Goal: Task Accomplishment & Management: Manage account settings

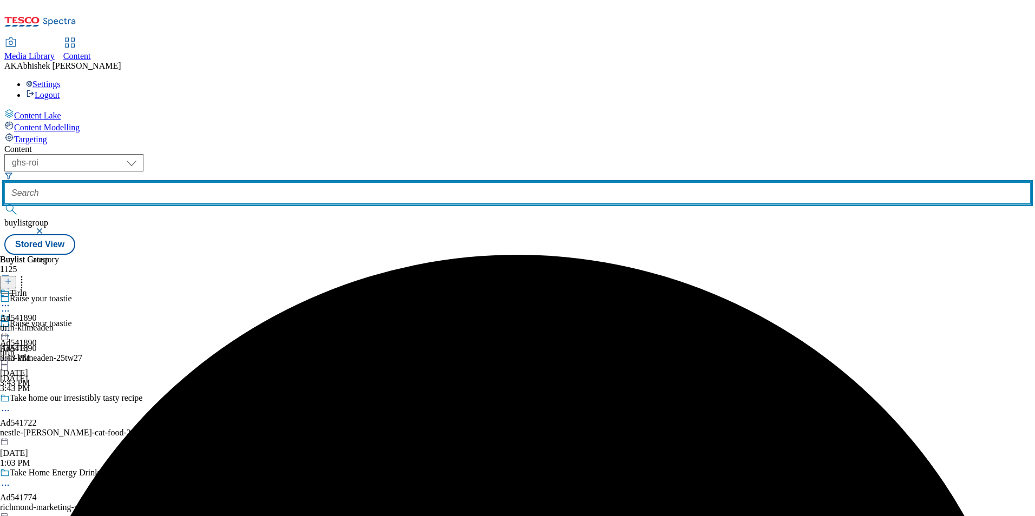
click at [279, 182] on input "text" at bounding box center [517, 193] width 1026 height 22
click at [4, 204] on button "submit" at bounding box center [11, 209] width 15 height 11
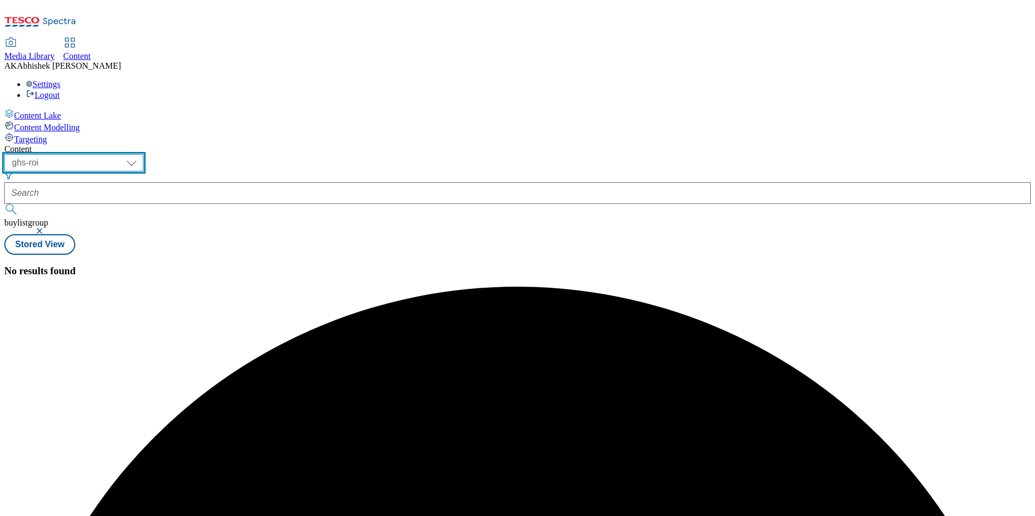
click at [143, 154] on select "ghs-roi ghs-uk" at bounding box center [73, 162] width 139 height 17
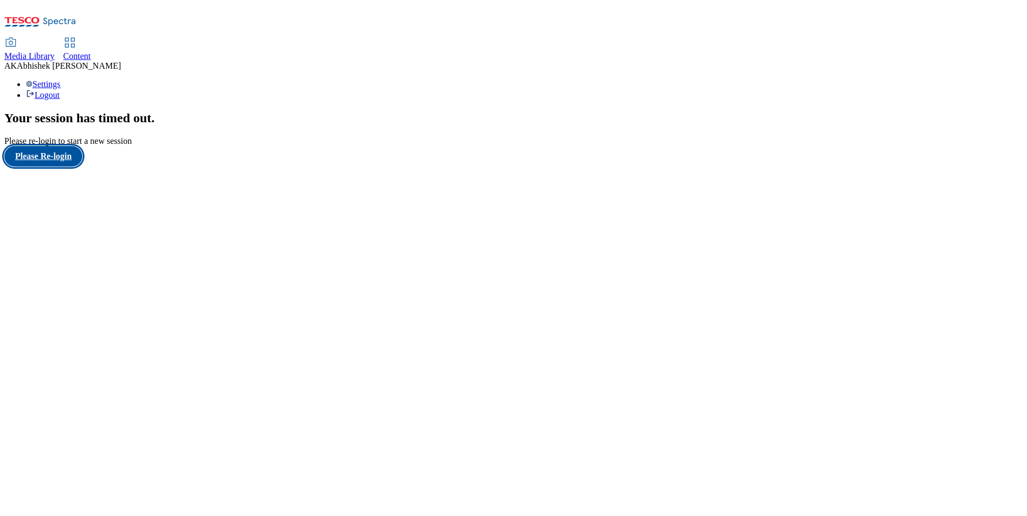
click at [82, 167] on button "Please Re-login" at bounding box center [43, 156] width 78 height 21
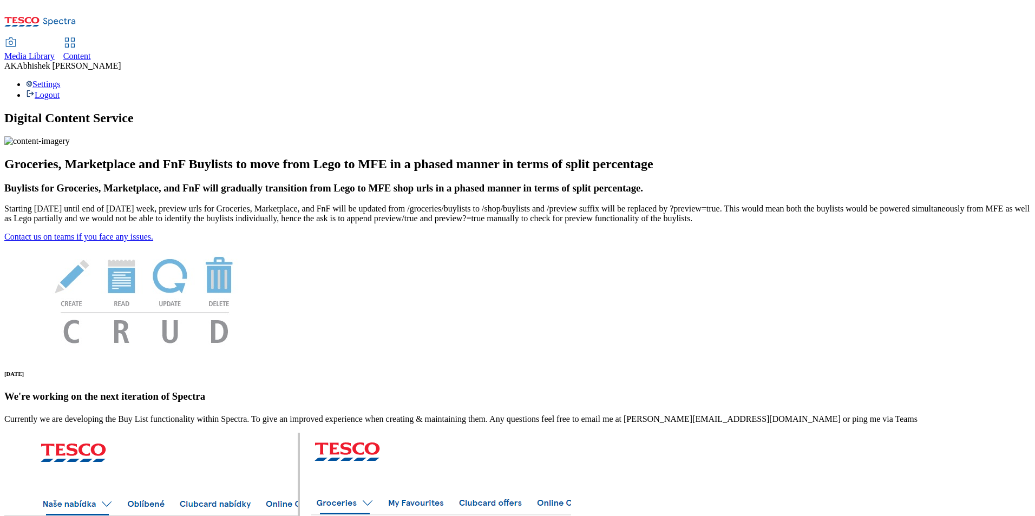
click at [91, 51] on span "Content" at bounding box center [77, 55] width 28 height 9
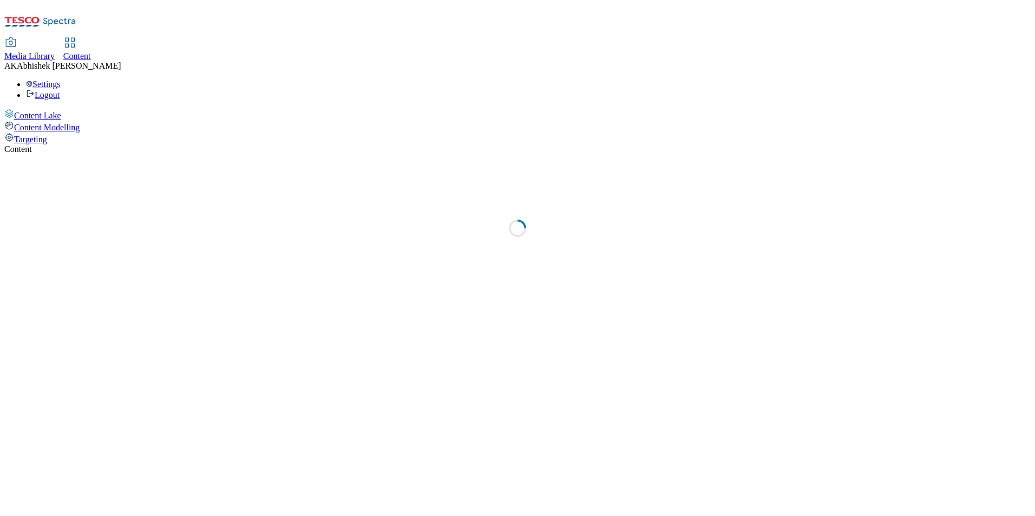
select select "ghs-uk"
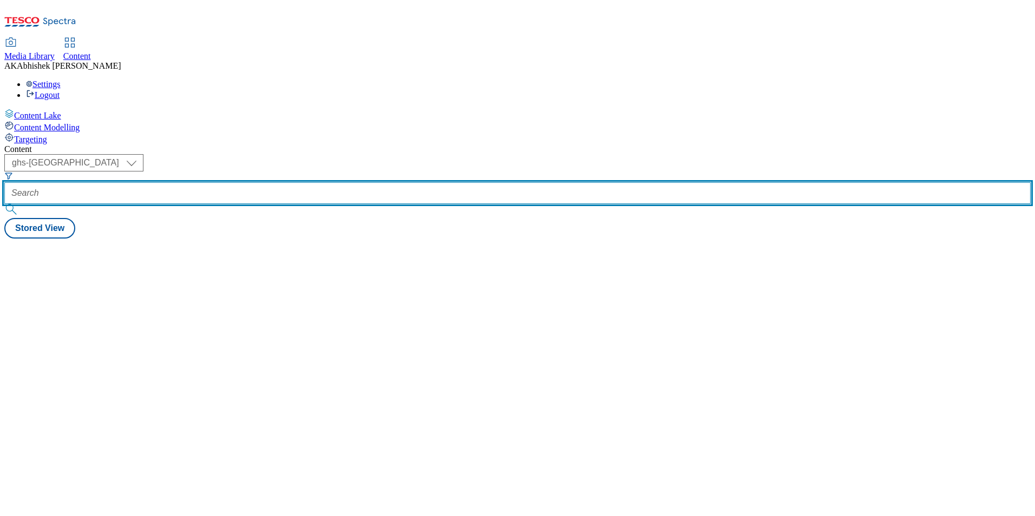
click at [269, 182] on input "text" at bounding box center [517, 193] width 1026 height 22
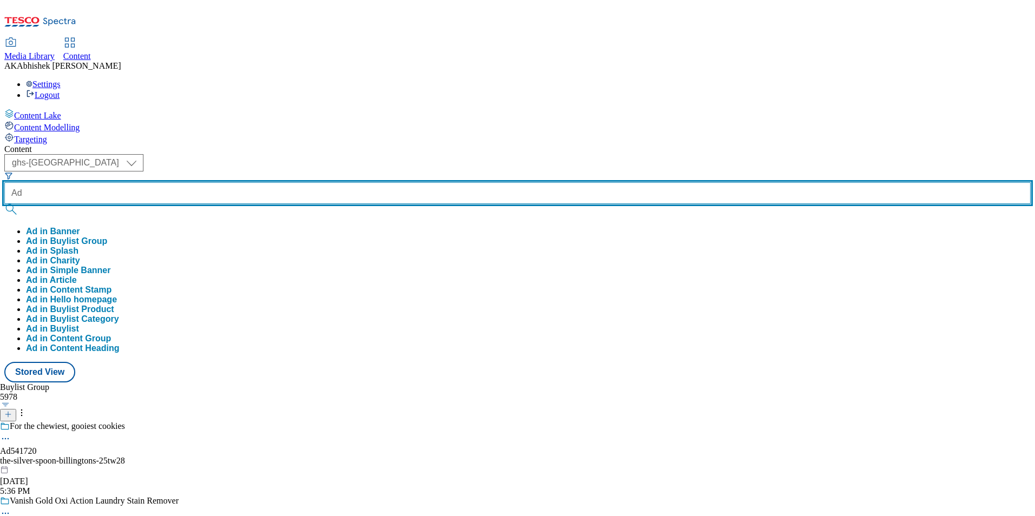
paste input "541345"
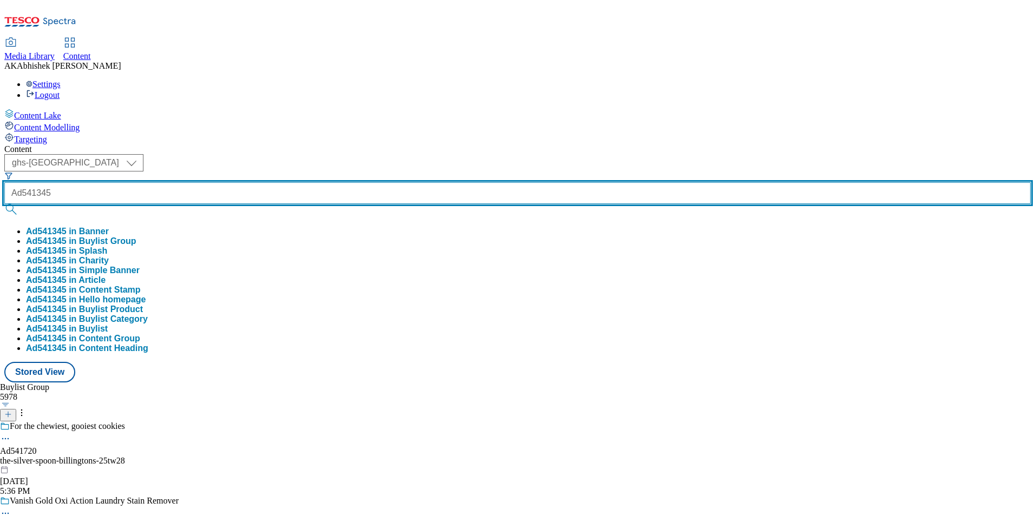
type input "Ad541345"
click at [4, 204] on button "submit" at bounding box center [11, 209] width 15 height 11
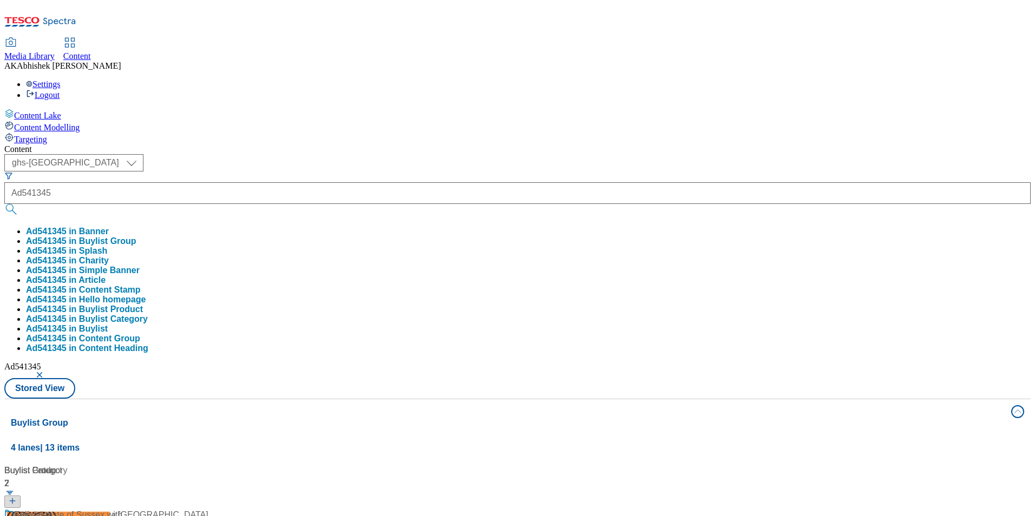
click at [343, 145] on div "Content" at bounding box center [517, 150] width 1026 height 10
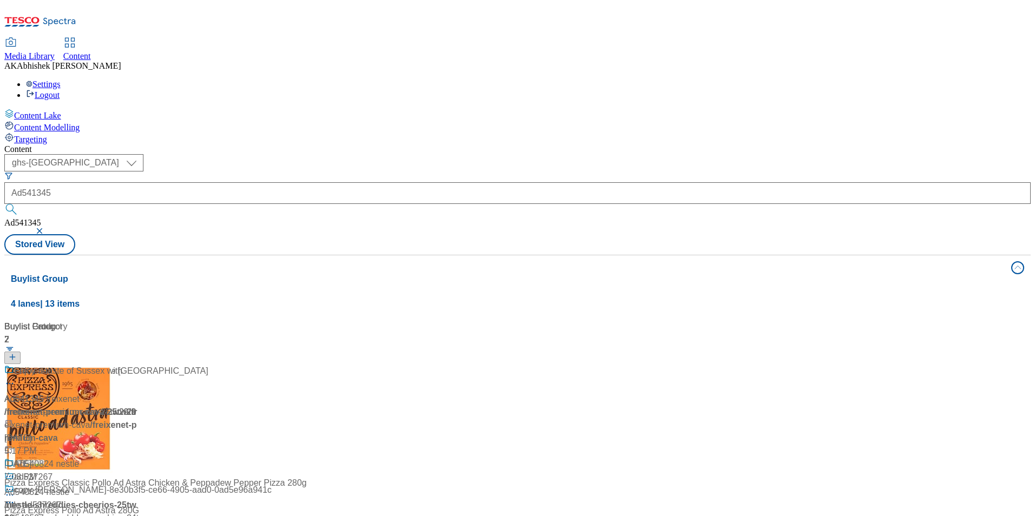
click at [208, 365] on div "The Bolney Sussex Estate England" at bounding box center [106, 379] width 204 height 28
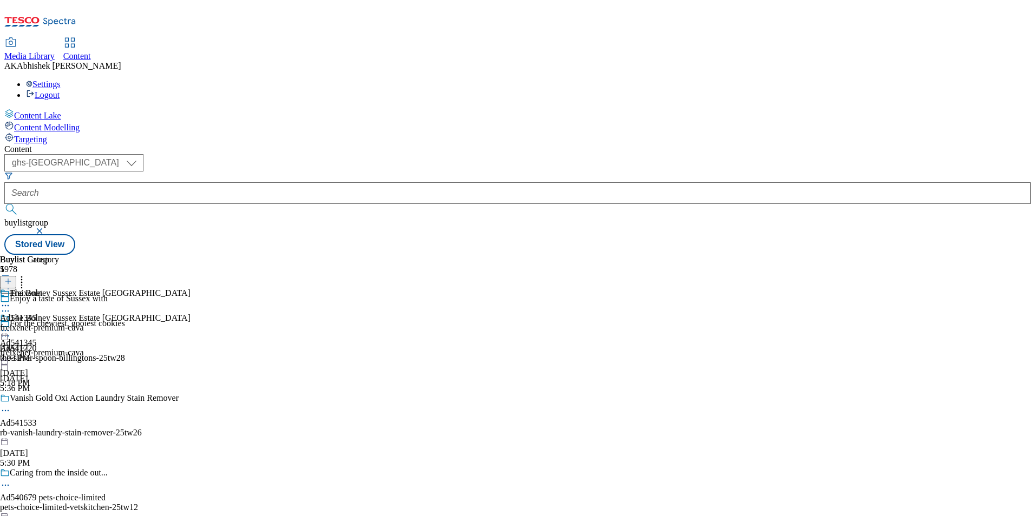
click at [11, 306] on icon at bounding box center [5, 311] width 11 height 11
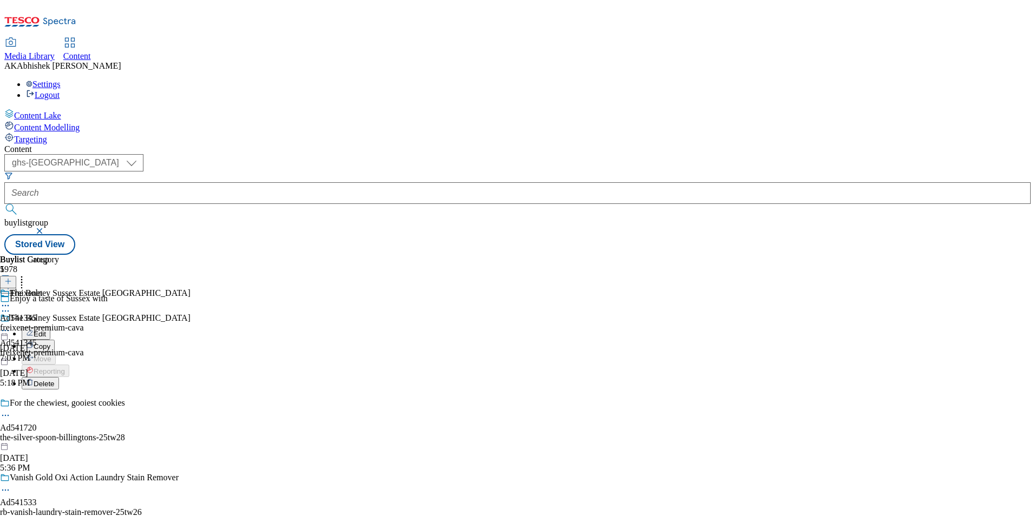
click at [46, 330] on span "Edit" at bounding box center [40, 334] width 12 height 8
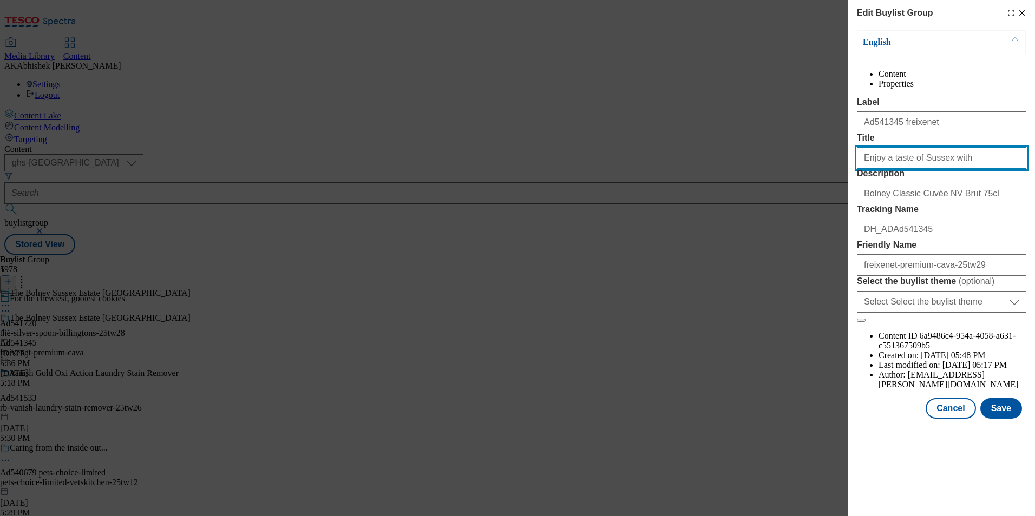
drag, startPoint x: 964, startPoint y: 197, endPoint x: 784, endPoint y: 184, distance: 179.7
click at [787, 183] on div "Edit Buylist Group English Content Properties Label Ad541345 freixenet Title En…" at bounding box center [517, 258] width 1035 height 516
paste input "Classic Cuvee & Lychgate Bacchus"
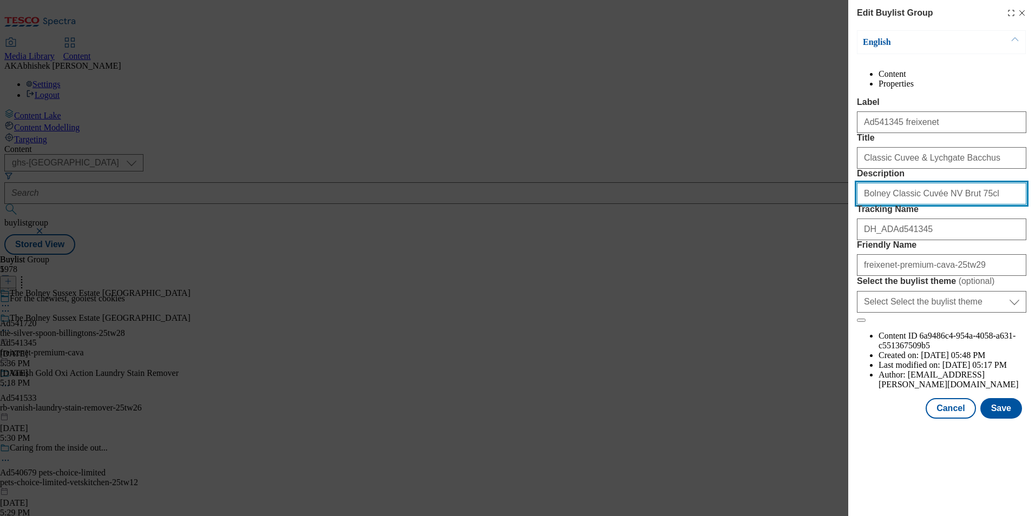
click at [915, 205] on input "Bolney Classic Cuvée NV Brut 75cl" at bounding box center [941, 194] width 169 height 22
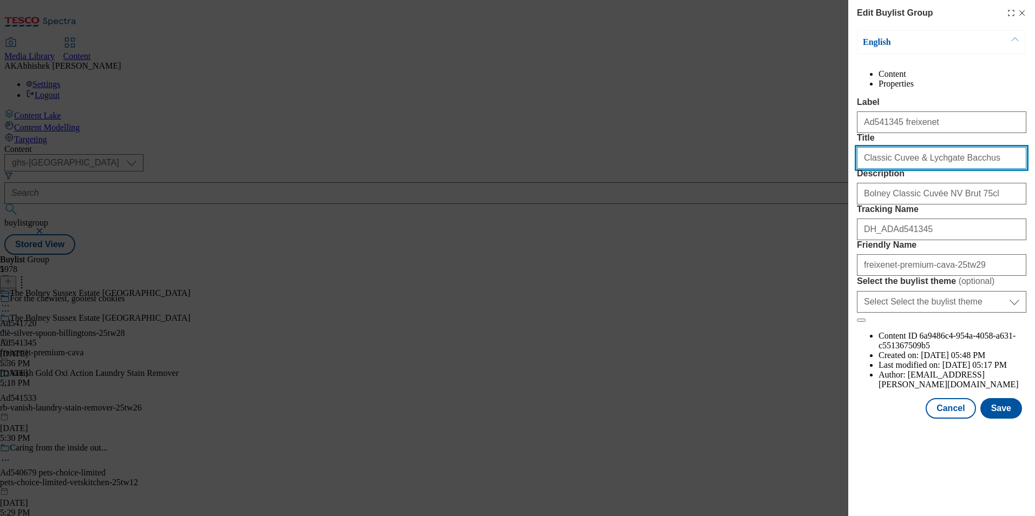
click at [896, 169] on input "Classic Cuvee & Lychgate Bacchus" at bounding box center [941, 158] width 169 height 22
paste input "é"
type input "Classic Cuvée & Lychgate Bacchus"
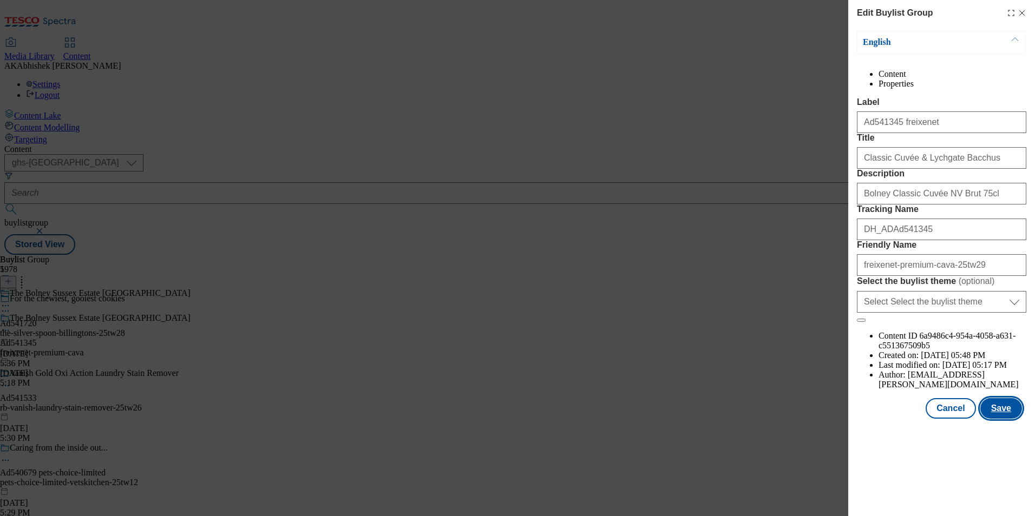
click at [1000, 419] on button "Save" at bounding box center [1001, 408] width 42 height 21
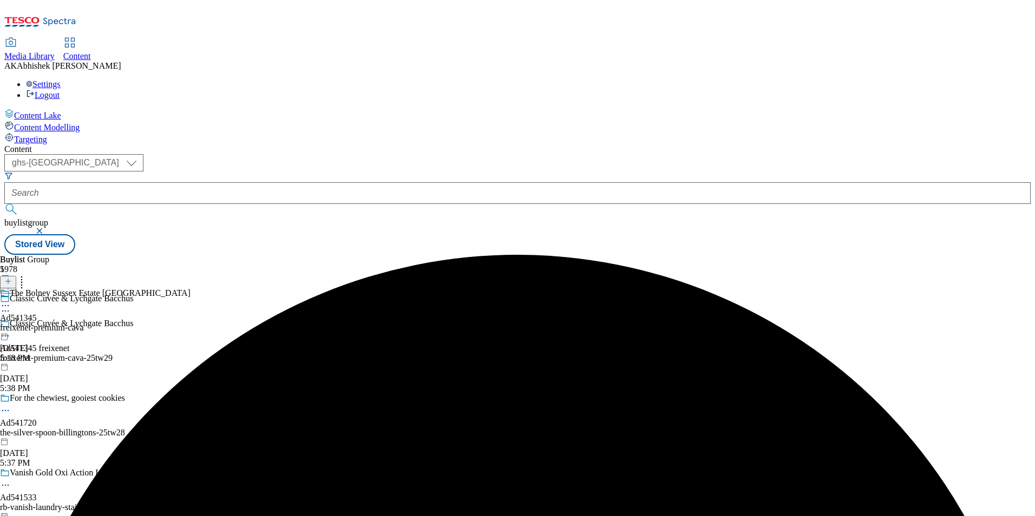
click at [11, 300] on icon at bounding box center [5, 305] width 11 height 11
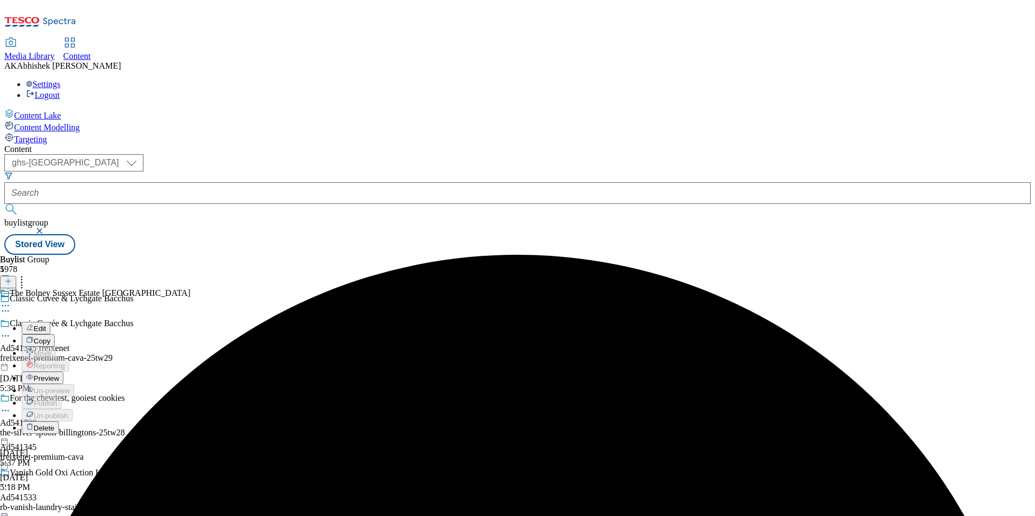
click at [50, 322] on button "Edit" at bounding box center [36, 328] width 29 height 12
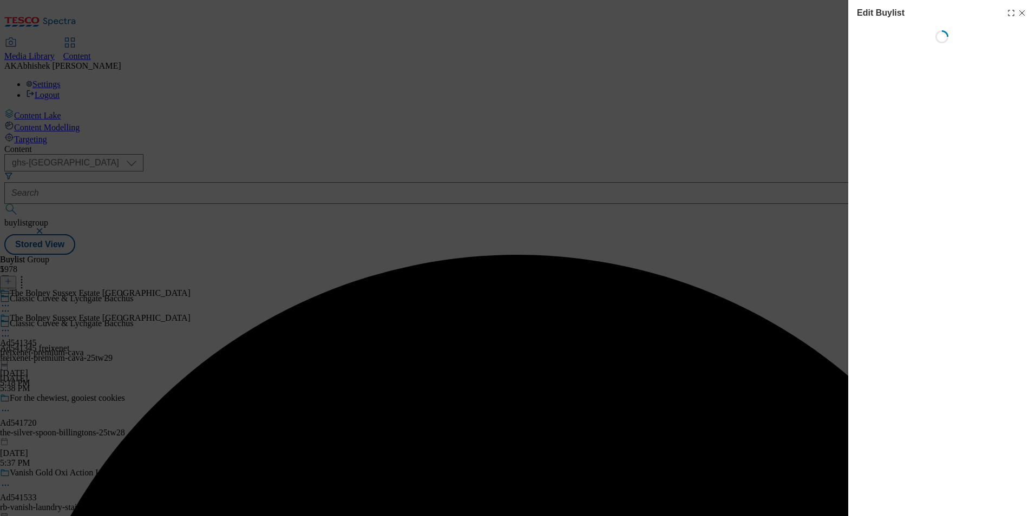
select select "tactical"
select select "supplier funded short term 1-3 weeks"
select select "dunnhumby"
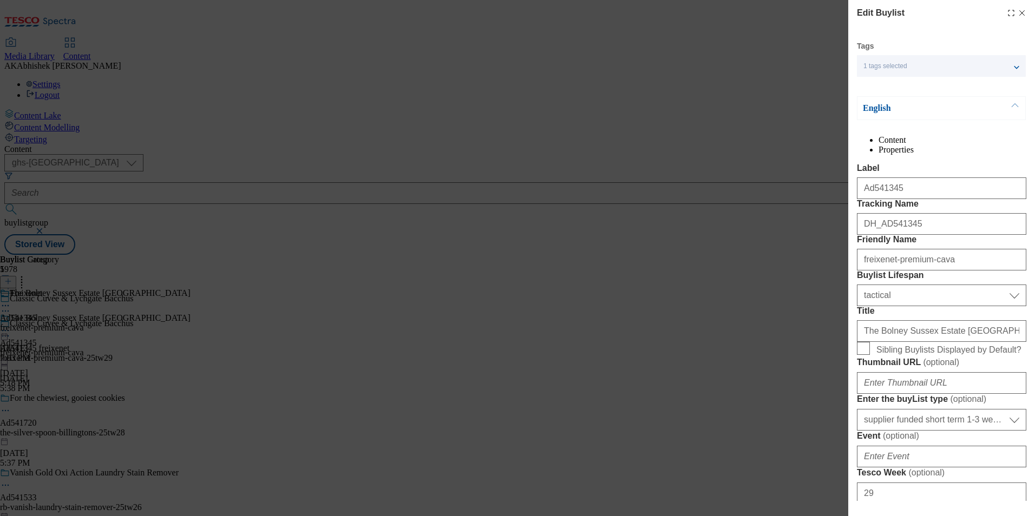
select select "Banner"
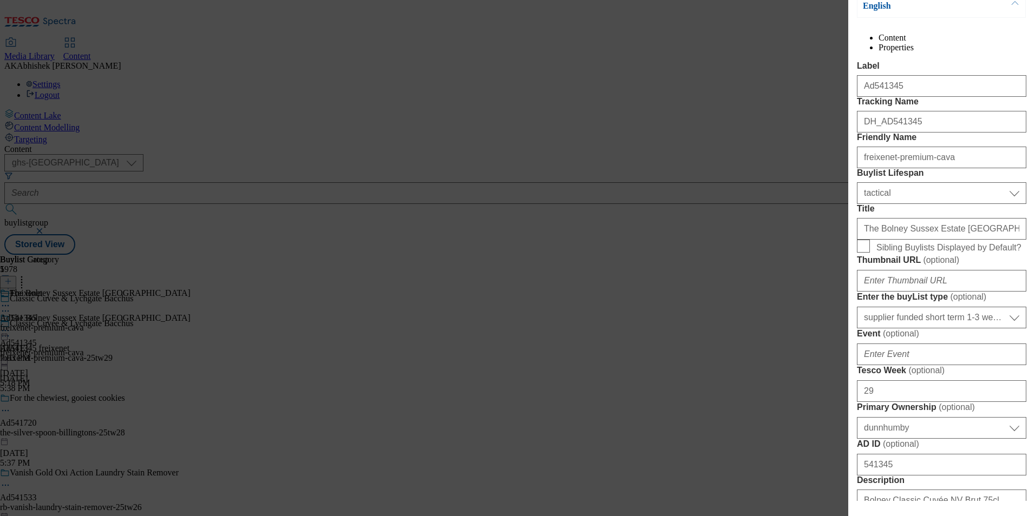
scroll to position [108, 0]
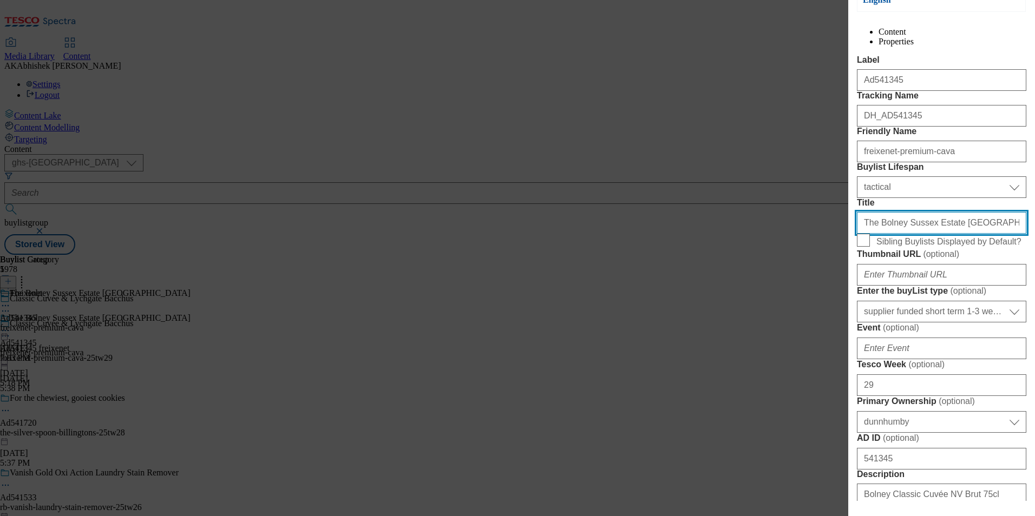
drag, startPoint x: 796, startPoint y: 311, endPoint x: 767, endPoint y: 311, distance: 28.7
click at [767, 311] on div "Edit Buylist Tags 1 tags selected buylist English Content Properties Label Ad54…" at bounding box center [517, 258] width 1035 height 516
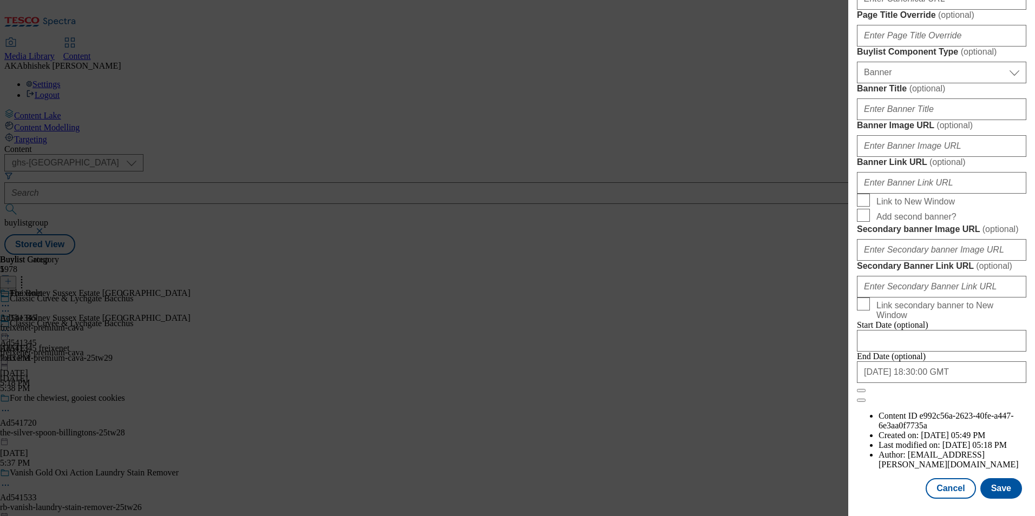
scroll to position [1058, 0]
click at [987, 493] on button "Save" at bounding box center [1001, 489] width 42 height 21
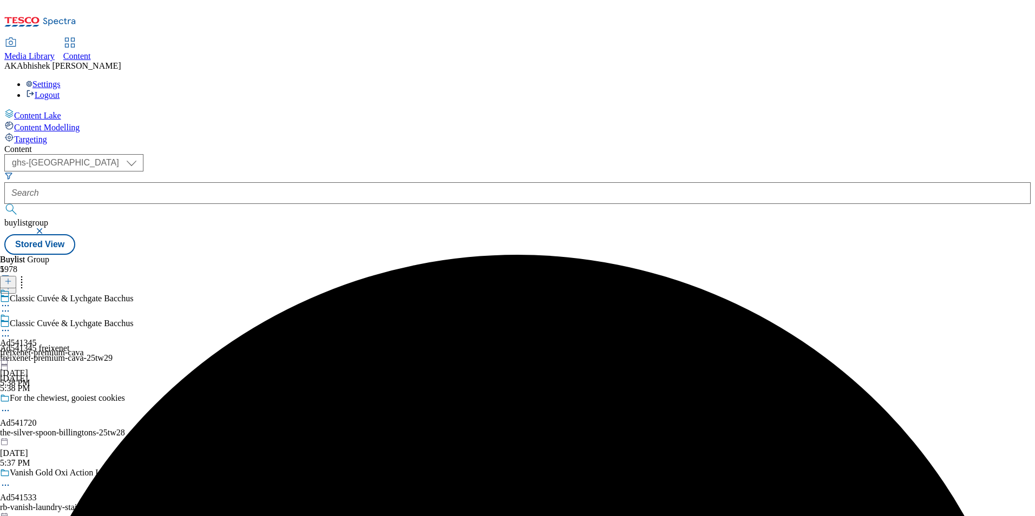
click at [84, 348] on div "freixenet-premium-cava" at bounding box center [42, 353] width 84 height 10
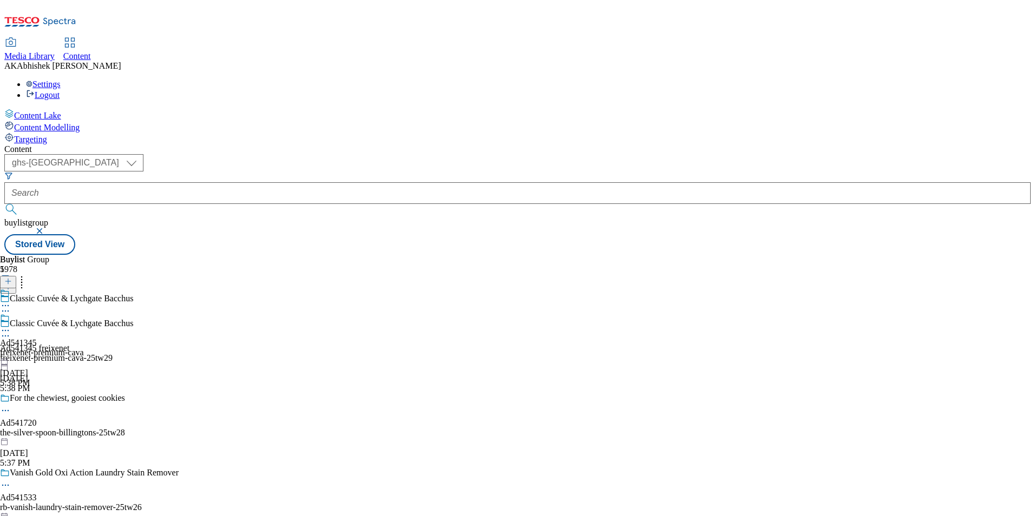
click at [84, 348] on div "freixenet-premium-cava" at bounding box center [42, 353] width 84 height 10
click at [179, 354] on div "freixenet-premium-cava-25tw29" at bounding box center [89, 359] width 179 height 10
click at [84, 348] on div "freixenet-premium-cava" at bounding box center [42, 353] width 84 height 10
click at [11, 300] on icon at bounding box center [5, 305] width 11 height 11
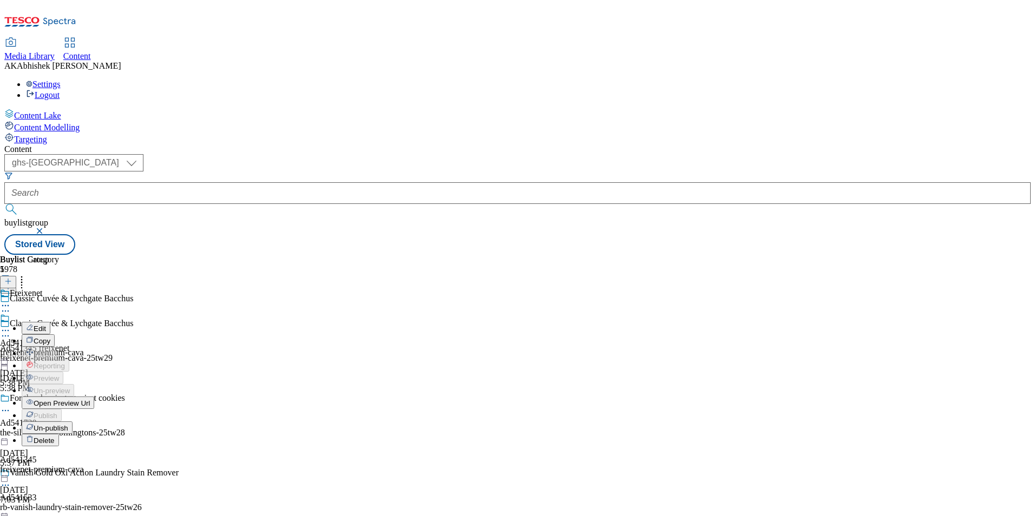
click at [68, 424] on span "Un-publish" at bounding box center [51, 428] width 35 height 8
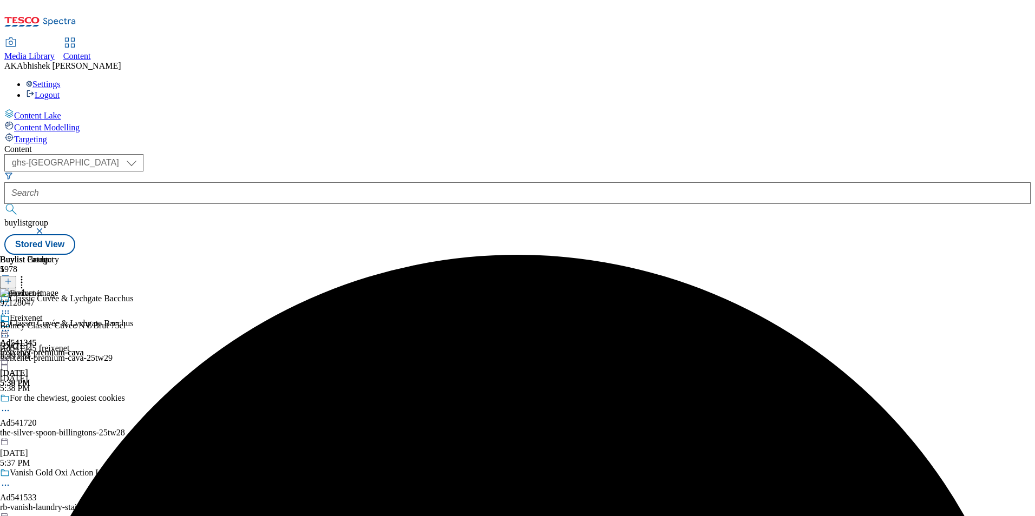
click at [11, 325] on icon at bounding box center [5, 330] width 11 height 11
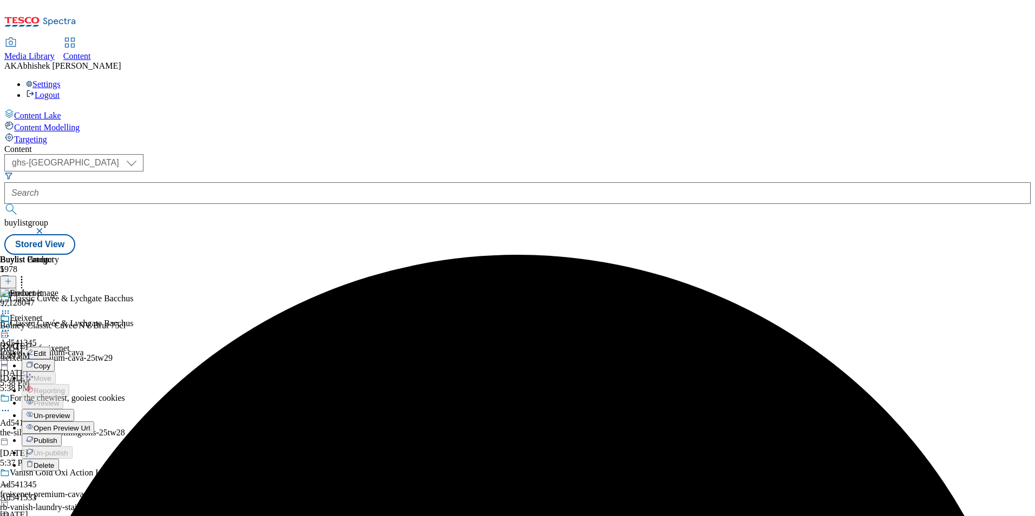
click at [46, 350] on span "Edit" at bounding box center [40, 354] width 12 height 8
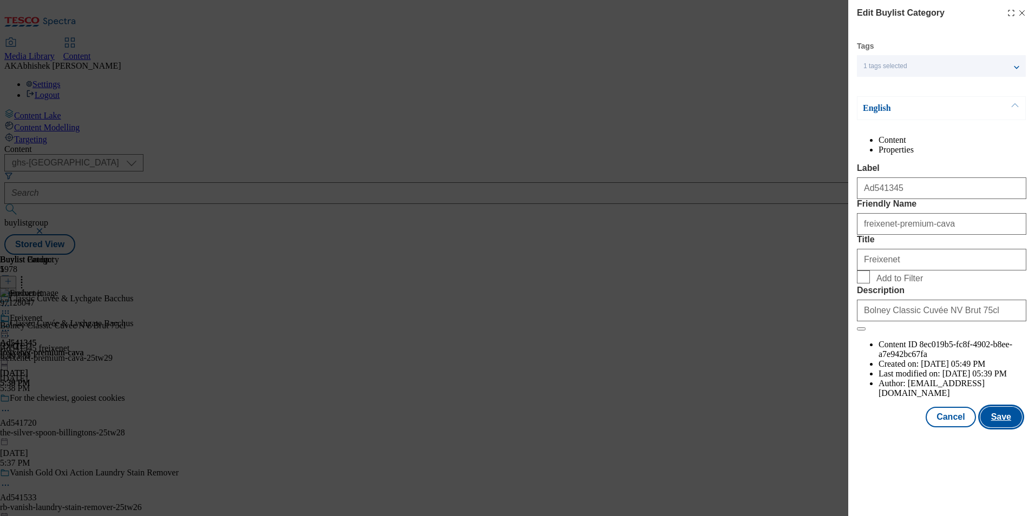
click at [1012, 428] on button "Save" at bounding box center [1001, 417] width 42 height 21
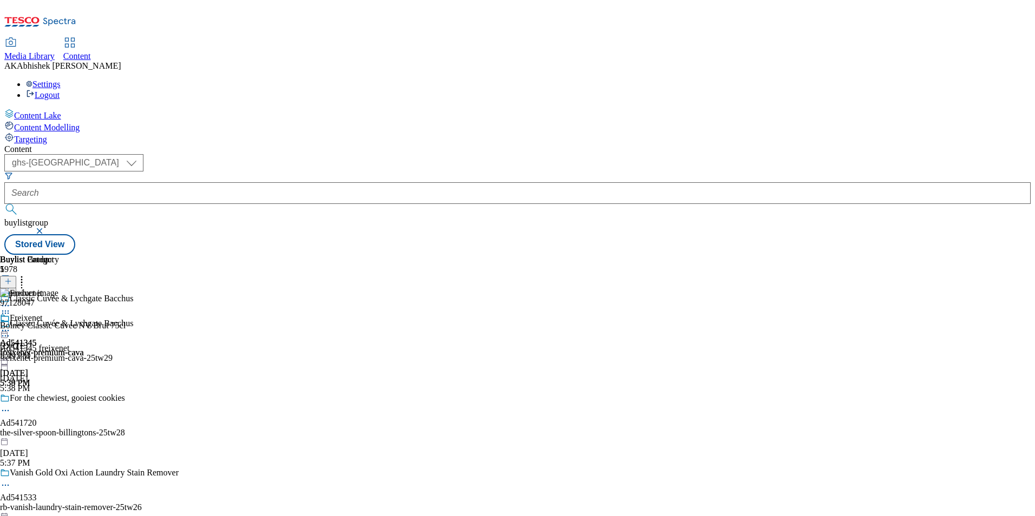
click at [4, 330] on circle at bounding box center [3, 331] width 2 height 2
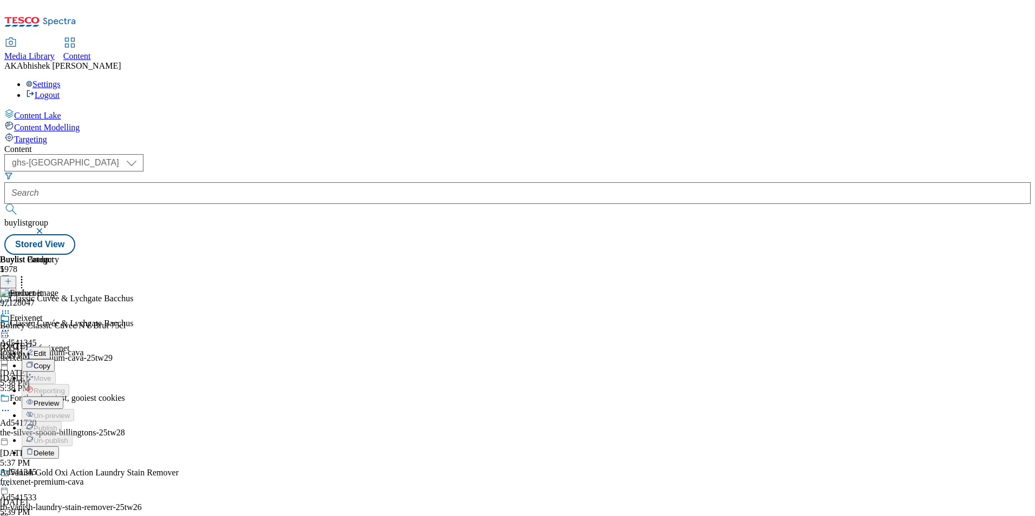
click at [59, 400] on span "Preview" at bounding box center [46, 404] width 25 height 8
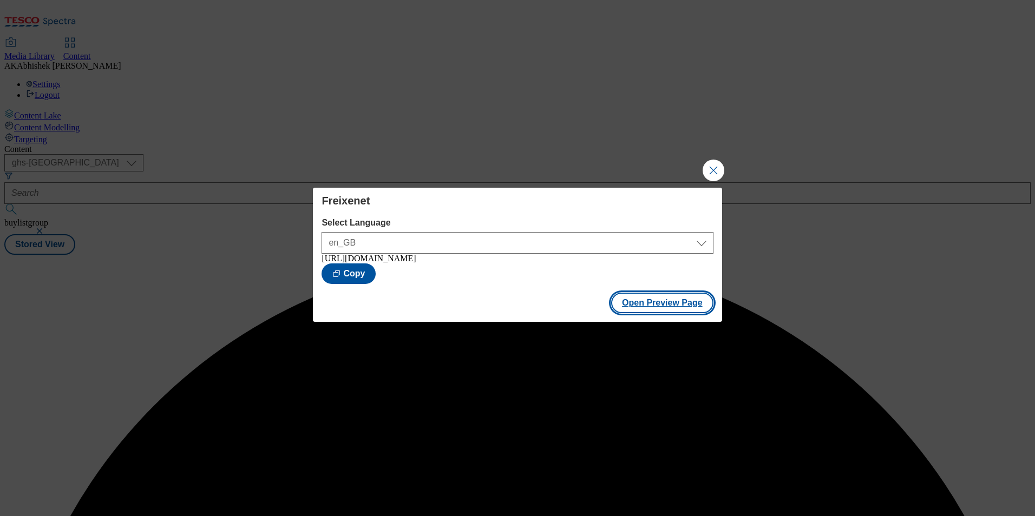
click at [663, 313] on button "Open Preview Page" at bounding box center [662, 303] width 102 height 21
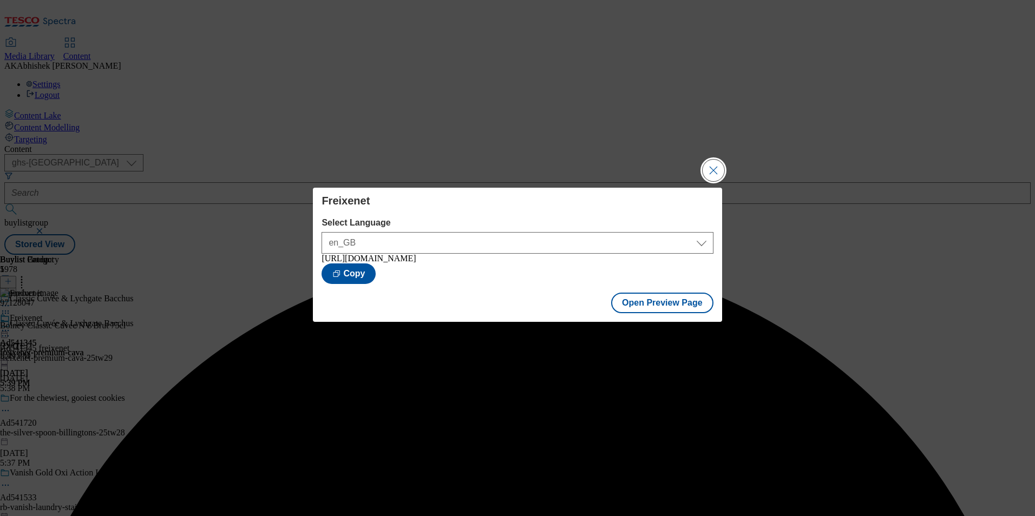
click at [716, 164] on button "Close Modal" at bounding box center [714, 171] width 22 height 22
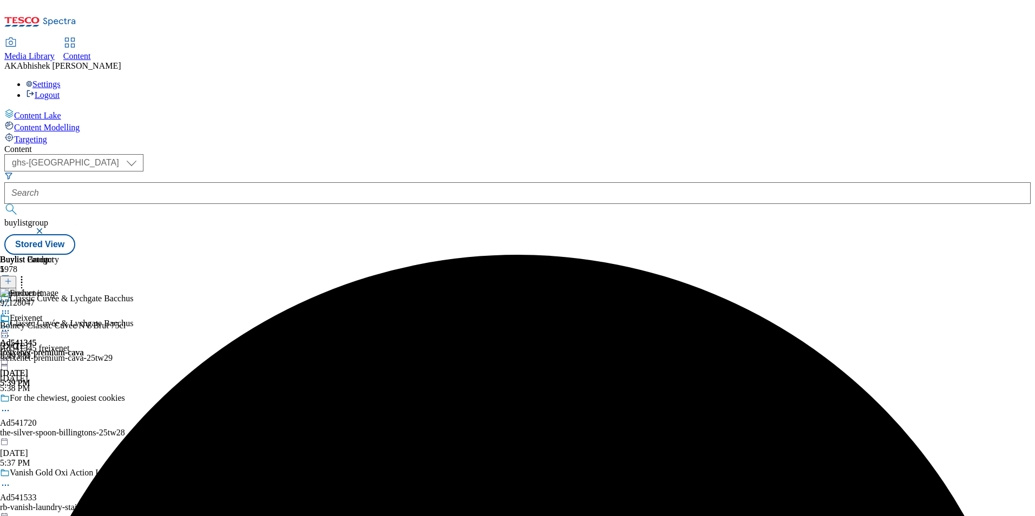
click at [11, 325] on icon at bounding box center [5, 330] width 11 height 11
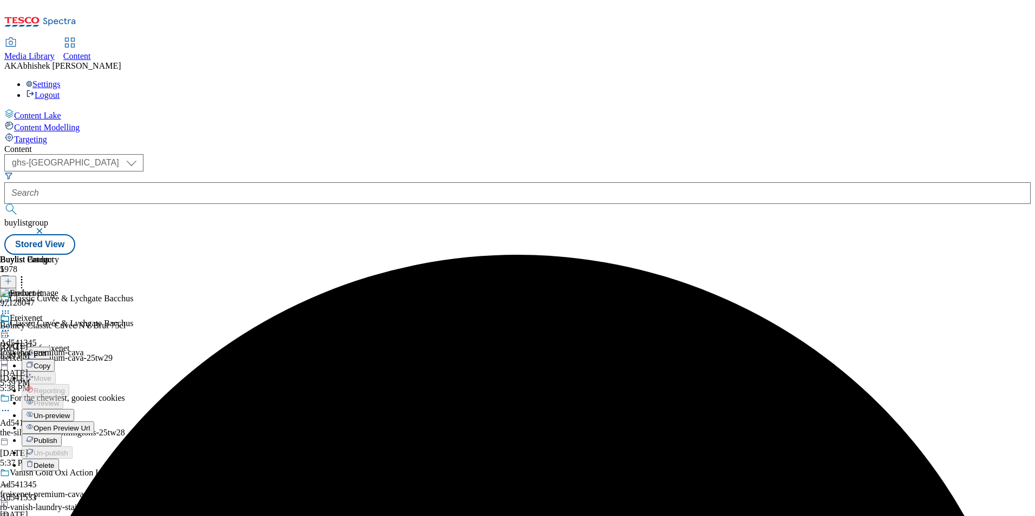
click at [57, 437] on span "Publish" at bounding box center [46, 441] width 24 height 8
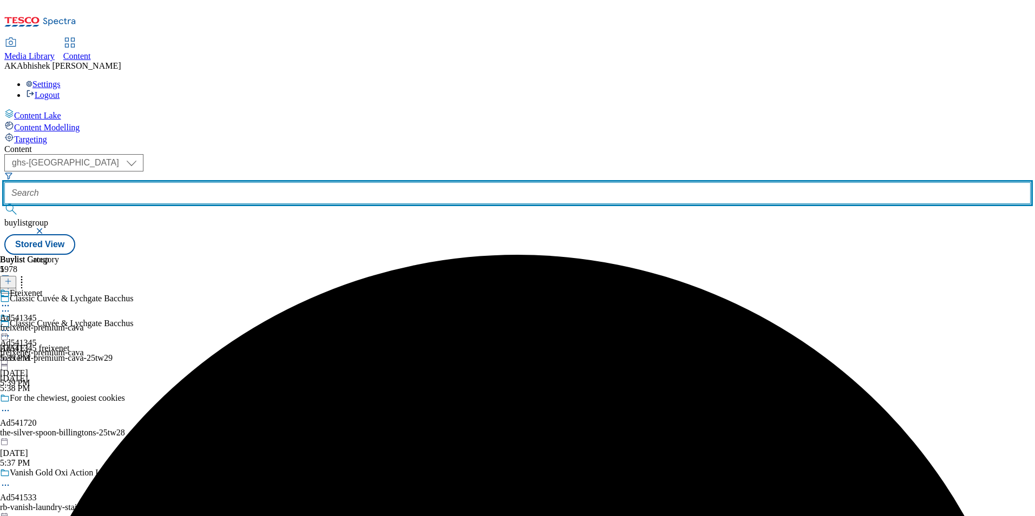
click at [263, 182] on input "text" at bounding box center [517, 193] width 1026 height 22
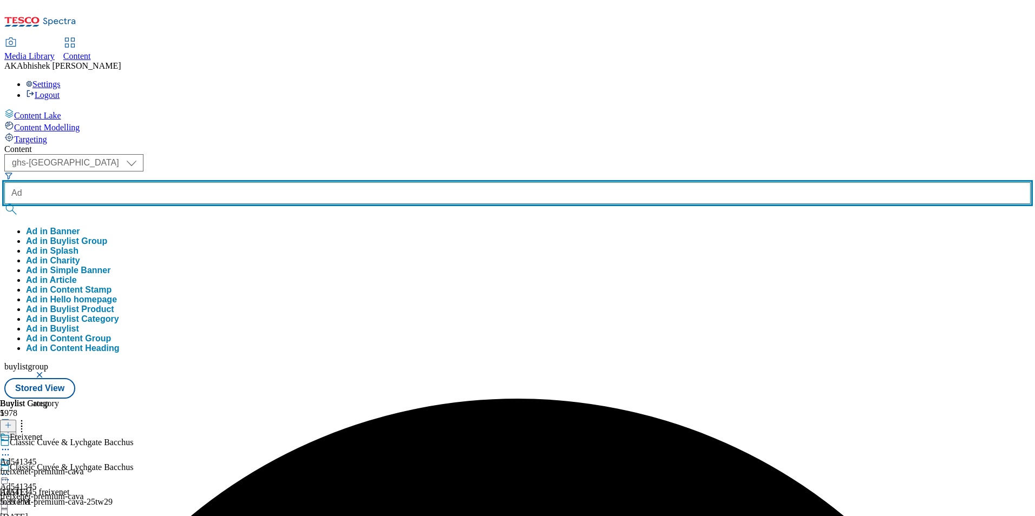
paste input "540679"
type input "Ad540679"
click at [4, 204] on button "submit" at bounding box center [11, 209] width 15 height 11
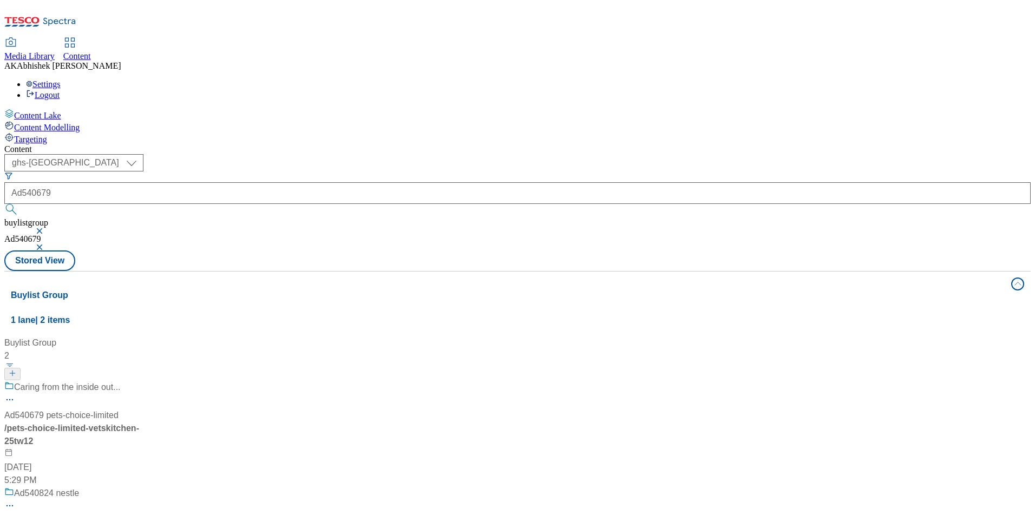
click at [140, 381] on div "Caring from the inside out... Ad540679 pets-choice-limited / pets-choice-limite…" at bounding box center [71, 434] width 135 height 106
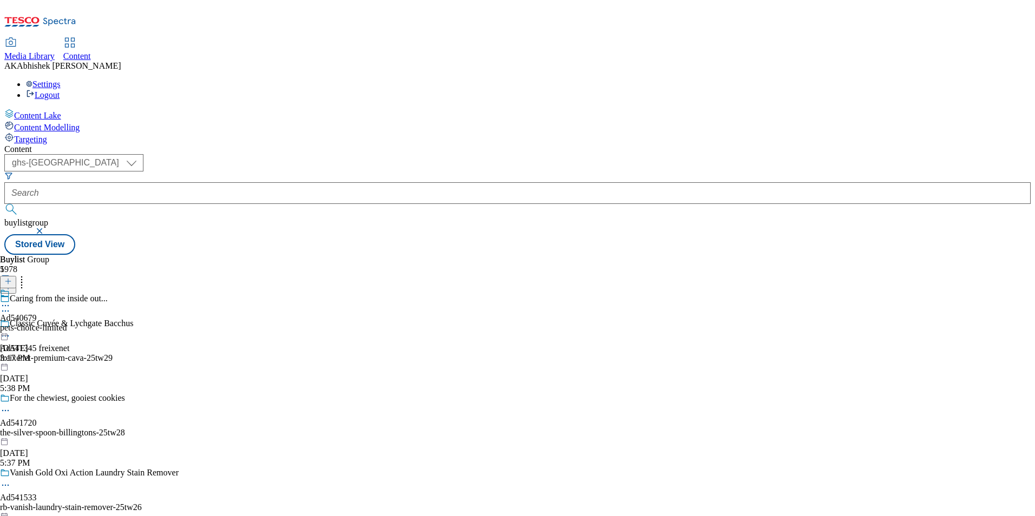
click at [11, 306] on icon at bounding box center [5, 311] width 11 height 11
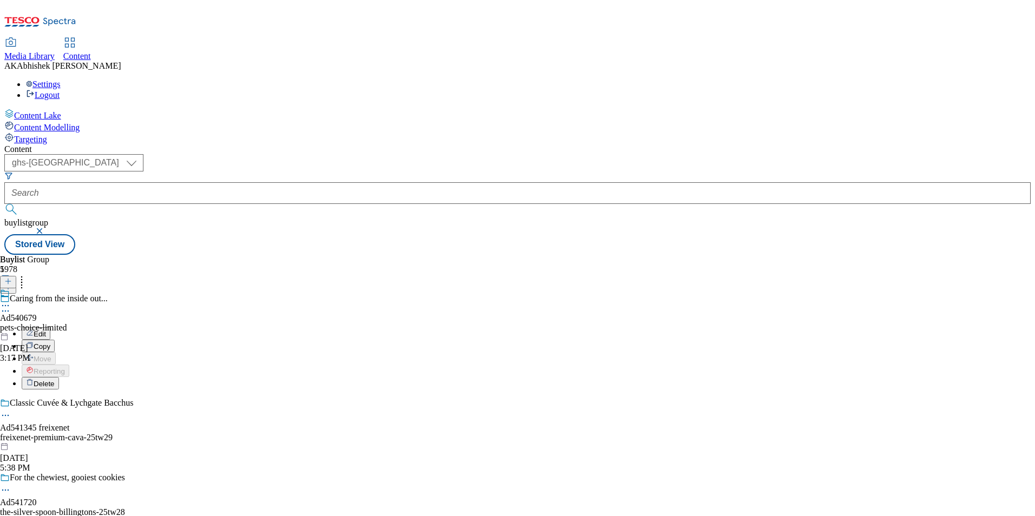
click at [46, 330] on span "Edit" at bounding box center [40, 334] width 12 height 8
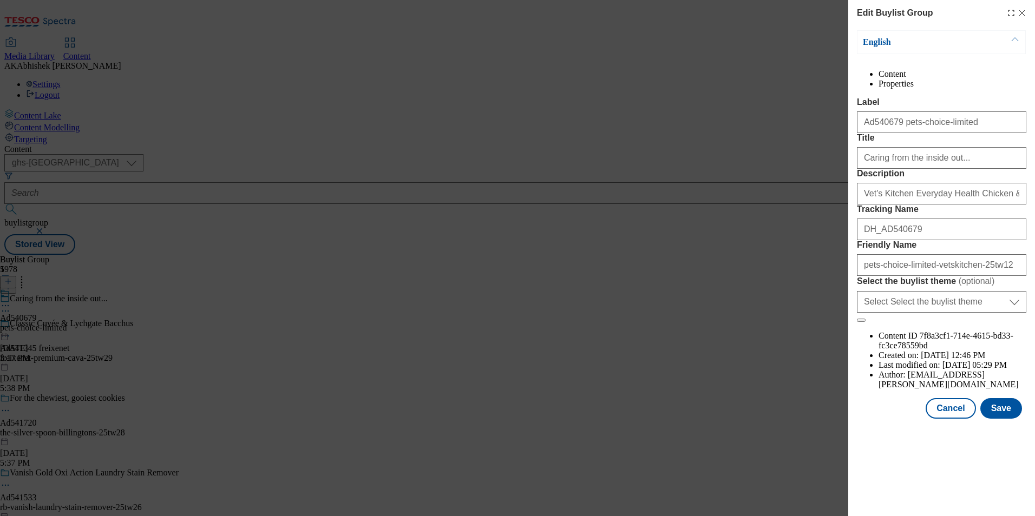
scroll to position [220, 0]
click at [960, 419] on button "Cancel" at bounding box center [951, 408] width 50 height 21
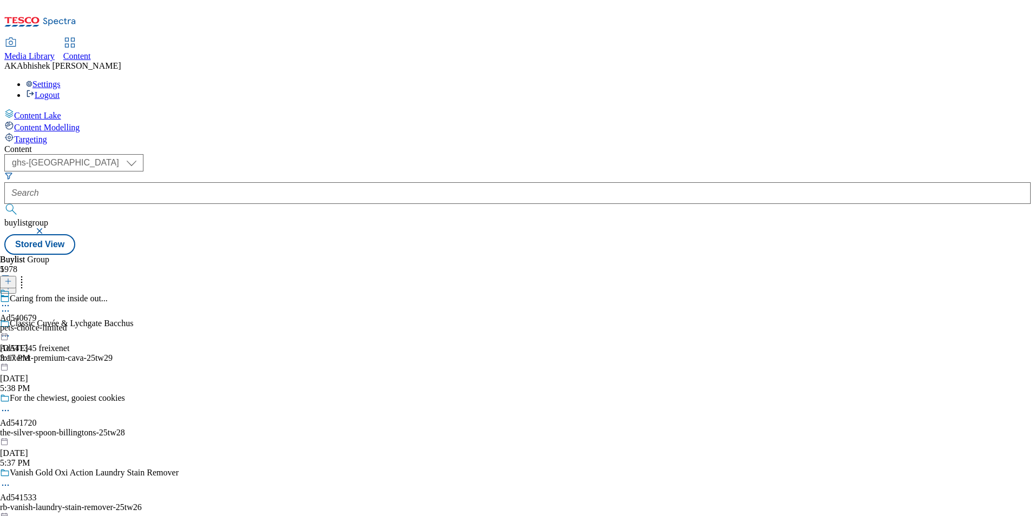
click at [11, 300] on icon at bounding box center [5, 305] width 11 height 11
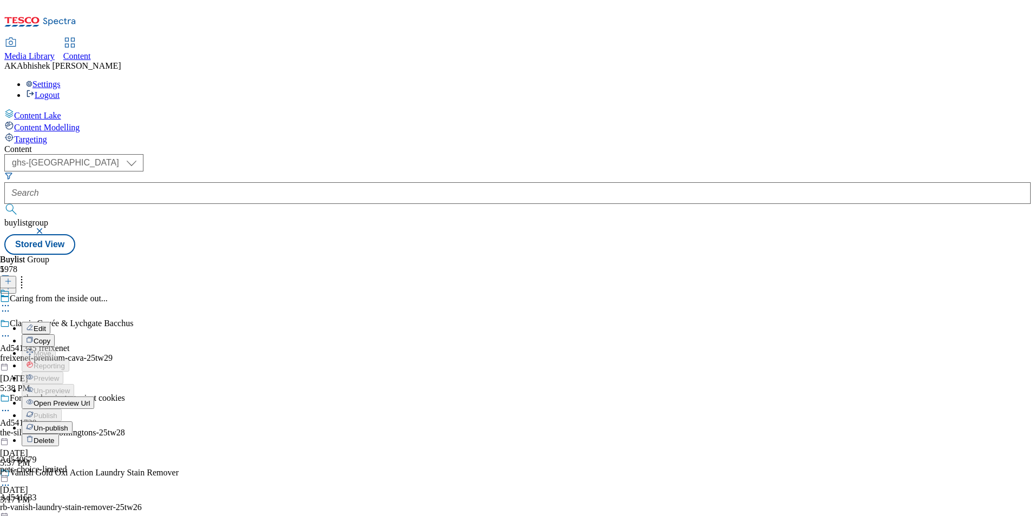
click at [46, 325] on span "Edit" at bounding box center [40, 329] width 12 height 8
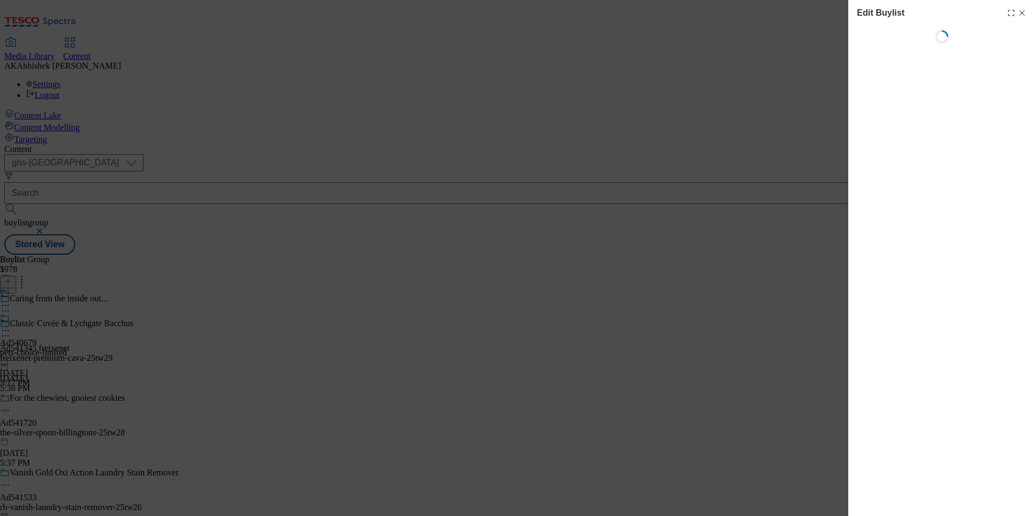
select select "tactical"
select select "supplier funded short term 1-3 weeks"
select select "dunnhumby"
select select "Banner"
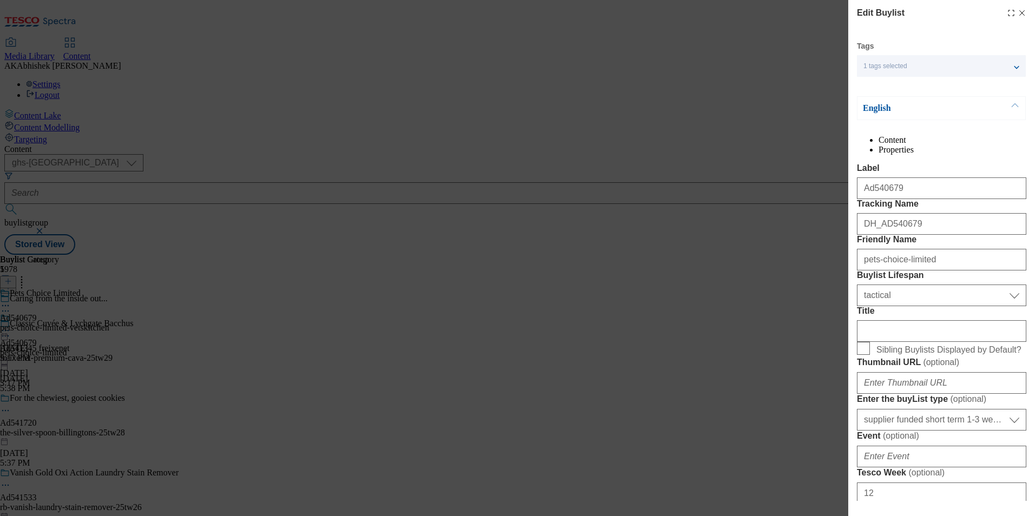
scroll to position [54, 0]
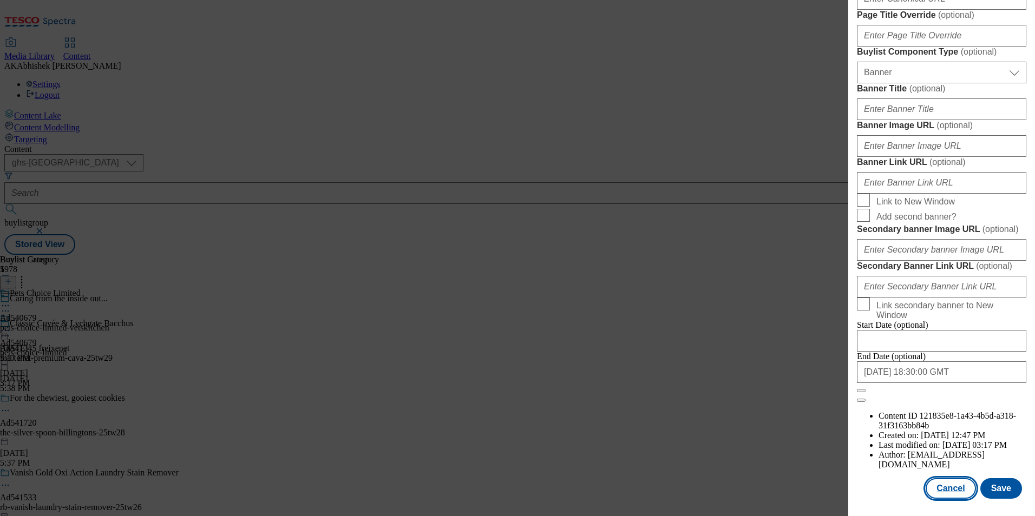
click at [956, 487] on button "Cancel" at bounding box center [951, 489] width 50 height 21
select select "tactical"
select select "supplier funded short term 1-3 weeks"
select select "dunnhumby"
select select "Banner"
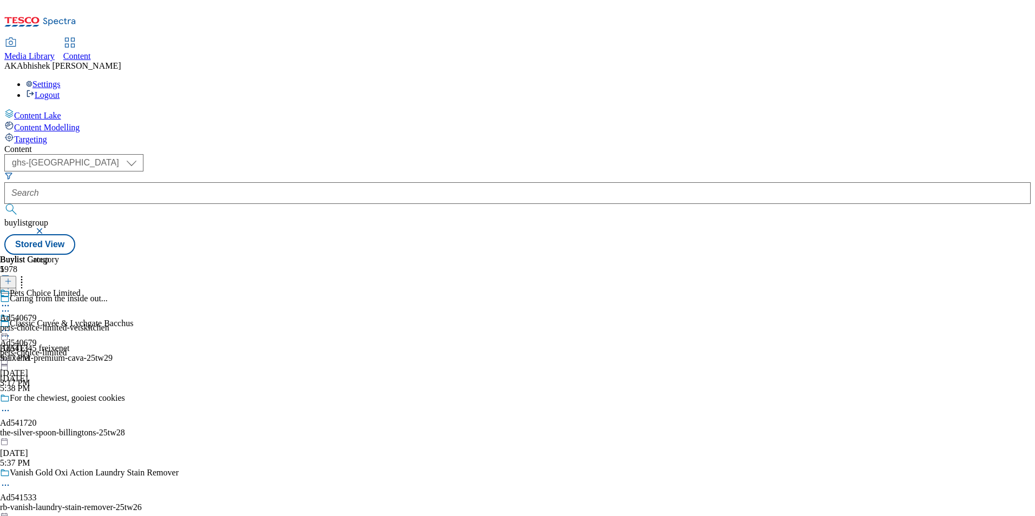
scroll to position [815, 0]
click at [109, 323] on div "pets-choice-limited-vetskitchen" at bounding box center [54, 328] width 109 height 10
click at [11, 325] on icon at bounding box center [5, 330] width 11 height 11
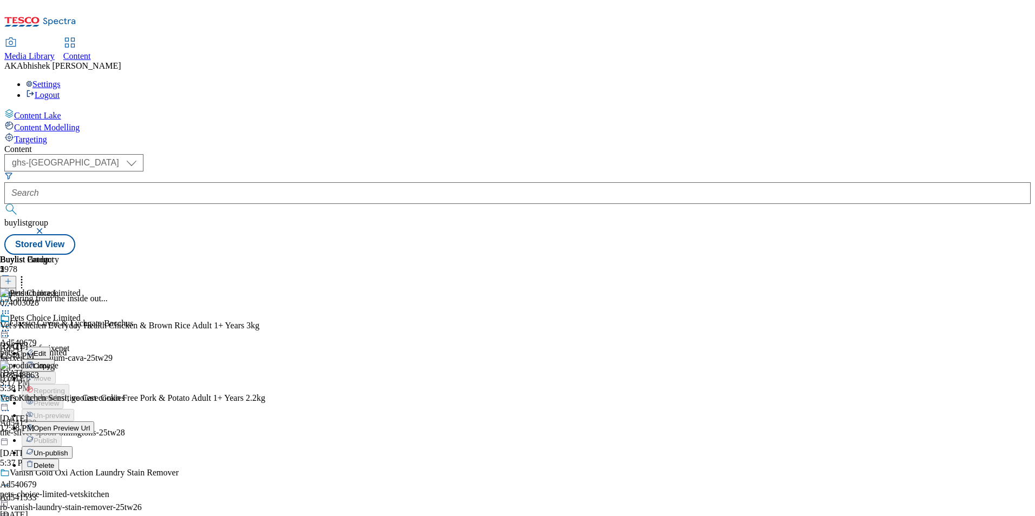
click at [90, 424] on span "Open Preview Url" at bounding box center [62, 428] width 56 height 8
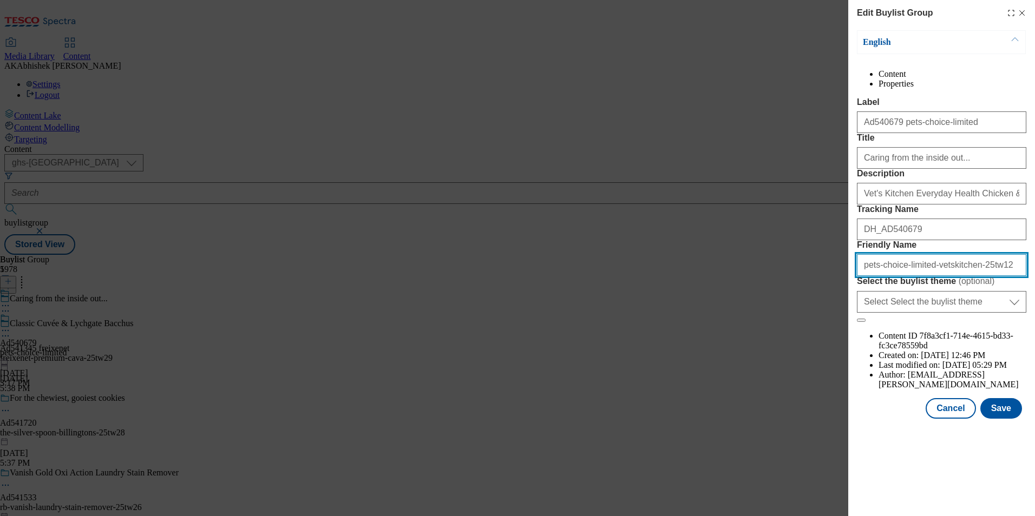
click at [911, 276] on input "pets-choice-limited-vetskitchen-25tw12" at bounding box center [941, 265] width 169 height 22
click at [912, 276] on input "pets-choice-vetskitchen-25tw12" at bounding box center [941, 265] width 169 height 22
drag, startPoint x: 978, startPoint y: 362, endPoint x: 651, endPoint y: 347, distance: 327.3
click at [651, 347] on div "Edit Buylist Group English Content Properties Label Ad540679 pets-choice-limite…" at bounding box center [517, 258] width 1035 height 516
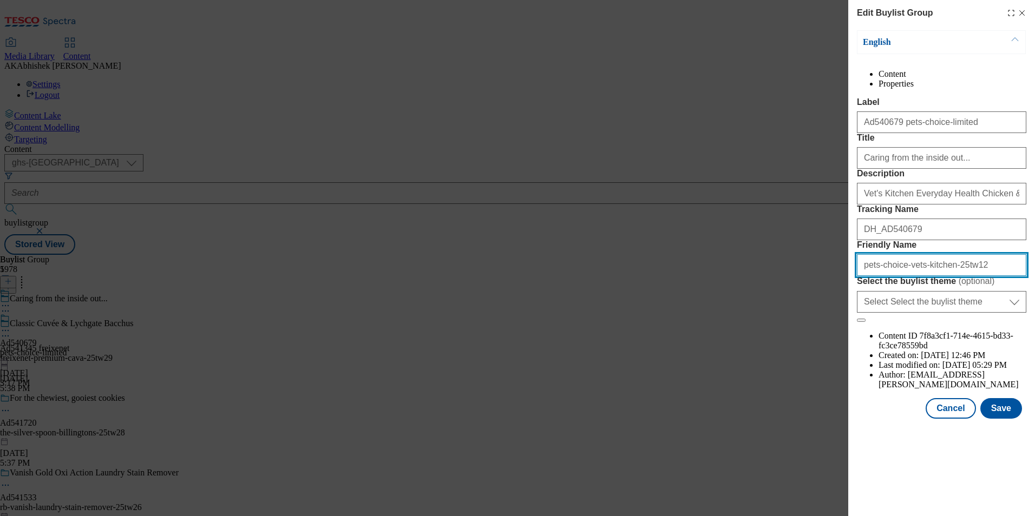
type input "pets-choice-vets-kitchen-25tw12"
click at [994, 419] on button "Save" at bounding box center [1001, 408] width 42 height 21
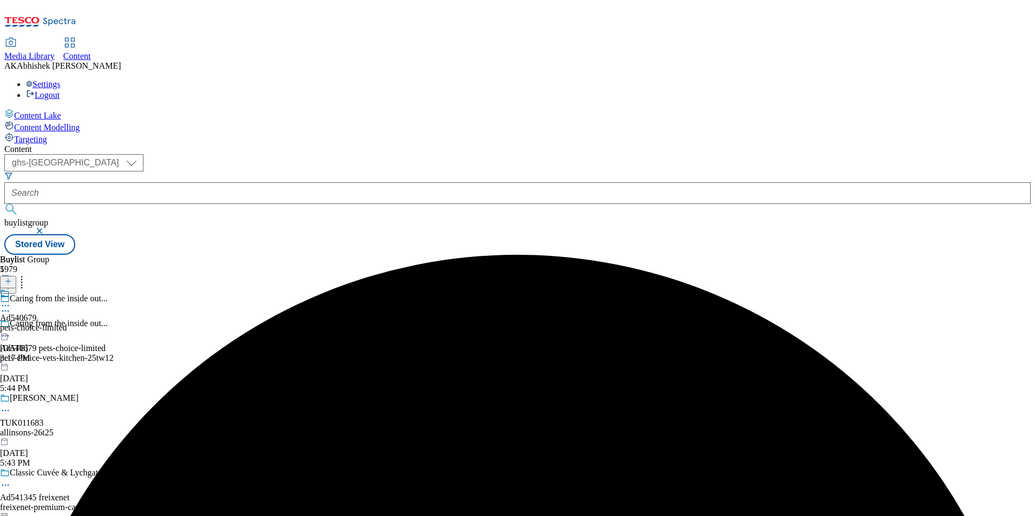
click at [11, 300] on icon at bounding box center [5, 305] width 11 height 11
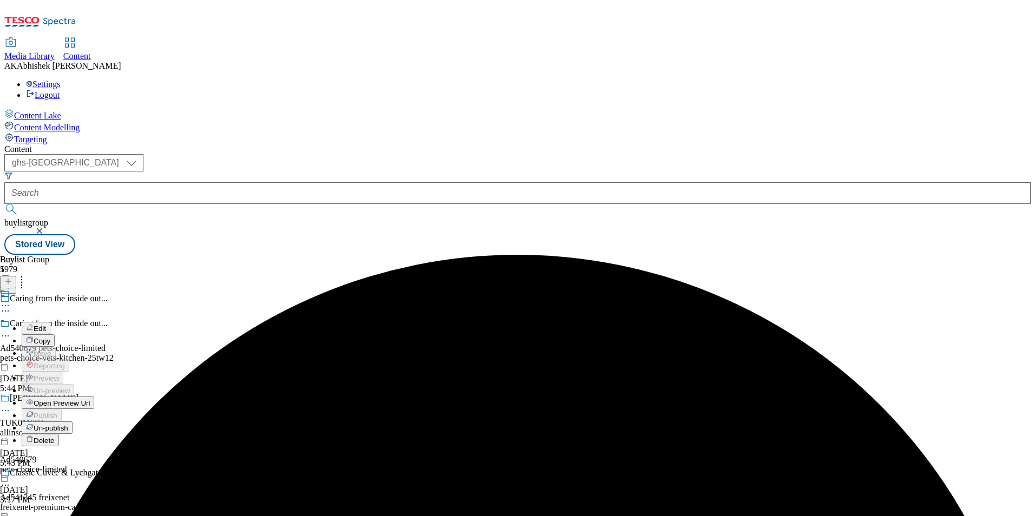
click at [50, 322] on button "Edit" at bounding box center [36, 328] width 29 height 12
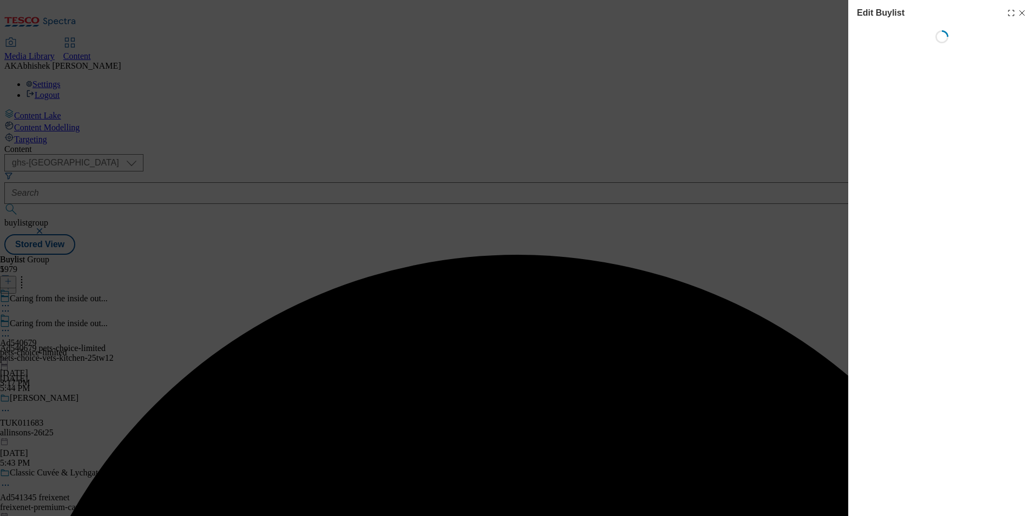
select select "tactical"
select select "supplier funded short term 1-3 weeks"
select select "dunnhumby"
select select "Banner"
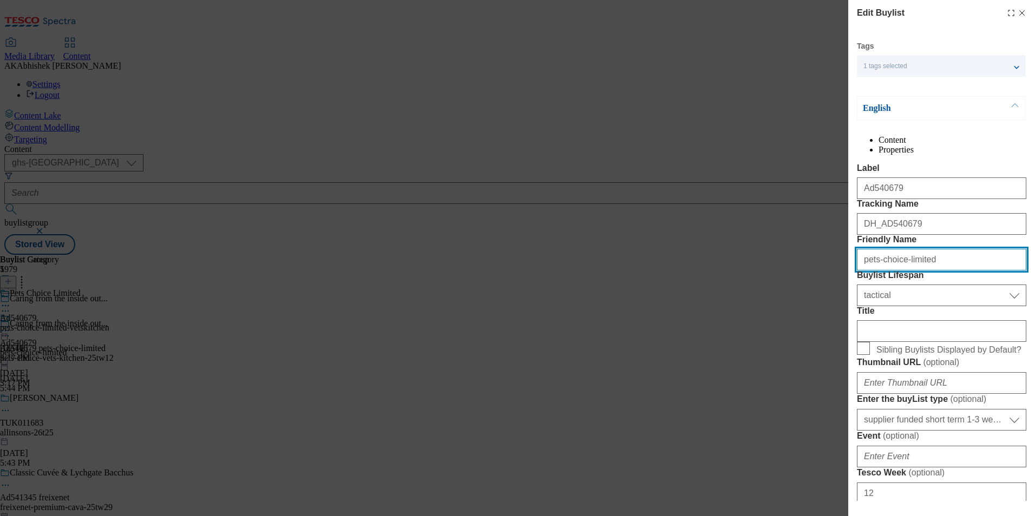
drag, startPoint x: 901, startPoint y: 323, endPoint x: 1037, endPoint y: 322, distance: 135.9
click at [1035, 259] on html "Icons icon_account icon_add icon_backward_link icon_basket icon_benefits icon_c…" at bounding box center [517, 129] width 1035 height 259
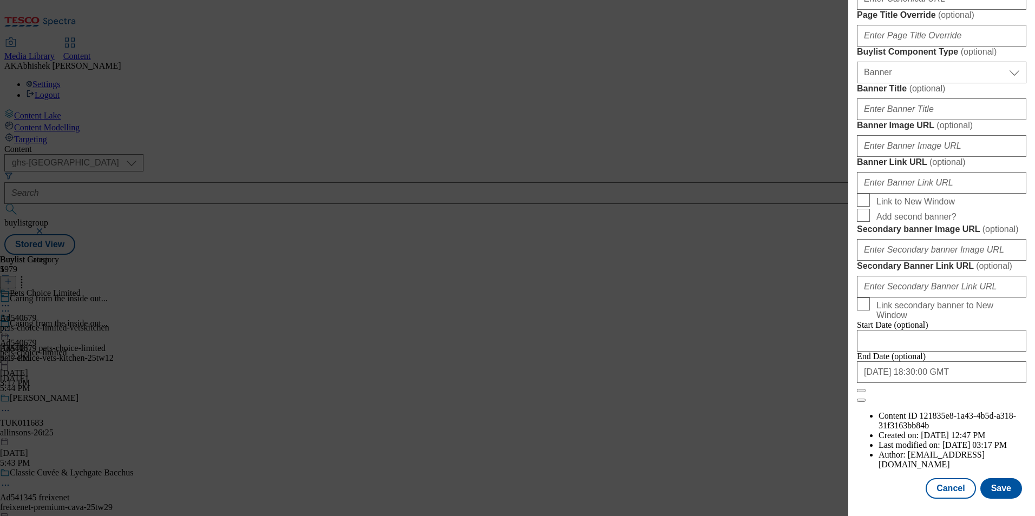
scroll to position [1058, 0]
type input "pets-choice"
click at [1003, 485] on button "Save" at bounding box center [1001, 489] width 42 height 21
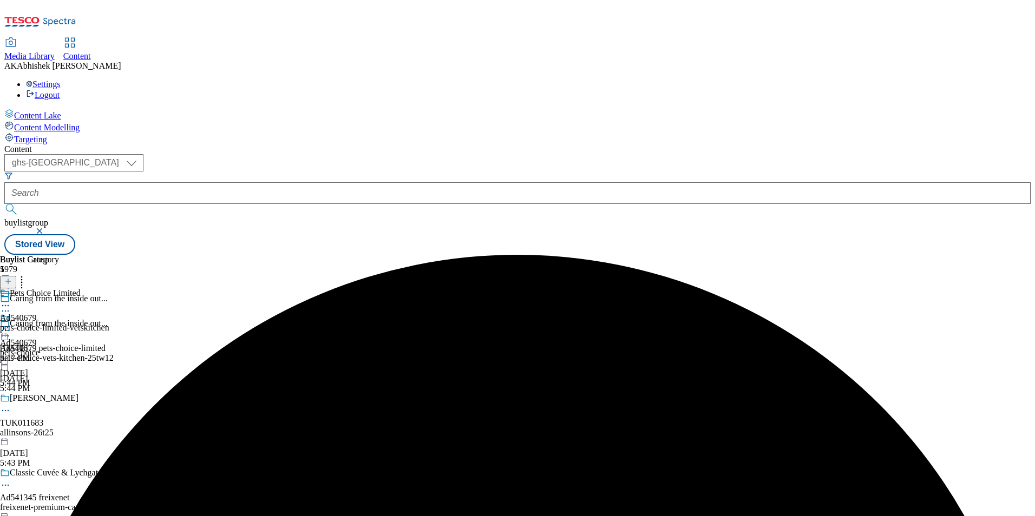
click at [6, 305] on circle at bounding box center [6, 306] width 2 height 2
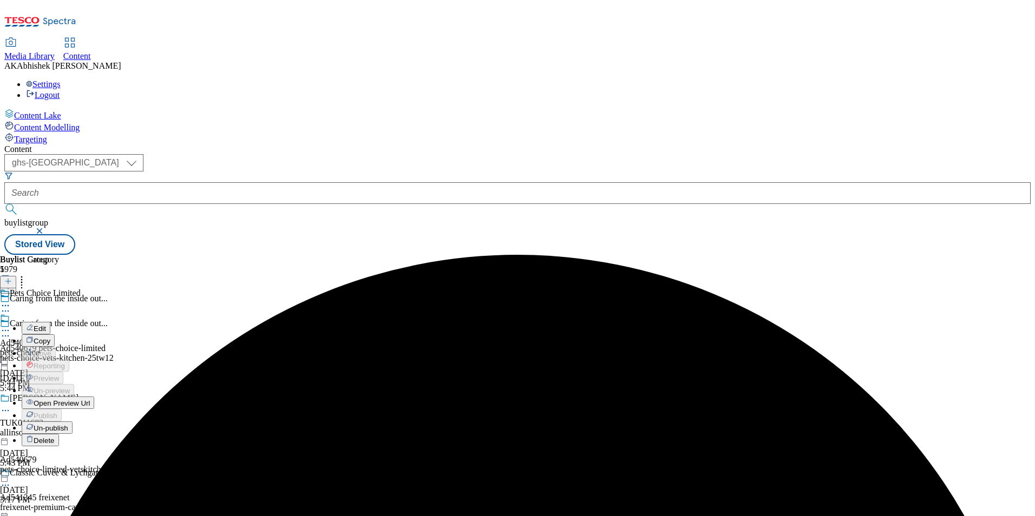
click at [46, 325] on span "Edit" at bounding box center [40, 329] width 12 height 8
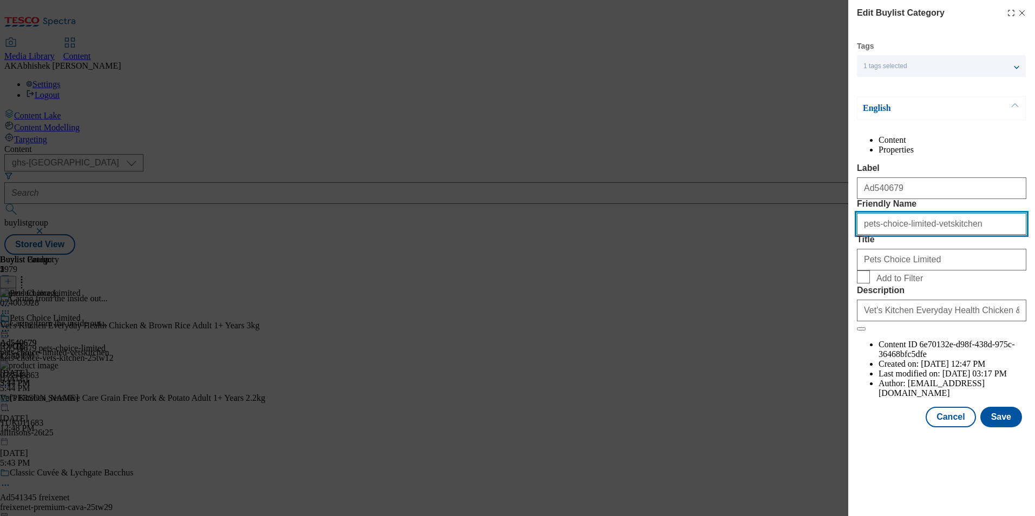
drag, startPoint x: 855, startPoint y: 265, endPoint x: 597, endPoint y: 265, distance: 258.8
click at [597, 265] on div "Edit Buylist Category Tags 1 tags selected buylist category English Content Pro…" at bounding box center [517, 258] width 1035 height 516
paste input "vets-kitchen-25tw12"
type input "pets-choice-vets-kitchen"
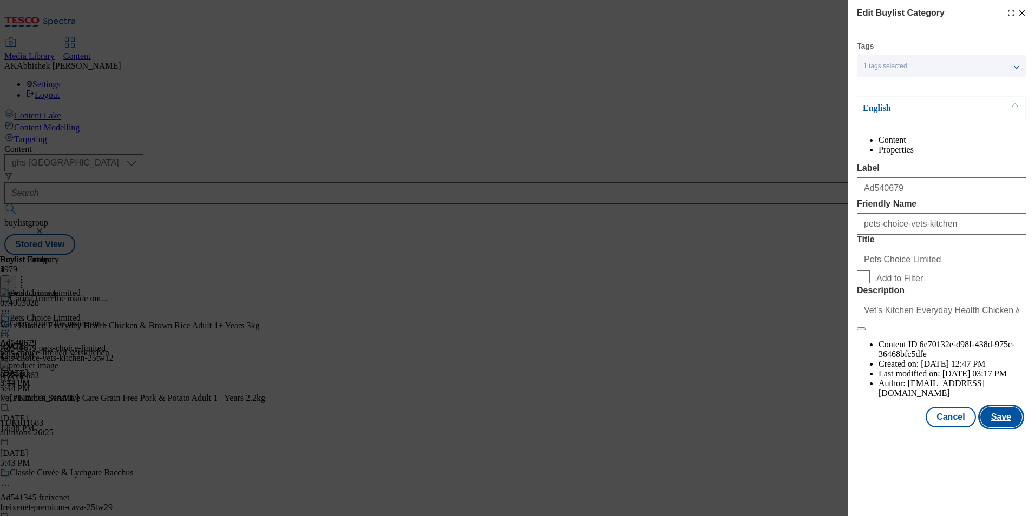
click at [1009, 428] on button "Save" at bounding box center [1001, 417] width 42 height 21
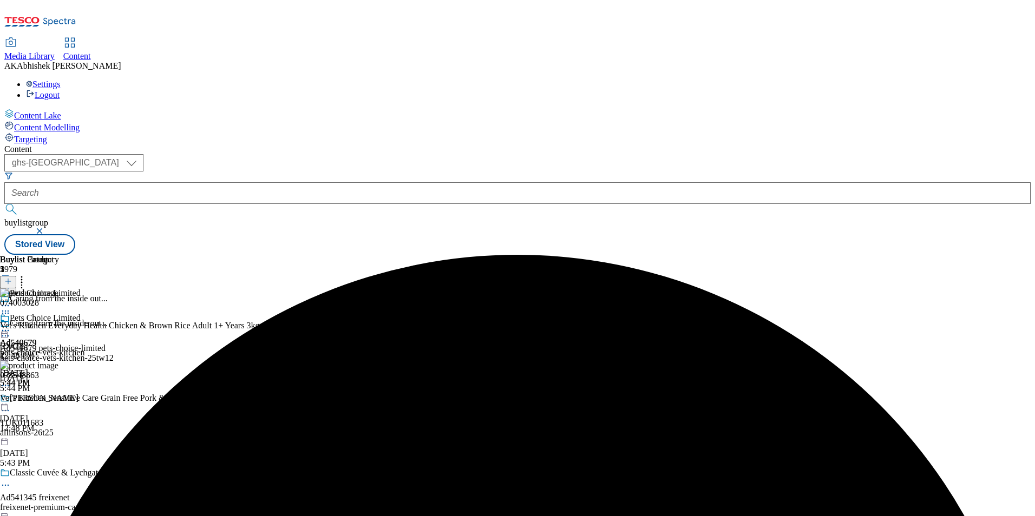
click at [11, 325] on icon at bounding box center [5, 330] width 11 height 11
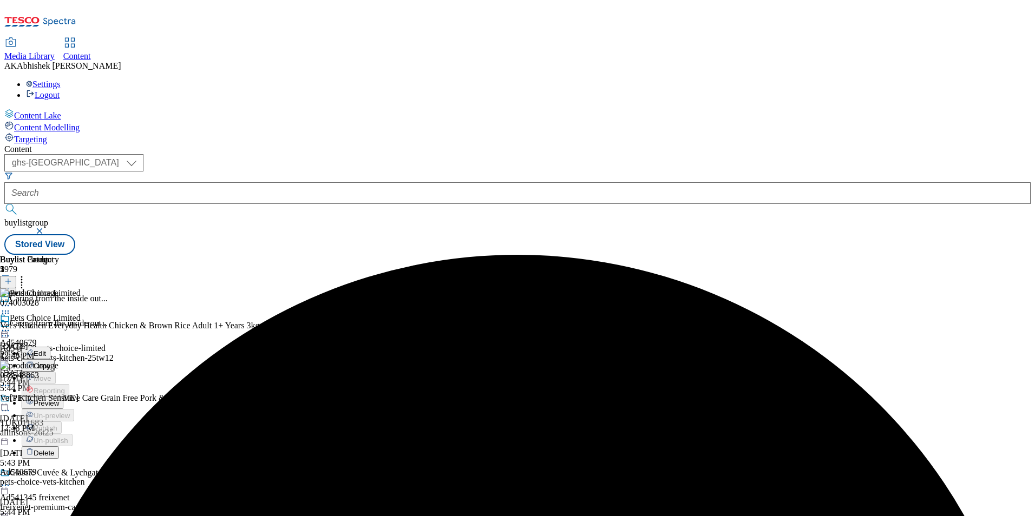
click at [59, 400] on span "Preview" at bounding box center [46, 404] width 25 height 8
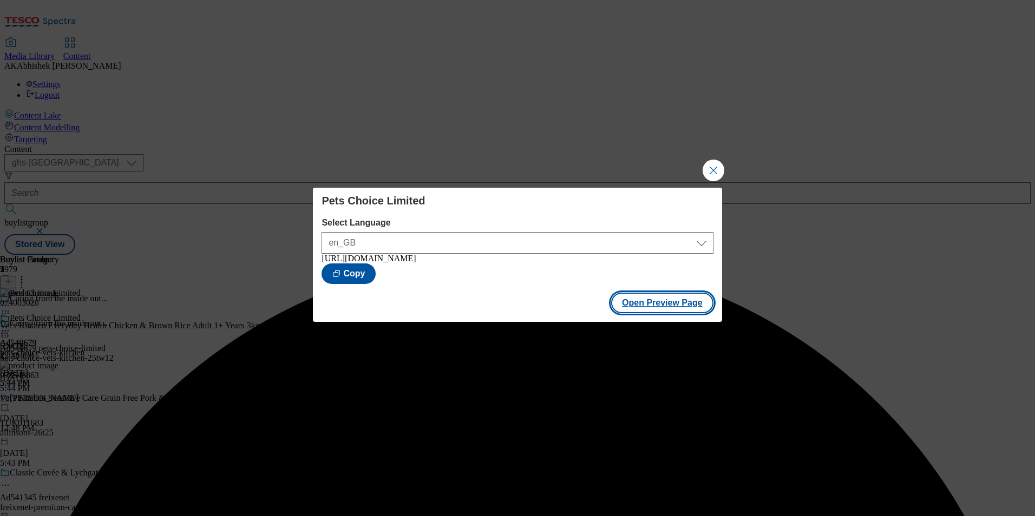
click at [651, 310] on button "Open Preview Page" at bounding box center [662, 303] width 102 height 21
click at [721, 167] on button "Close Modal" at bounding box center [714, 171] width 22 height 22
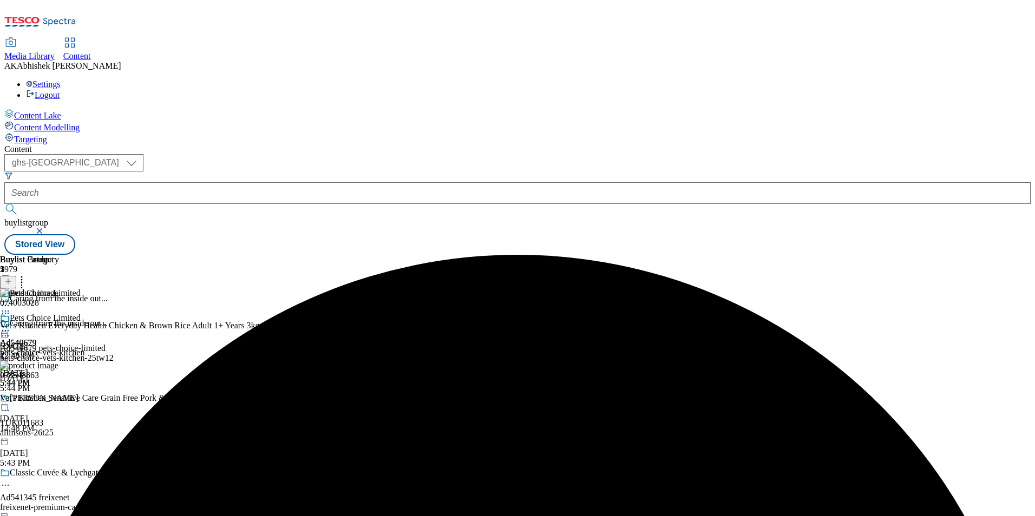
click at [11, 325] on icon at bounding box center [5, 330] width 11 height 11
click at [57, 437] on span "Publish" at bounding box center [46, 441] width 24 height 8
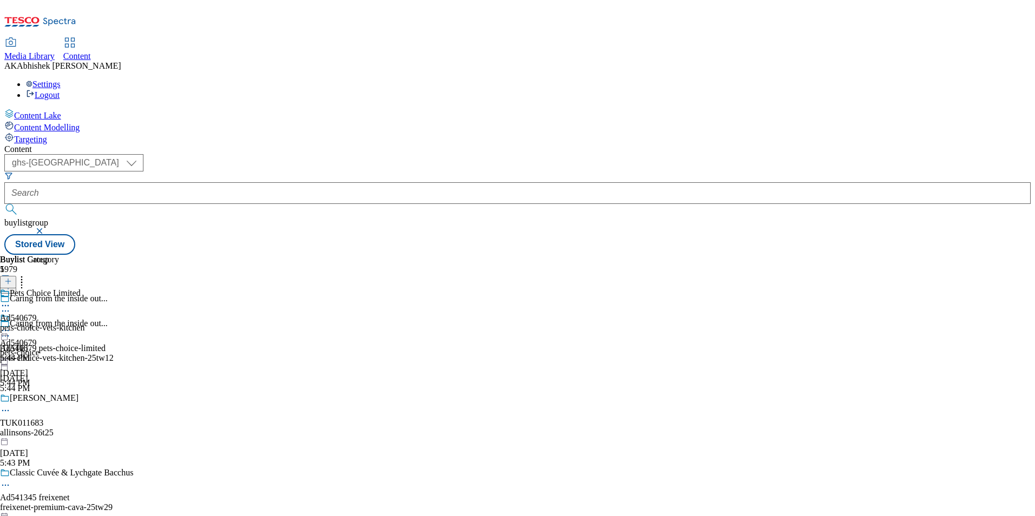
click at [11, 300] on icon at bounding box center [5, 305] width 11 height 11
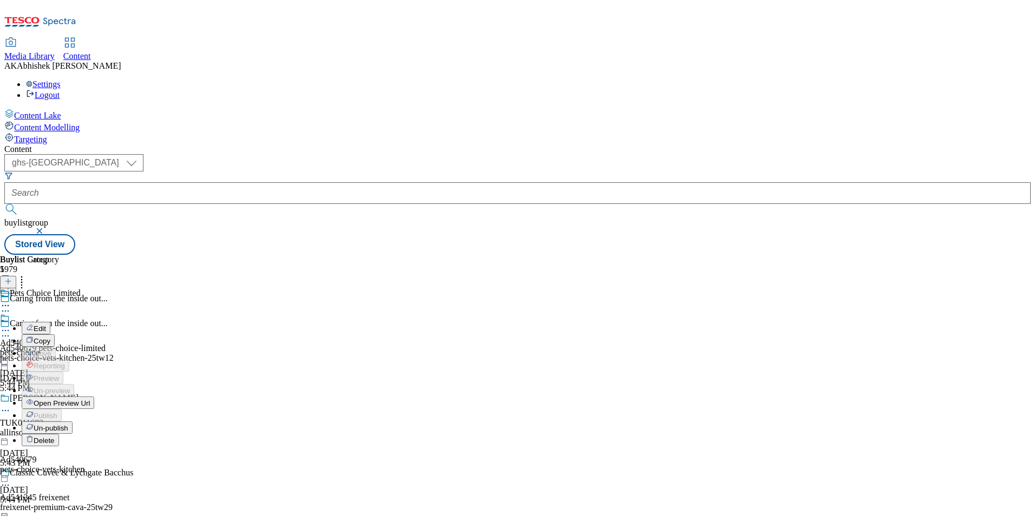
click at [90, 400] on span "Open Preview Url" at bounding box center [62, 404] width 56 height 8
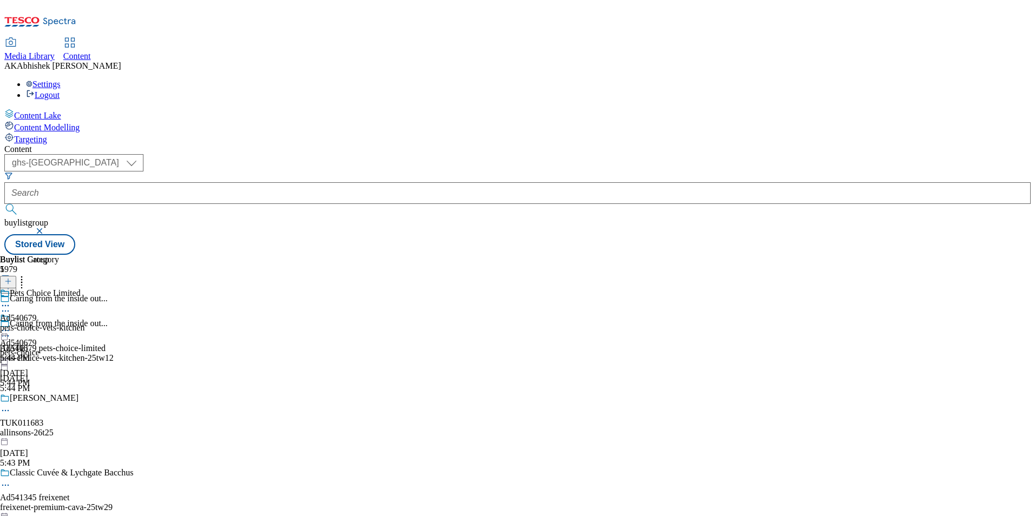
click at [9, 410] on circle at bounding box center [9, 411] width 2 height 2
click at [40, 320] on div "Ad540679 pets-choice Aug 18, 2025 5:44 PM" at bounding box center [20, 350] width 40 height 75
click at [179, 468] on div "Classic Cuvée & Lychgate Bacchus Ad541345 freixenet freixenet-premium-cava-25tw…" at bounding box center [89, 505] width 179 height 75
click at [84, 289] on div "Ad541345 freixenet-premium-cava Aug 18, 2025 5:39 PM" at bounding box center [42, 326] width 84 height 75
click at [11, 300] on icon at bounding box center [5, 305] width 11 height 11
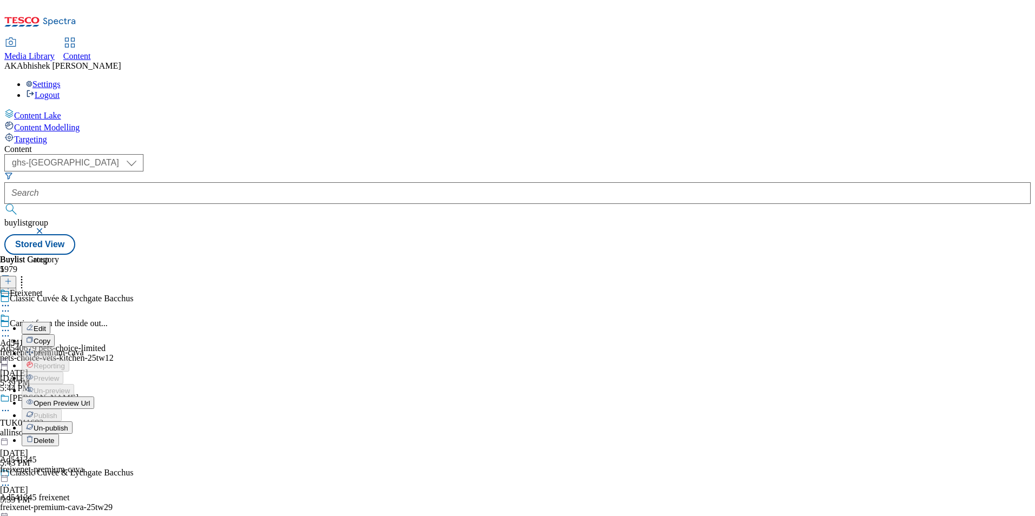
click at [90, 400] on span "Open Preview Url" at bounding box center [62, 404] width 56 height 8
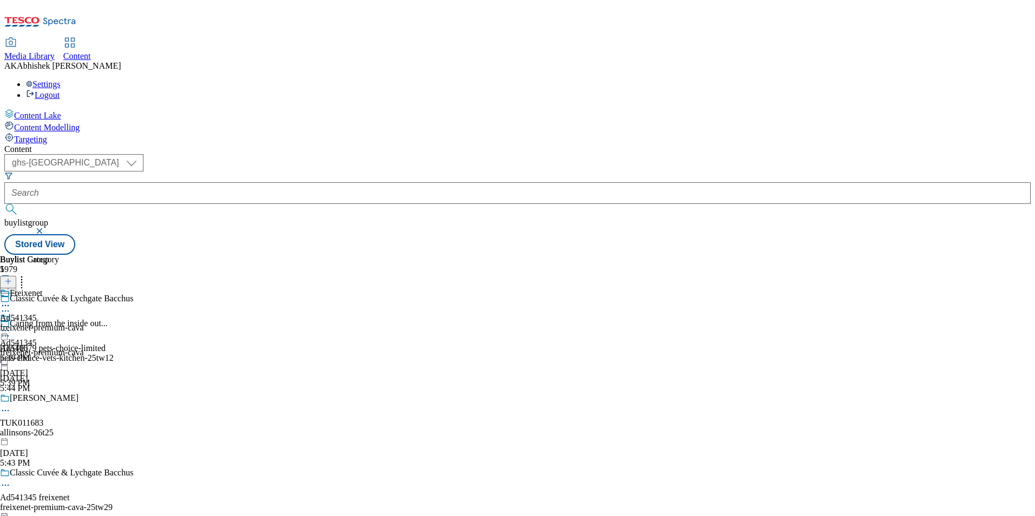
click at [179, 319] on div "Caring from the inside out... Ad540679 pets-choice-limited pets-choice-vets-kit…" at bounding box center [89, 356] width 179 height 75
click at [9, 336] on circle at bounding box center [9, 337] width 2 height 2
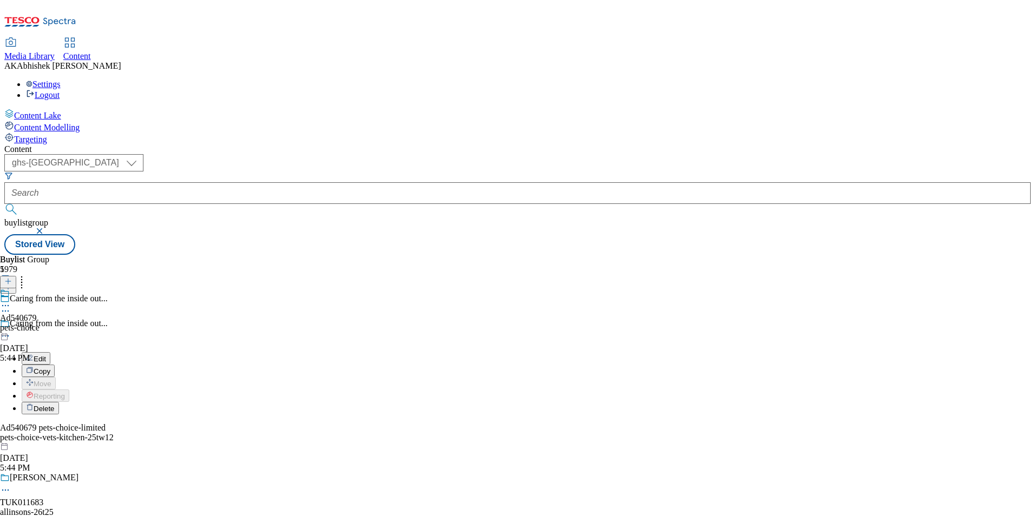
click at [46, 355] on span "Edit" at bounding box center [40, 359] width 12 height 8
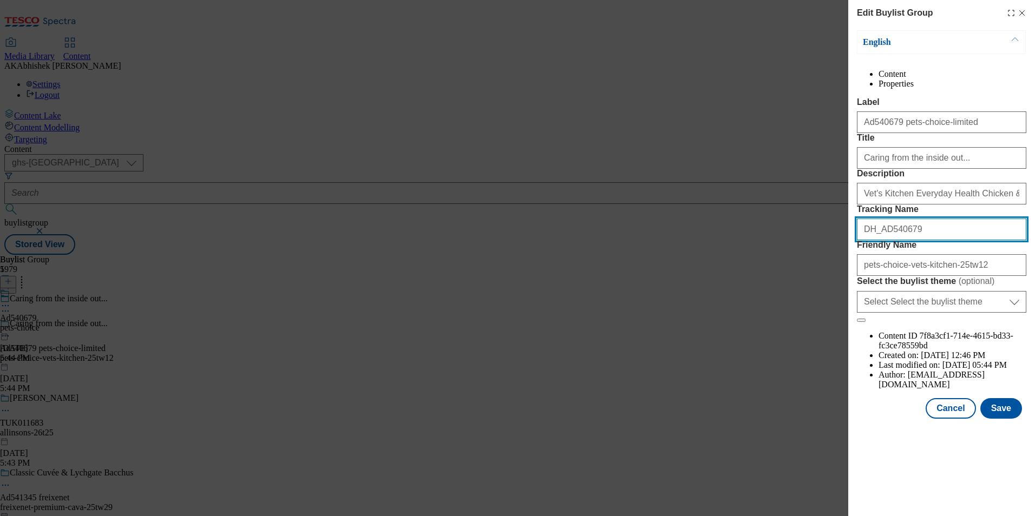
drag, startPoint x: 881, startPoint y: 309, endPoint x: 946, endPoint y: 309, distance: 65.0
click at [946, 240] on input "DH_AD540679" at bounding box center [941, 230] width 169 height 22
click at [938, 240] on input "DH_AD540679" at bounding box center [941, 230] width 169 height 22
drag, startPoint x: 885, startPoint y: 310, endPoint x: 982, endPoint y: 310, distance: 97.4
click at [982, 240] on input "DH_AD540679" at bounding box center [941, 230] width 169 height 22
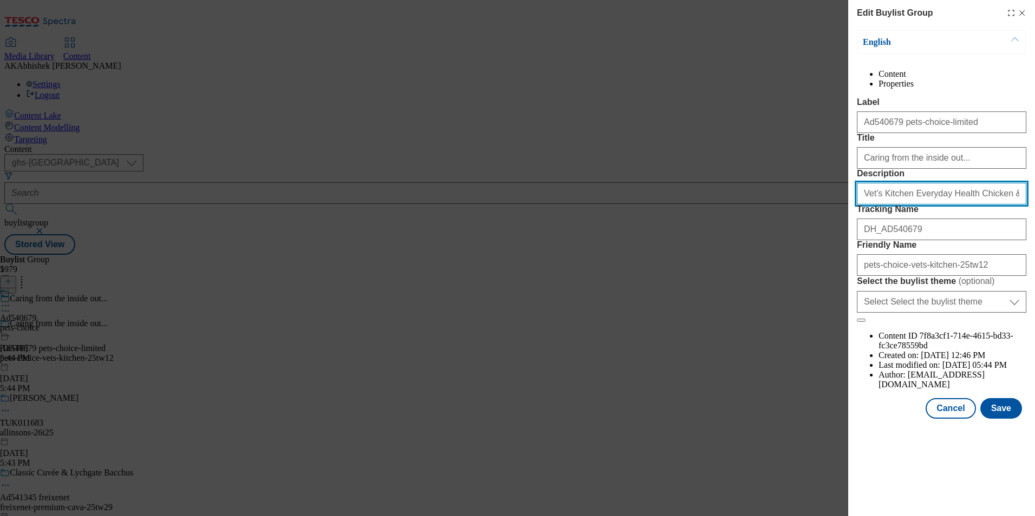
click at [964, 205] on input "Vet's Kitchen Everyday Health Chicken & Brown Rice Adult 1+ Years 3kg" at bounding box center [941, 194] width 169 height 22
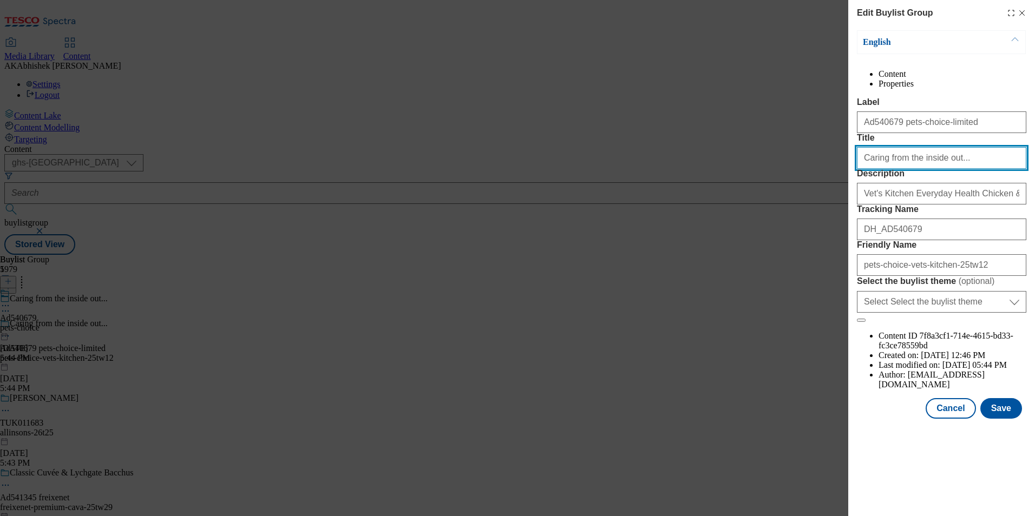
click at [946, 169] on input "Caring from the inside out..." at bounding box center [941, 158] width 169 height 22
type input "Caring from the inside out"
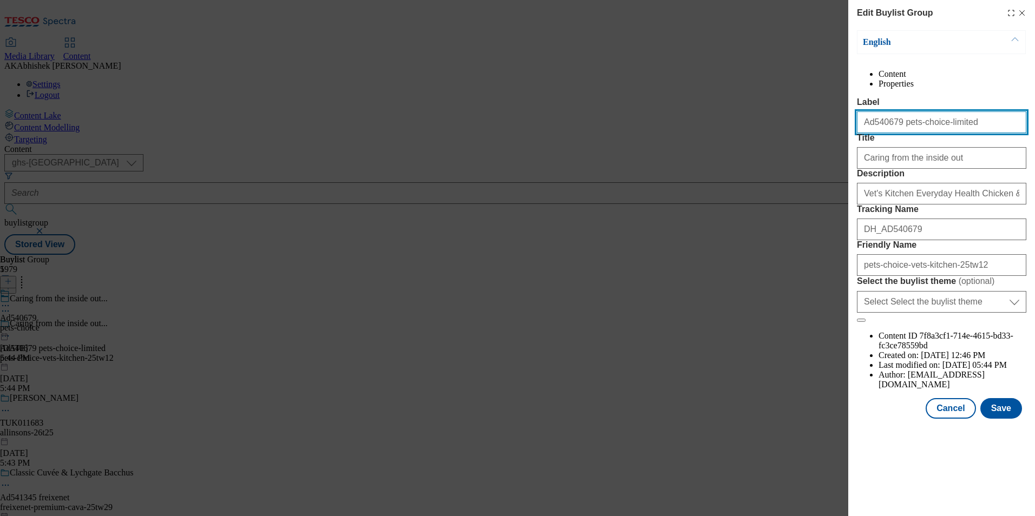
drag, startPoint x: 895, startPoint y: 147, endPoint x: 1035, endPoint y: 149, distance: 139.1
click at [1035, 149] on html "Icons icon_account icon_add icon_backward_link icon_basket icon_benefits icon_c…" at bounding box center [517, 129] width 1035 height 259
type input "ad540679"
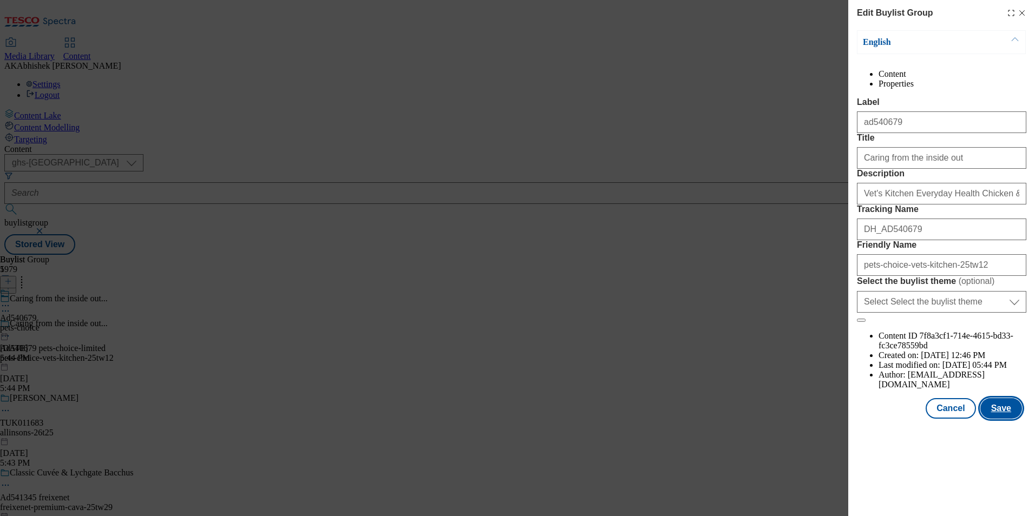
click at [1012, 419] on button "Save" at bounding box center [1001, 408] width 42 height 21
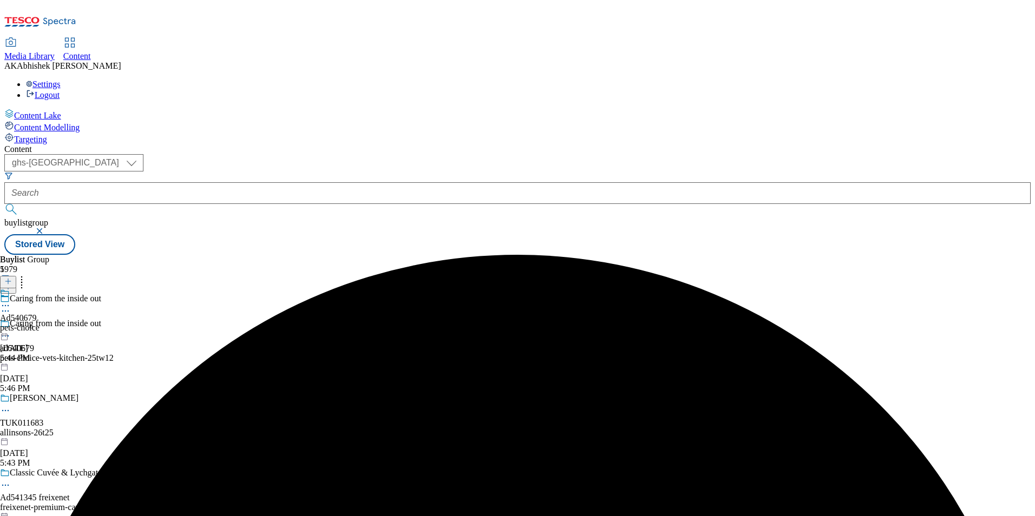
click at [11, 300] on icon at bounding box center [5, 305] width 11 height 11
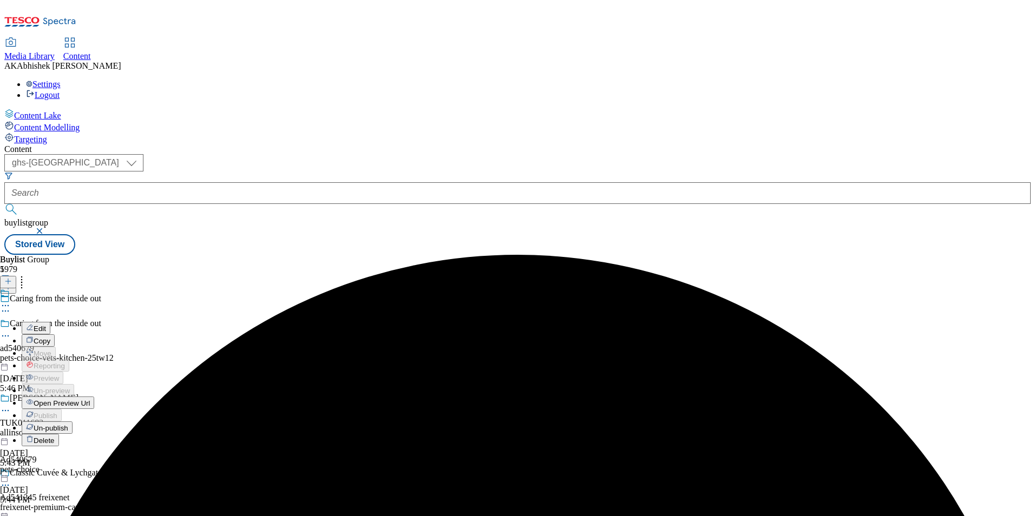
click at [46, 325] on span "Edit" at bounding box center [40, 329] width 12 height 8
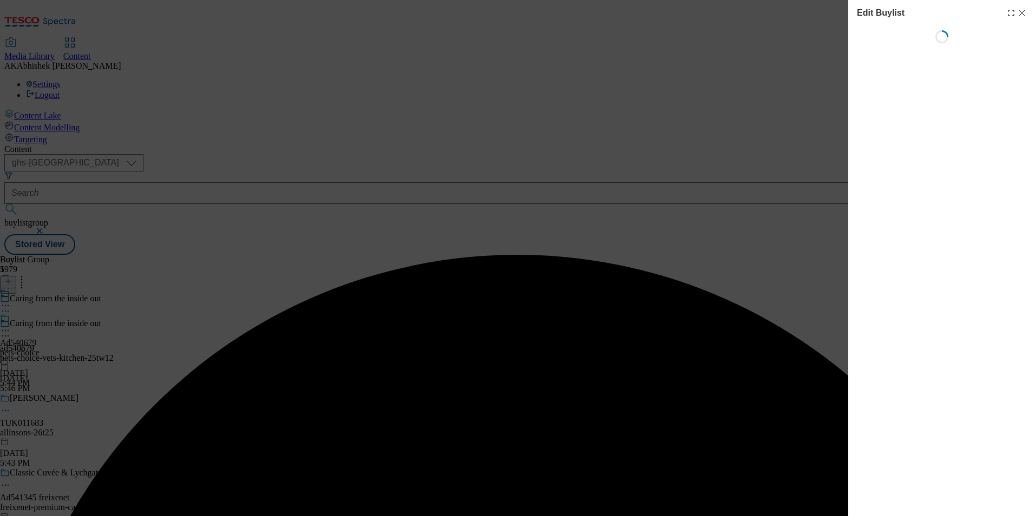
select select "tactical"
select select "supplier funded short term 1-3 weeks"
select select "dunnhumby"
select select "Banner"
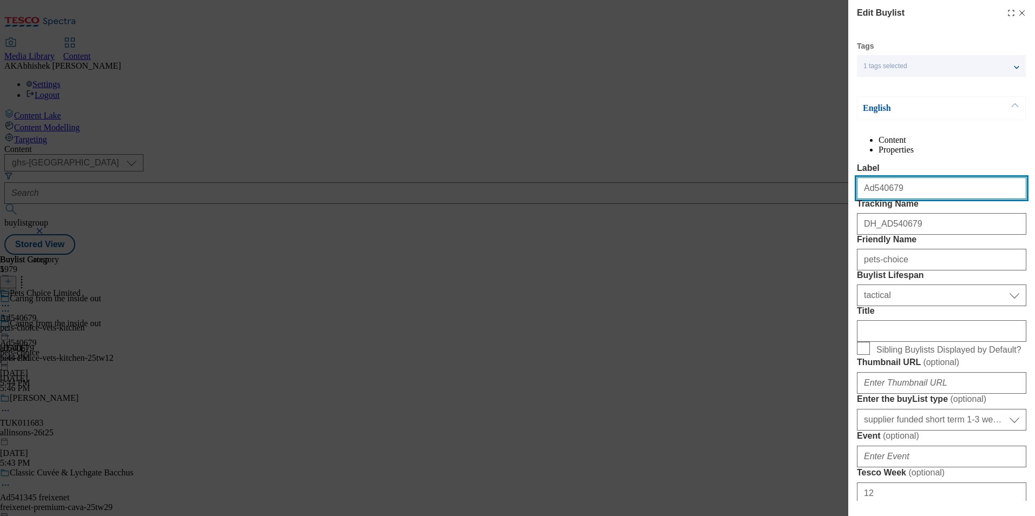
click at [866, 199] on input "Ad540679" at bounding box center [941, 189] width 169 height 22
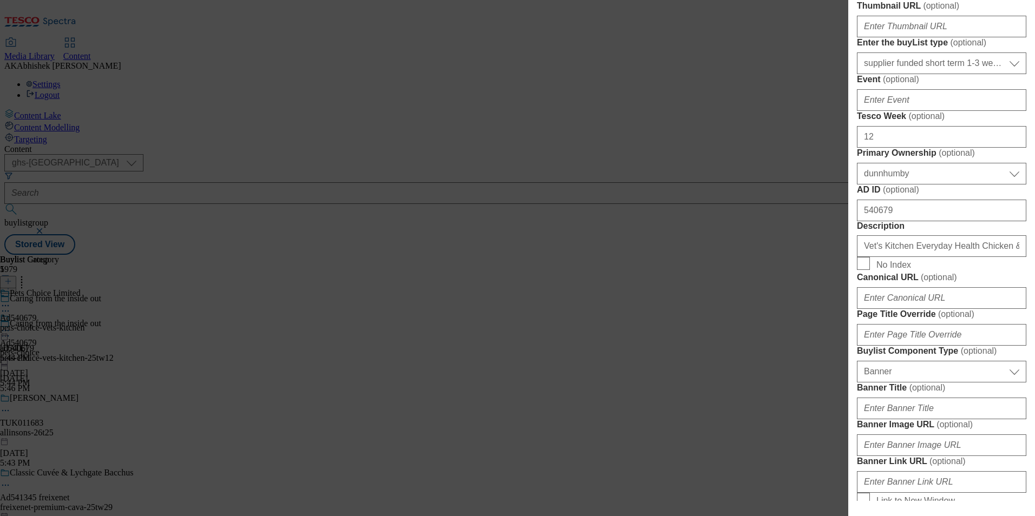
scroll to position [379, 0]
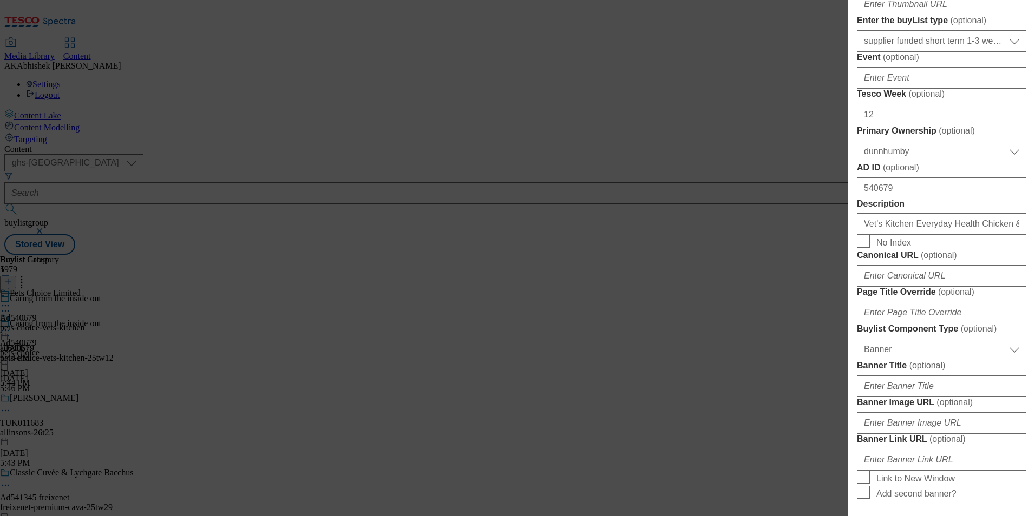
type input "ad540679"
click at [942, 52] on select "Select Enter the buyList type event supplier funded long term >4 weeks supplier…" at bounding box center [941, 41] width 169 height 22
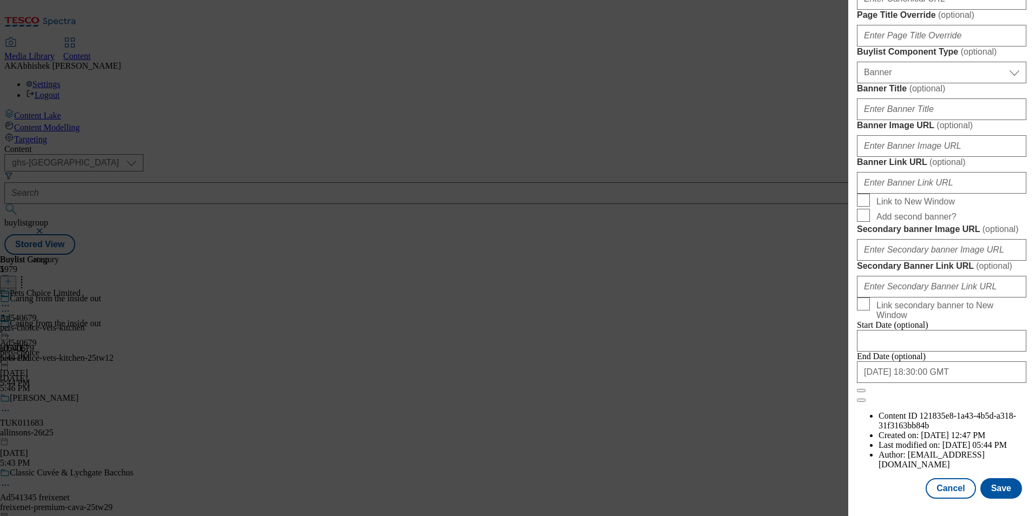
scroll to position [1058, 0]
click at [985, 483] on button "Save" at bounding box center [1001, 489] width 42 height 21
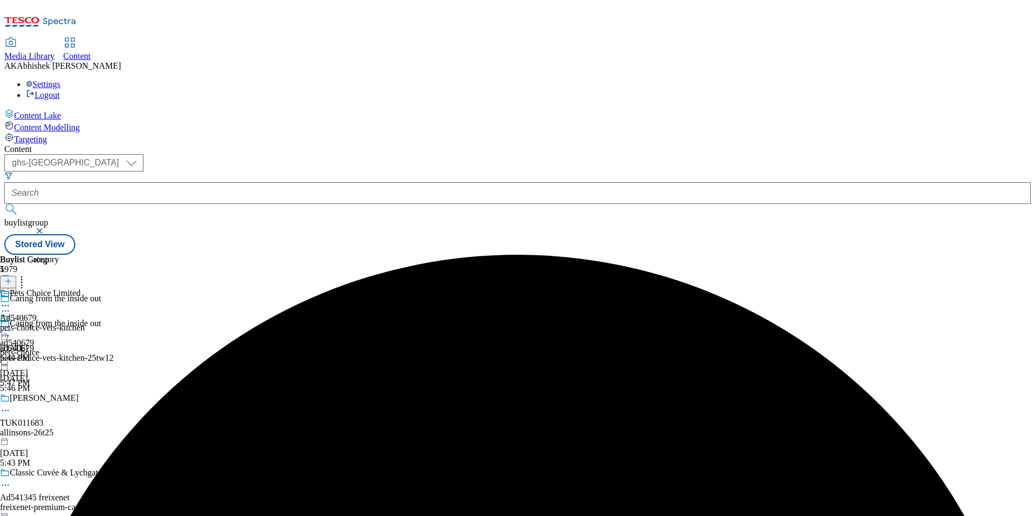
click at [11, 300] on icon at bounding box center [5, 305] width 11 height 11
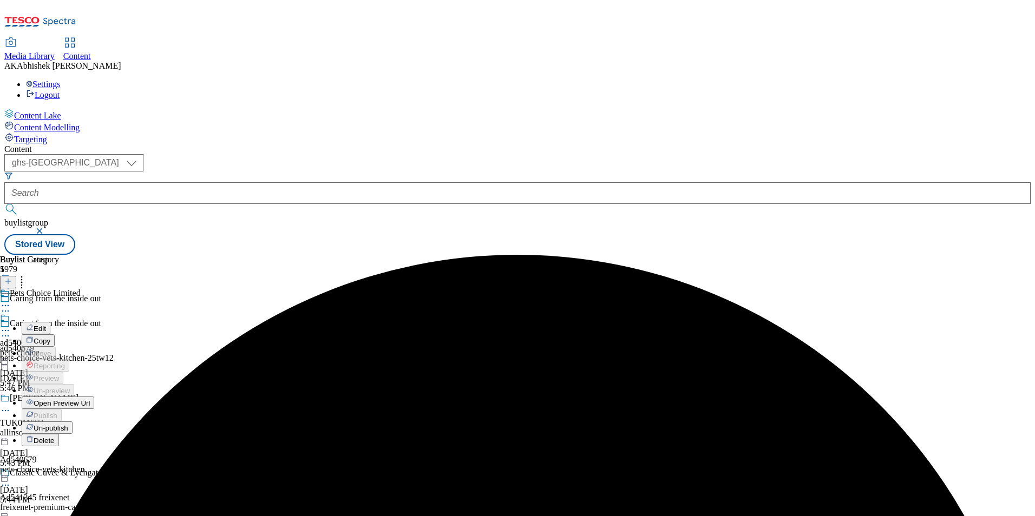
click at [46, 325] on span "Edit" at bounding box center [40, 329] width 12 height 8
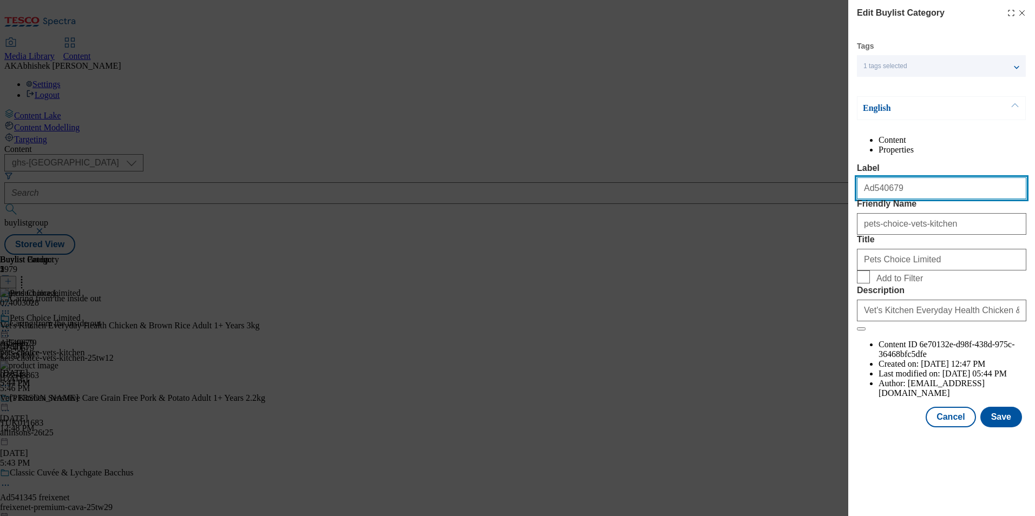
click at [863, 199] on input "Ad540679" at bounding box center [941, 189] width 169 height 22
type input "ad540679"
click at [1009, 428] on button "Save" at bounding box center [1001, 417] width 42 height 21
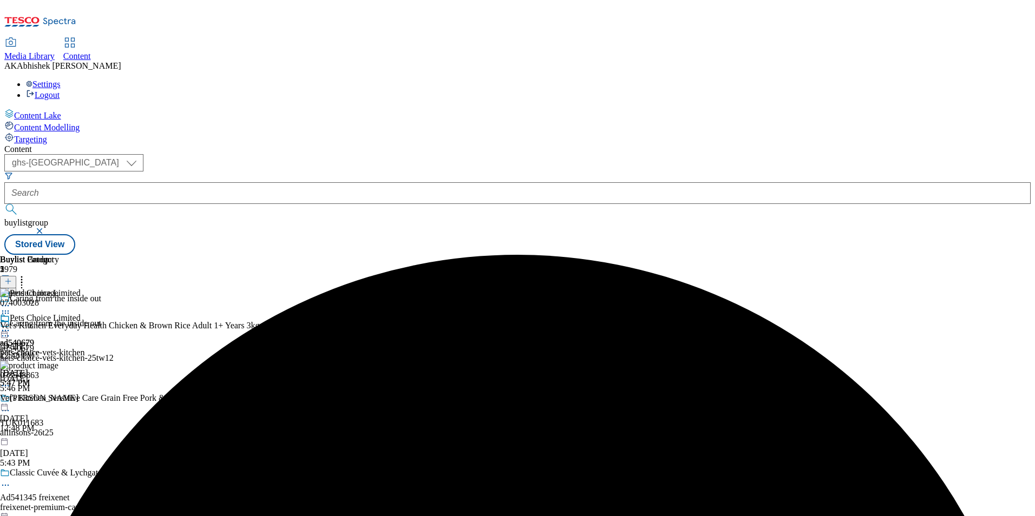
click at [11, 325] on icon at bounding box center [5, 330] width 11 height 11
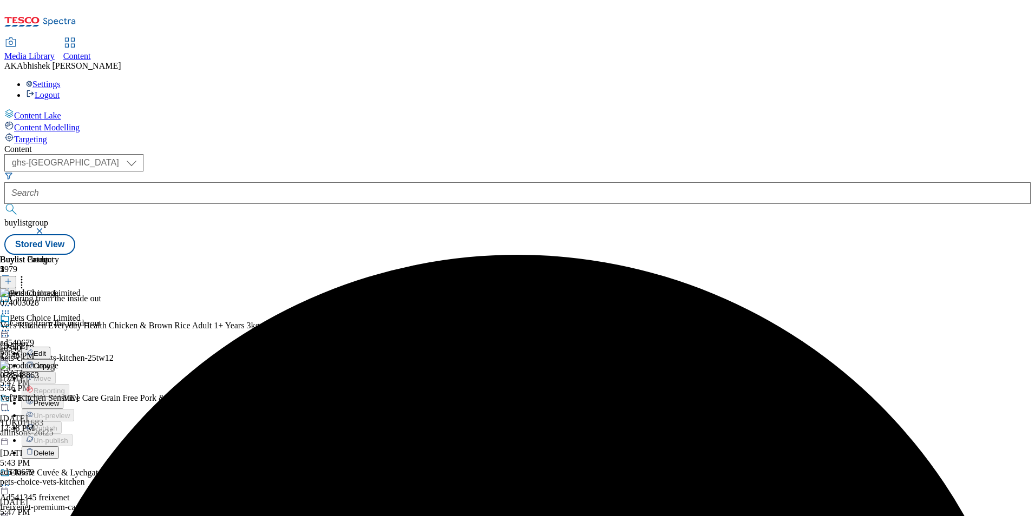
click at [59, 400] on span "Preview" at bounding box center [46, 404] width 25 height 8
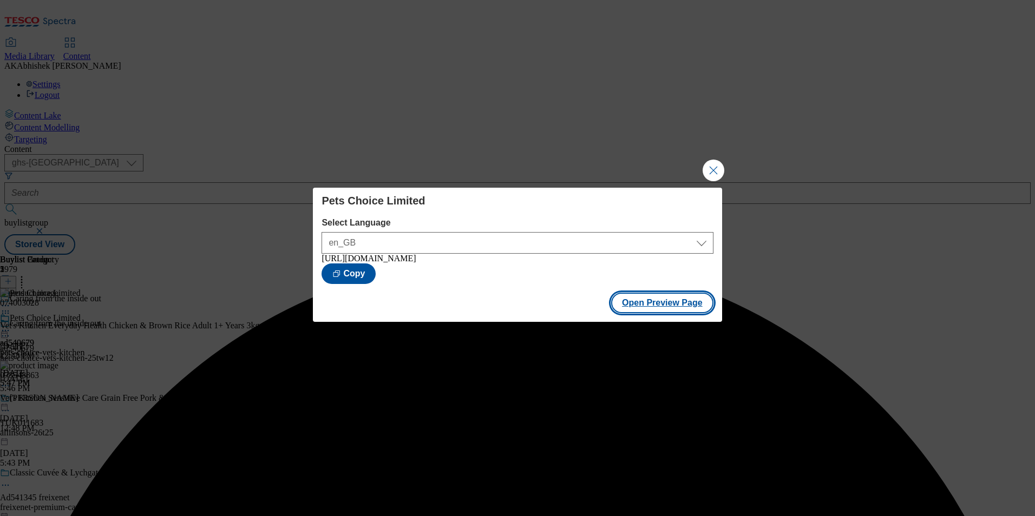
click at [679, 309] on button "Open Preview Page" at bounding box center [662, 303] width 102 height 21
click at [716, 171] on button "Close Modal" at bounding box center [714, 171] width 22 height 22
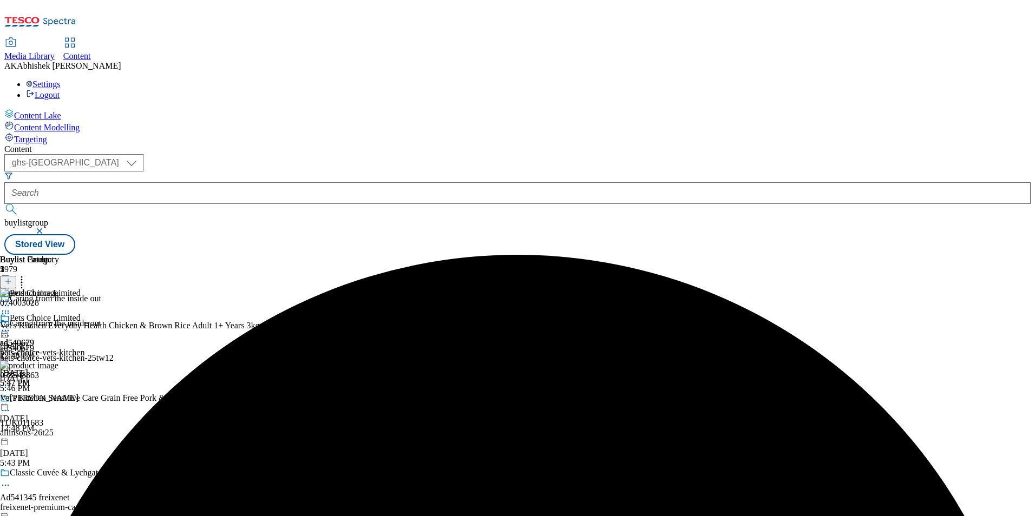
click at [11, 325] on icon at bounding box center [5, 330] width 11 height 11
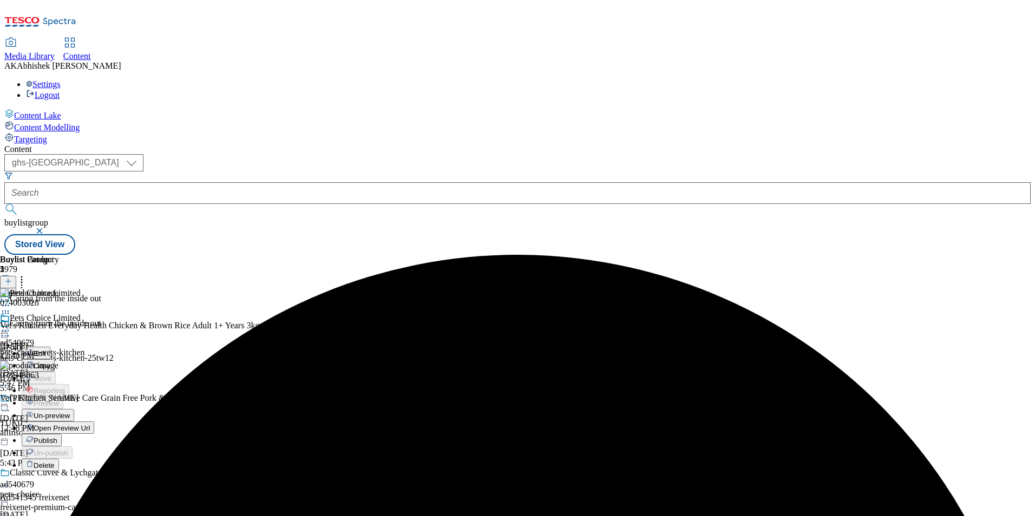
click at [57, 437] on span "Publish" at bounding box center [46, 441] width 24 height 8
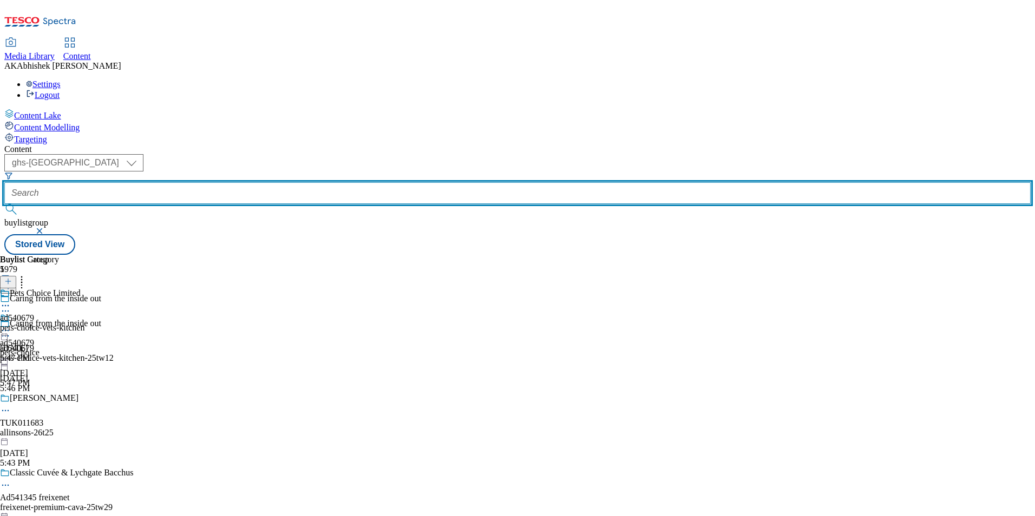
click at [279, 182] on input "text" at bounding box center [517, 193] width 1026 height 22
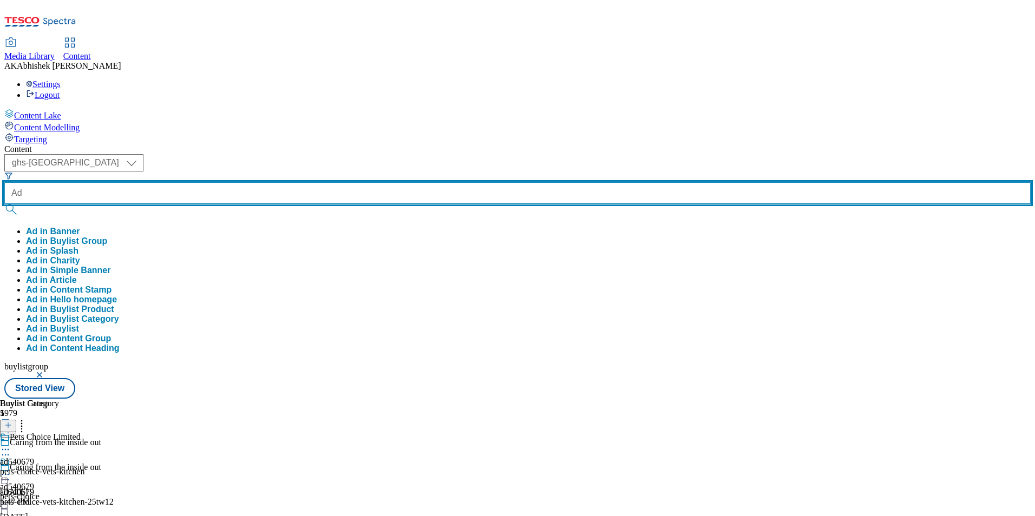
paste input "541115"
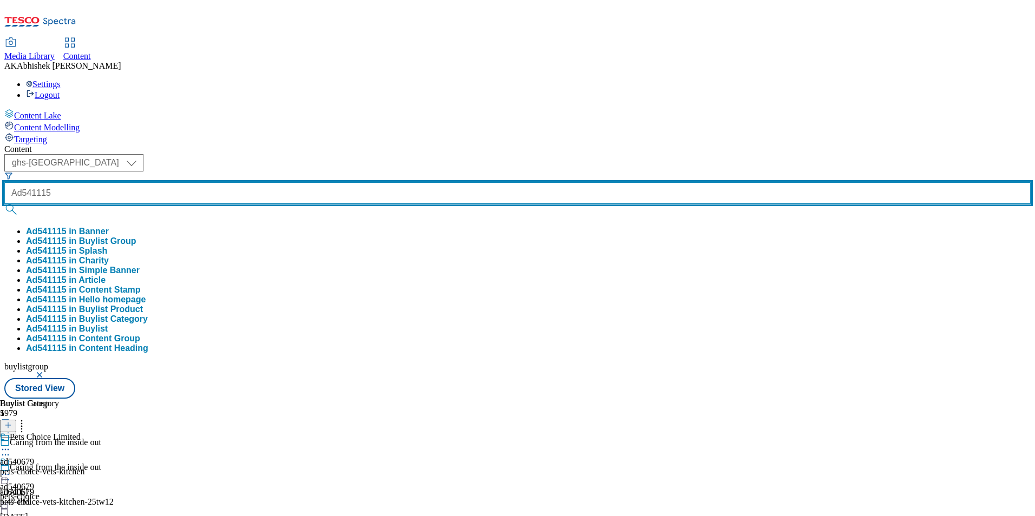
type input "Ad541115"
click at [4, 204] on button "submit" at bounding box center [11, 209] width 15 height 11
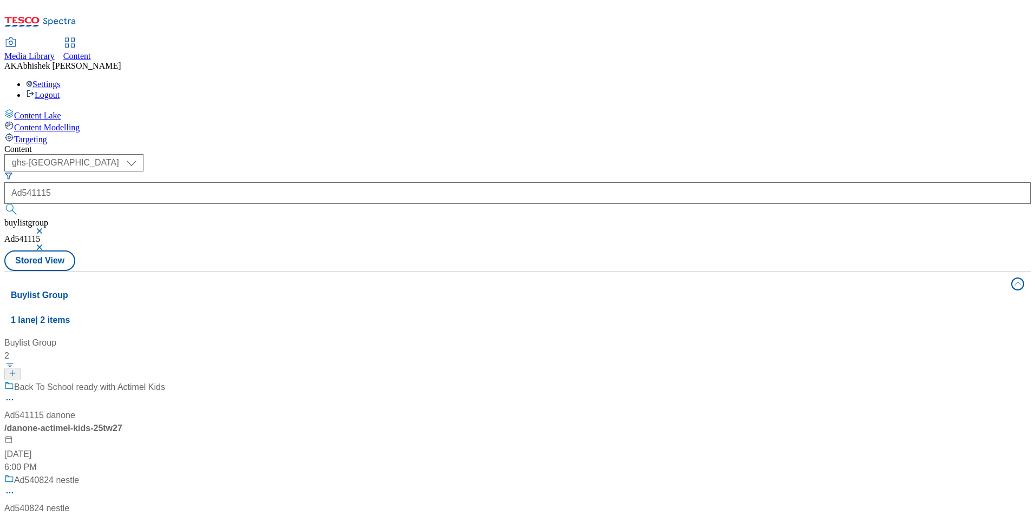
click at [165, 381] on div "Back To School ready with Actimel Kids Ad541115 danone / danone-actimel-kids-25…" at bounding box center [84, 427] width 161 height 93
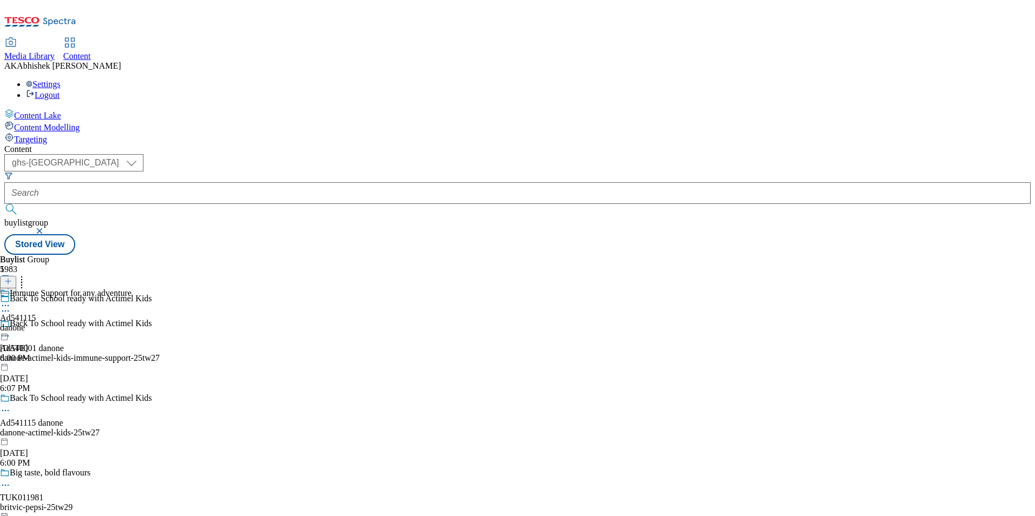
click at [11, 405] on icon at bounding box center [5, 410] width 11 height 11
click at [46, 430] on span "Edit" at bounding box center [40, 434] width 12 height 8
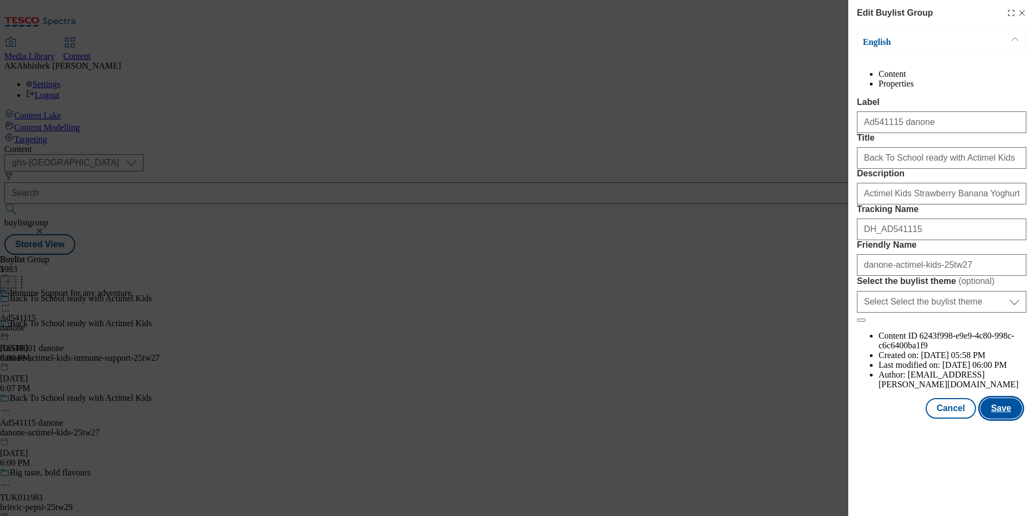
click at [1016, 419] on button "Save" at bounding box center [1001, 408] width 42 height 21
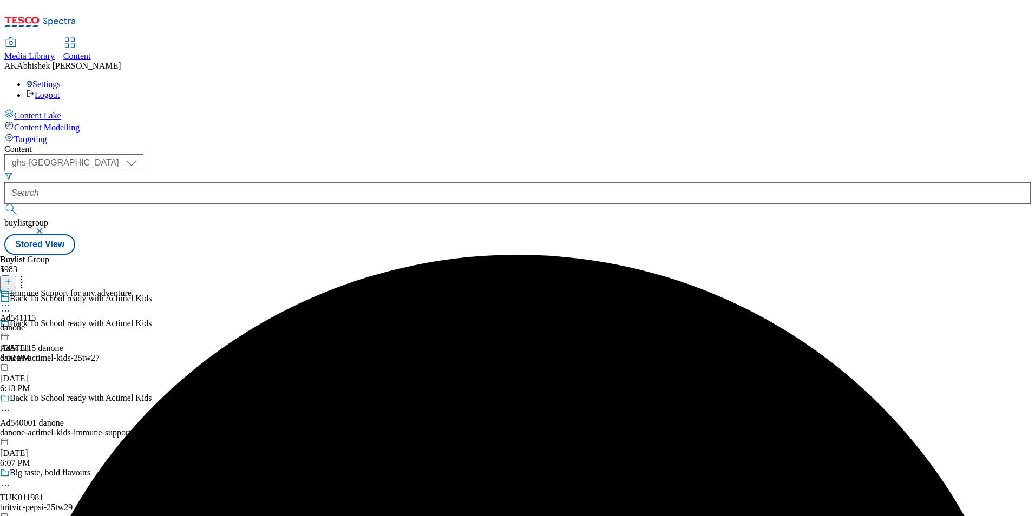
click at [11, 300] on icon at bounding box center [5, 305] width 11 height 11
click at [46, 325] on span "Edit" at bounding box center [40, 329] width 12 height 8
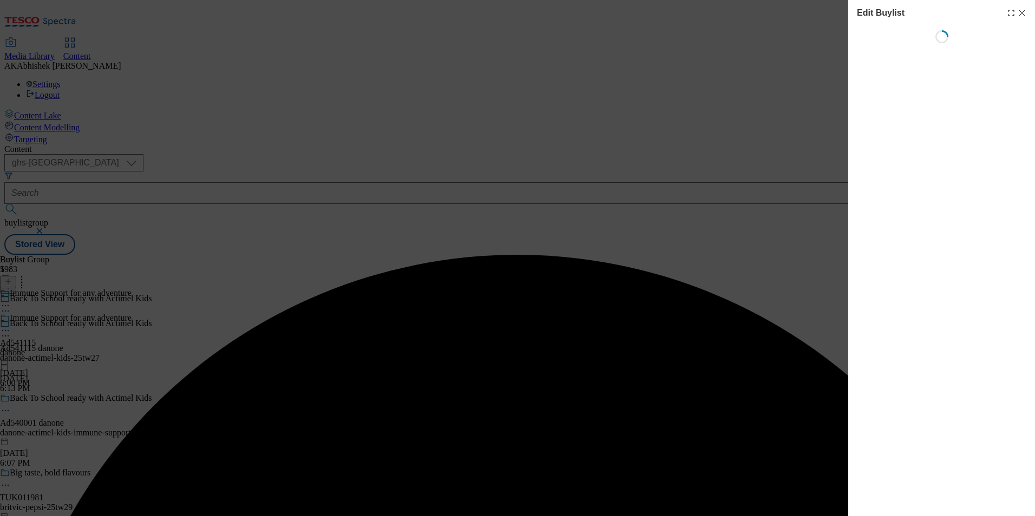
select select "tactical"
select select "supplier funded short term 1-3 weeks"
select select "dunnhumby"
select select "Banner"
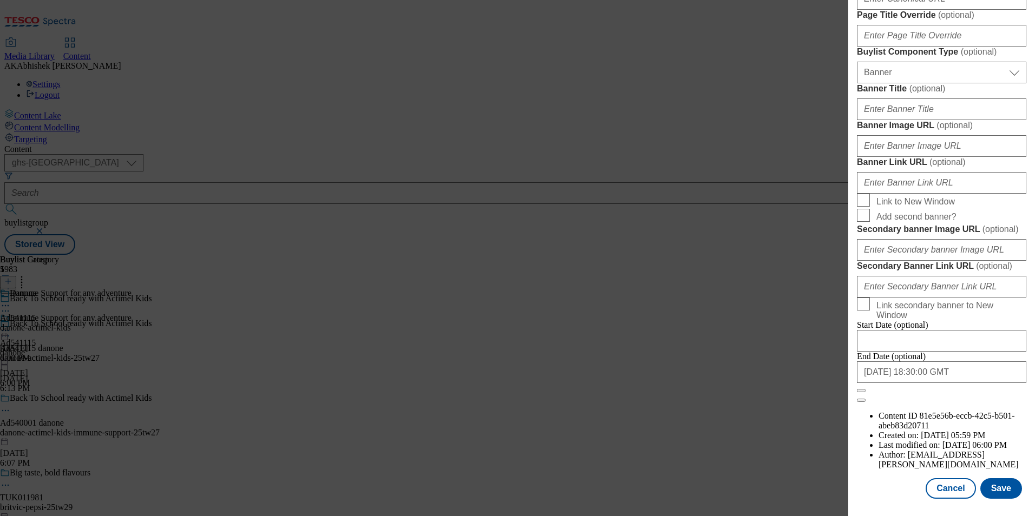
scroll to position [1058, 0]
click at [961, 383] on input "2025-11-14 18:30:00 GMT" at bounding box center [941, 373] width 169 height 22
select select "2025"
select select "November"
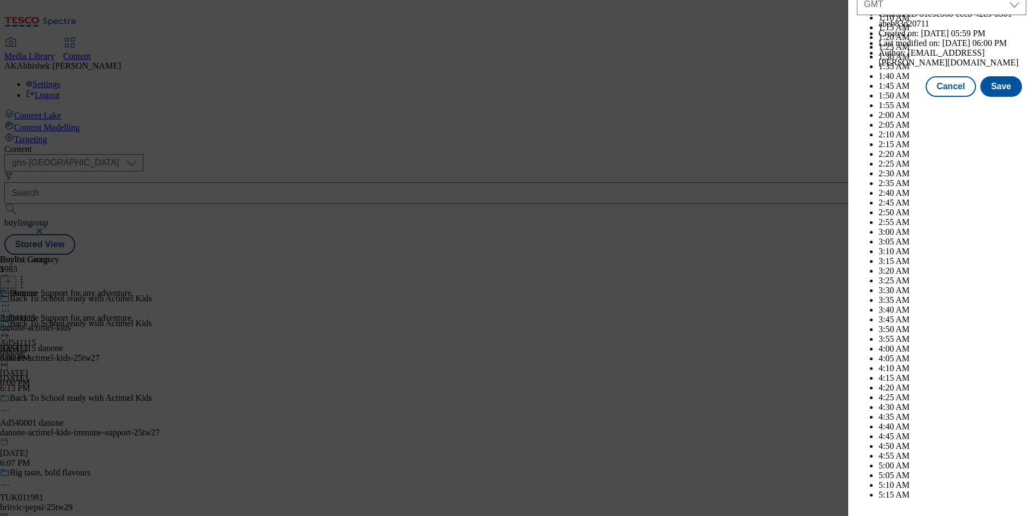
scroll to position [4441, 0]
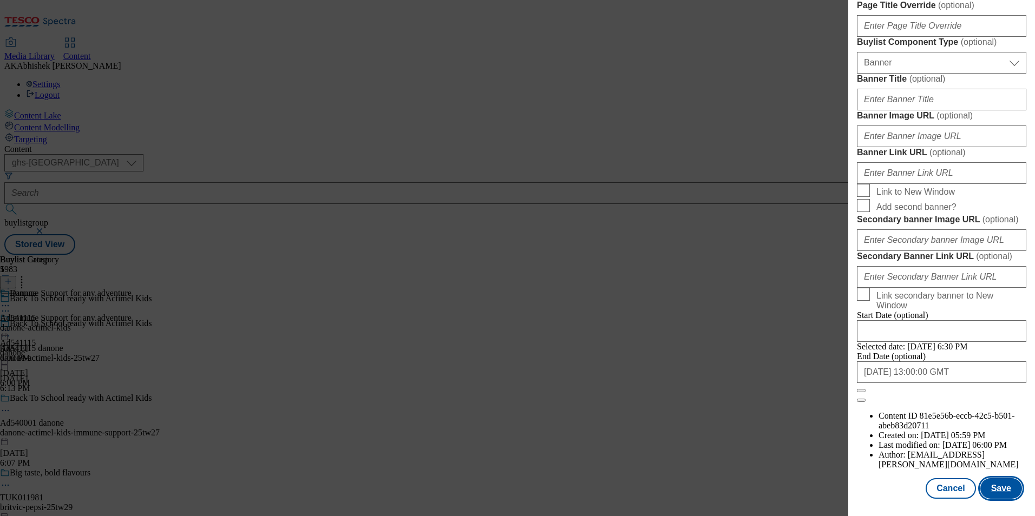
click at [989, 488] on button "Save" at bounding box center [1001, 489] width 42 height 21
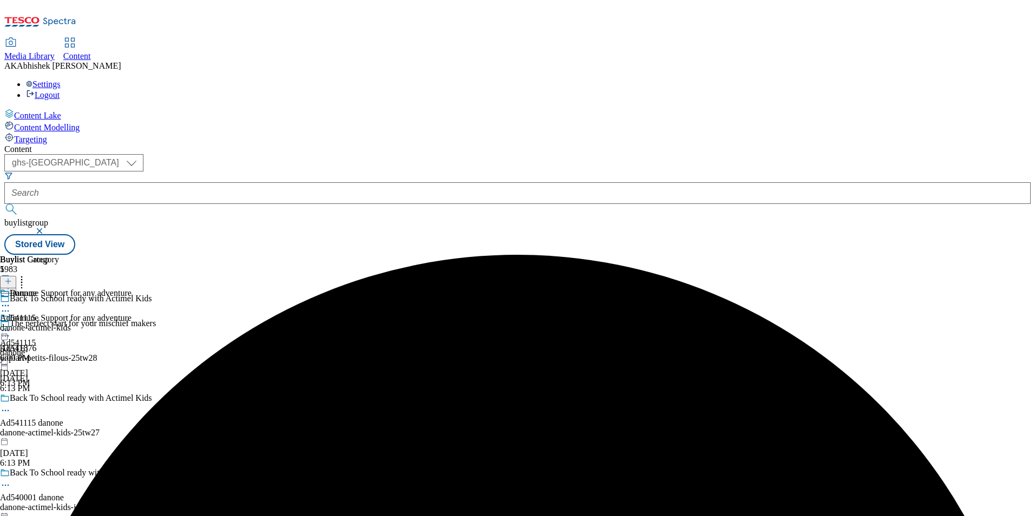
click at [71, 289] on div "Danone Ad541115 danone-actimel-kids Aug 18, 2025 6:00 PM" at bounding box center [35, 326] width 71 height 75
click at [11, 325] on icon at bounding box center [5, 330] width 11 height 11
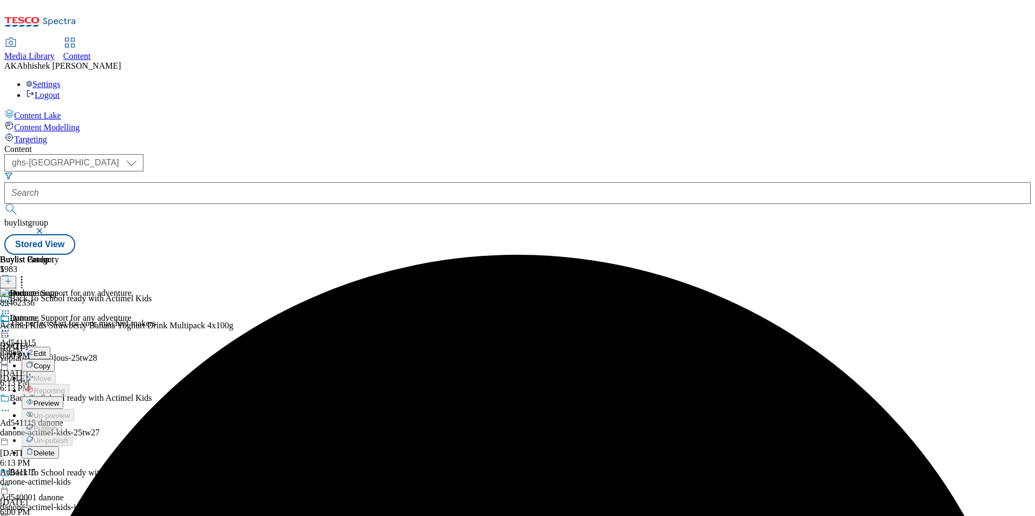
click at [50, 347] on button "Edit" at bounding box center [36, 353] width 29 height 12
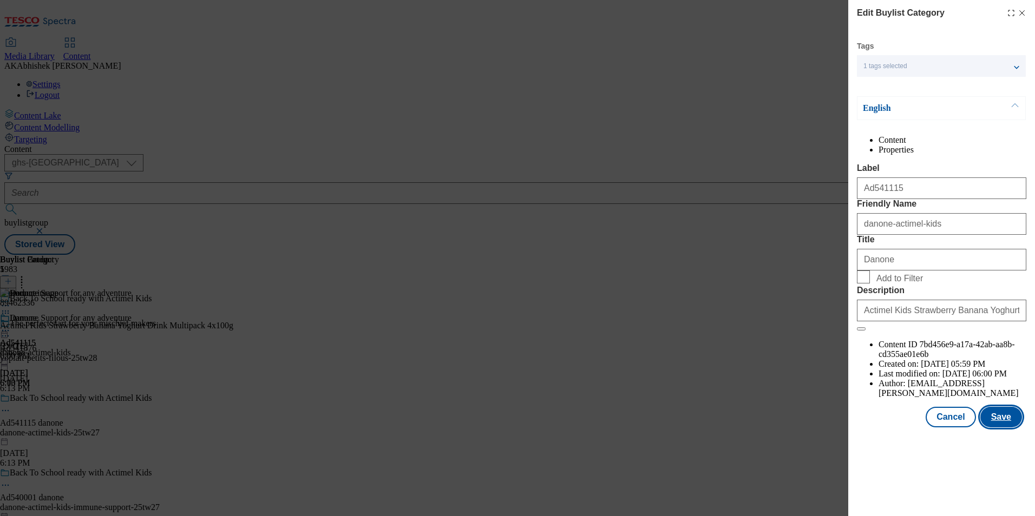
click at [1004, 428] on button "Save" at bounding box center [1001, 417] width 42 height 21
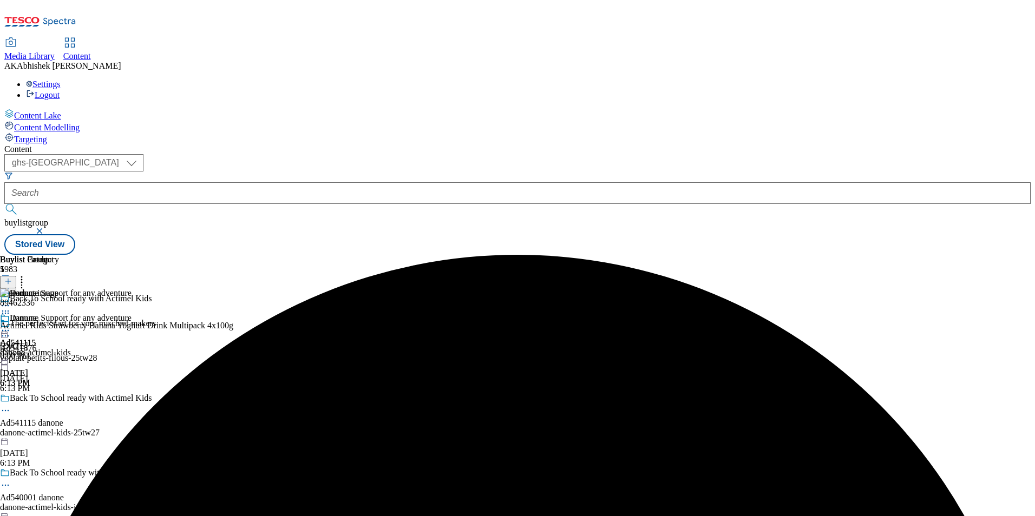
click at [11, 325] on icon at bounding box center [5, 330] width 11 height 11
click at [59, 400] on span "Preview" at bounding box center [46, 404] width 25 height 8
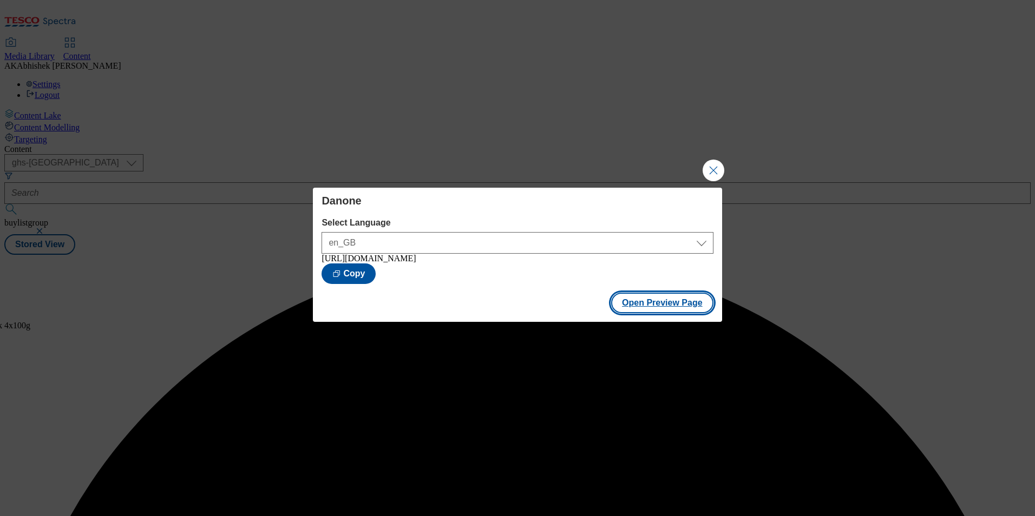
click at [669, 308] on button "Open Preview Page" at bounding box center [662, 303] width 102 height 21
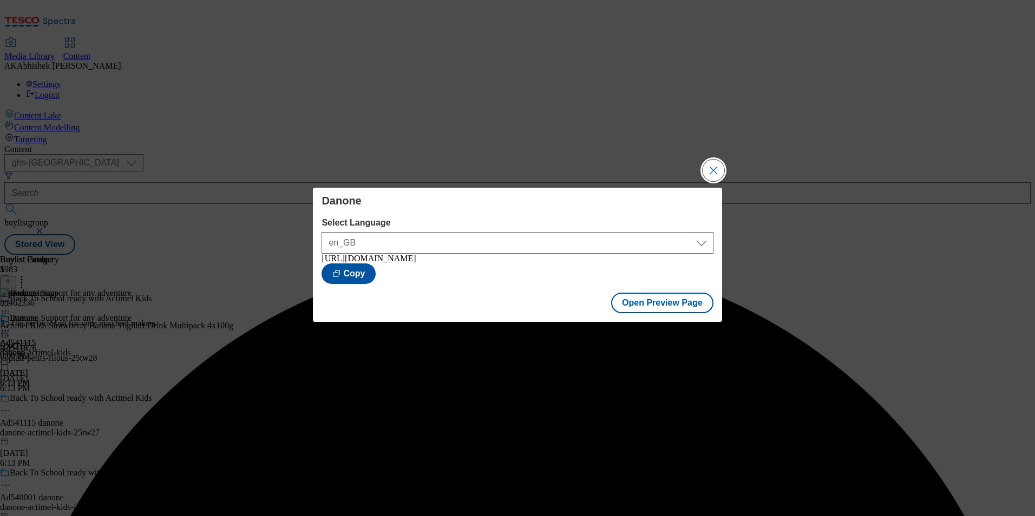
click at [708, 170] on button "Close Modal" at bounding box center [714, 171] width 22 height 22
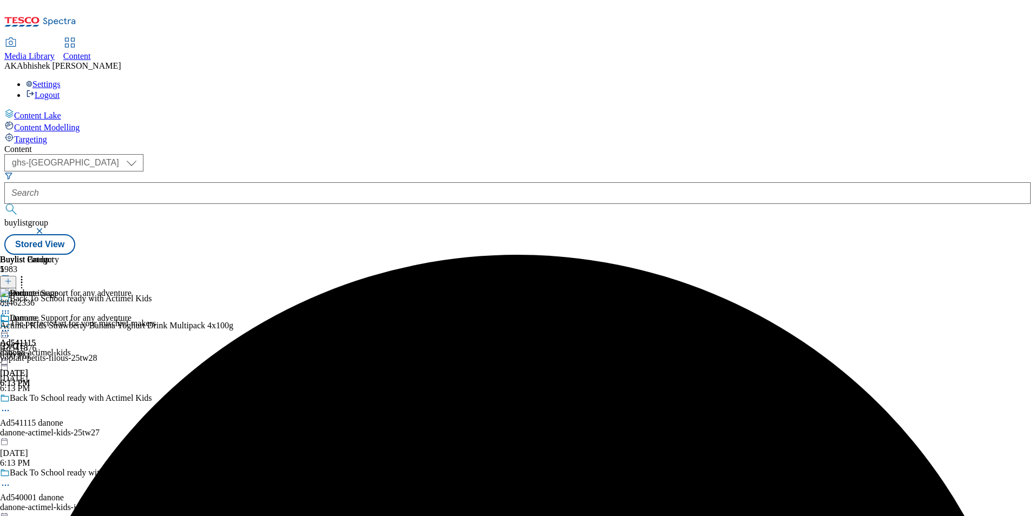
drag, startPoint x: 503, startPoint y: 172, endPoint x: 508, endPoint y: 171, distance: 5.4
click at [11, 325] on icon at bounding box center [5, 330] width 11 height 11
click at [57, 437] on span "Publish" at bounding box center [46, 441] width 24 height 8
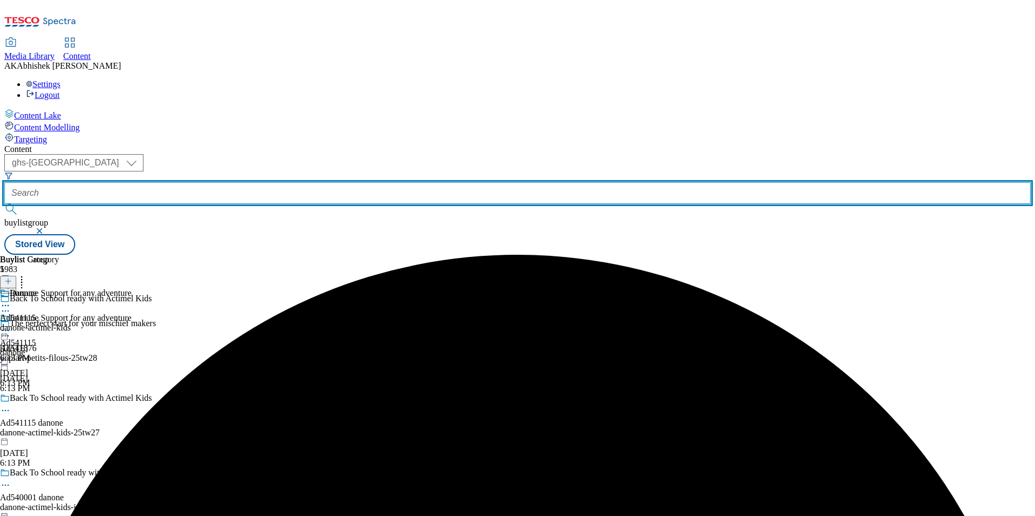
click at [264, 182] on input "text" at bounding box center [517, 193] width 1026 height 22
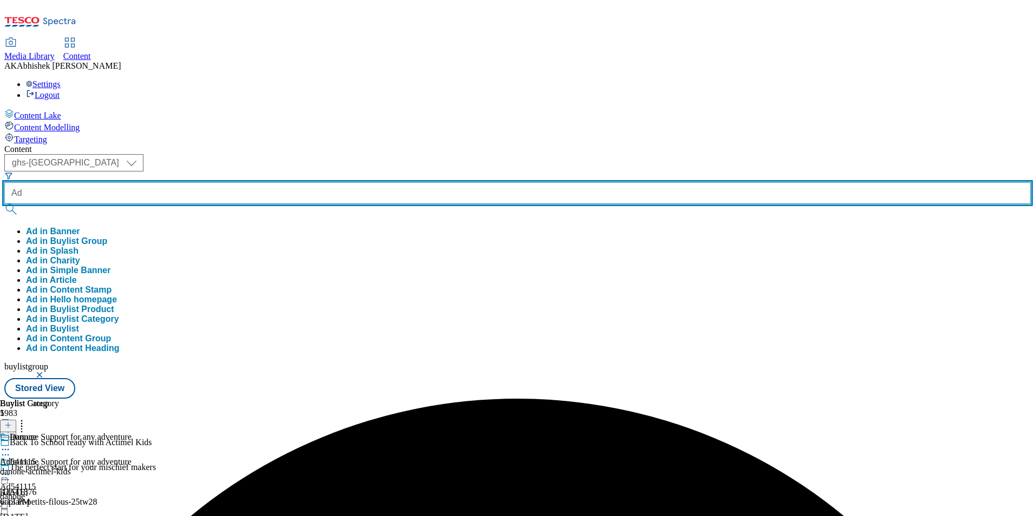
paste input "540001"
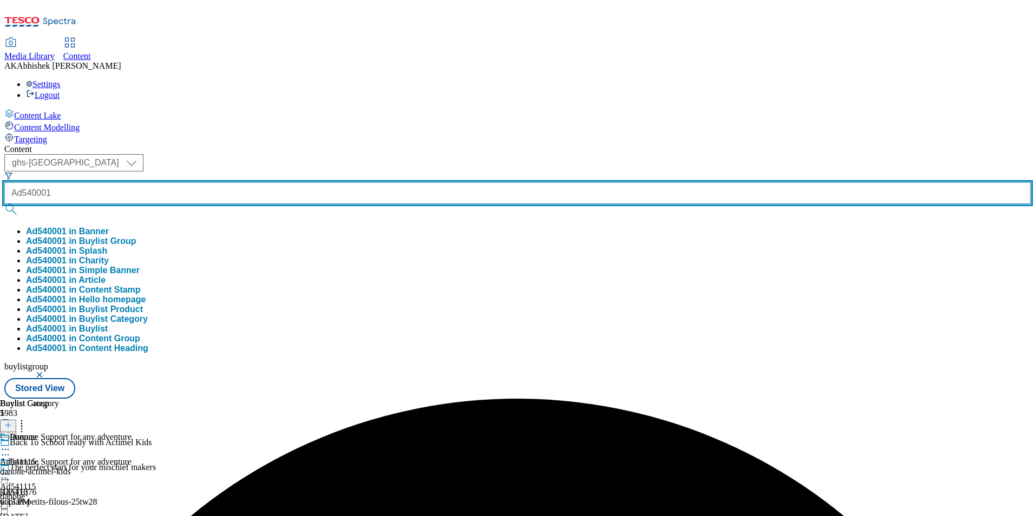
type input "Ad540001"
click at [4, 204] on button "submit" at bounding box center [11, 209] width 15 height 11
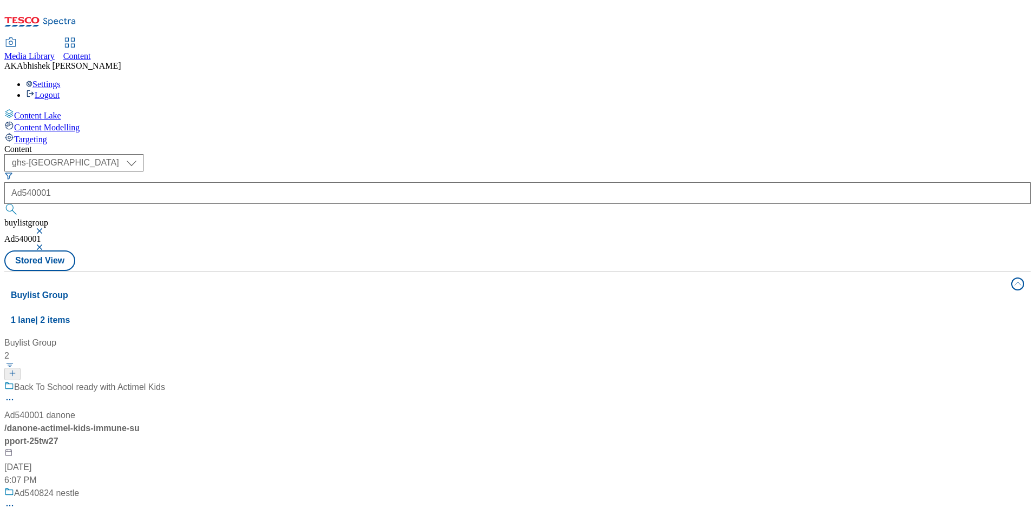
click at [165, 381] on div "Back To School ready with Actimel Kids" at bounding box center [84, 395] width 161 height 28
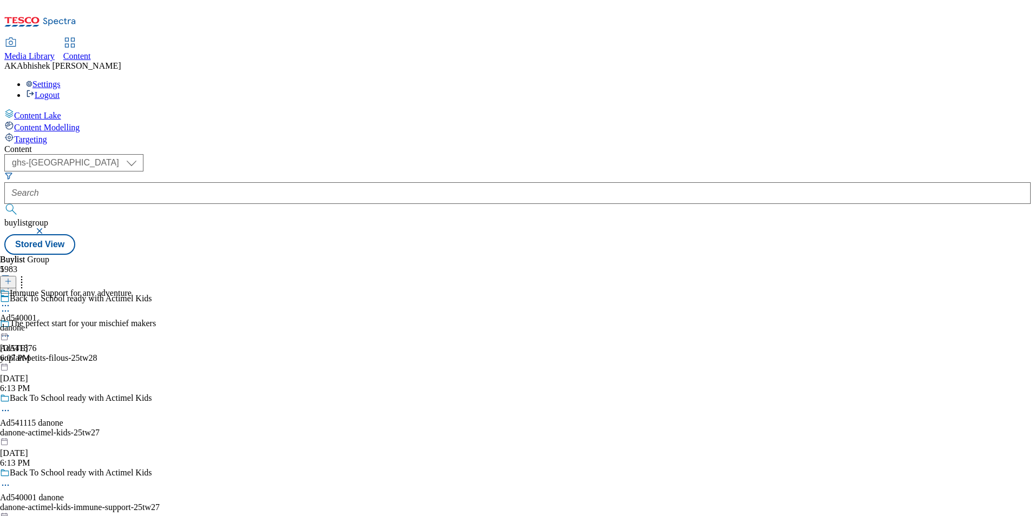
click at [11, 480] on icon at bounding box center [5, 485] width 11 height 11
click at [46, 505] on span "Edit" at bounding box center [40, 509] width 12 height 8
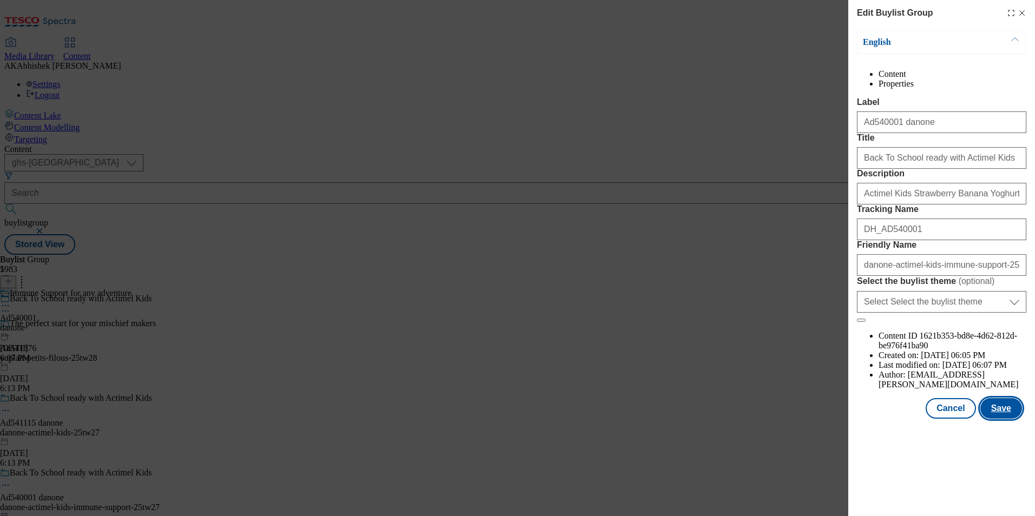
click at [1004, 419] on button "Save" at bounding box center [1001, 408] width 42 height 21
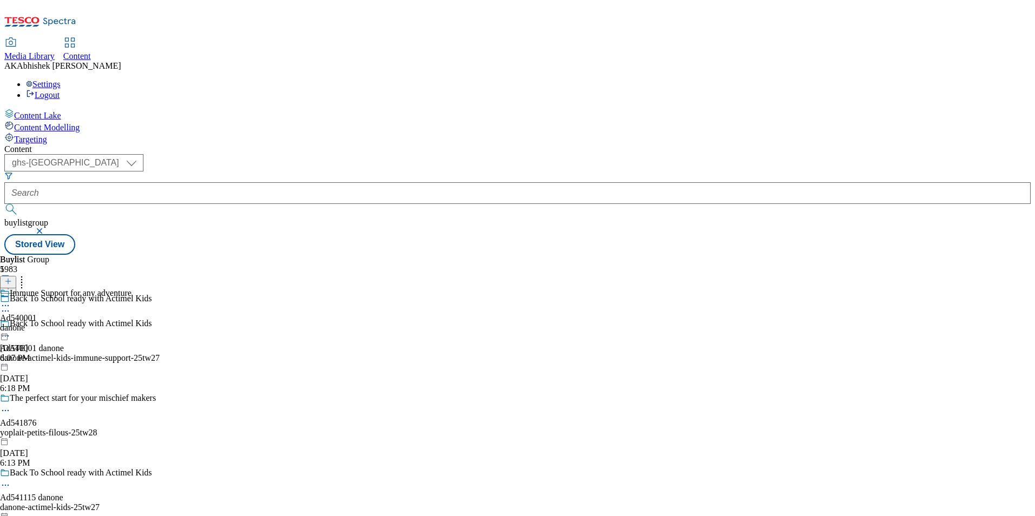
click at [132, 289] on div "Immune Support for any adventure" at bounding box center [66, 301] width 132 height 25
click at [11, 325] on icon at bounding box center [5, 330] width 11 height 11
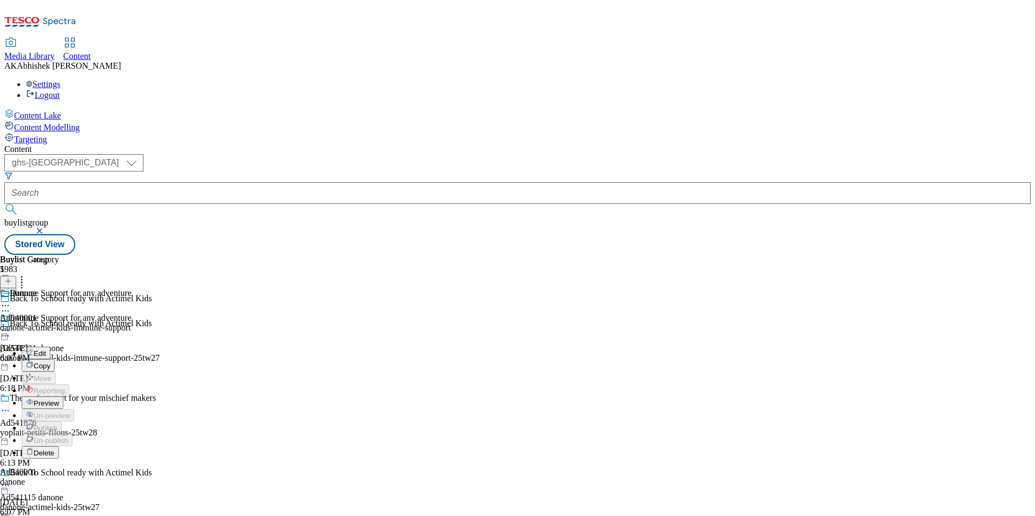
click at [46, 350] on span "Edit" at bounding box center [40, 354] width 12 height 8
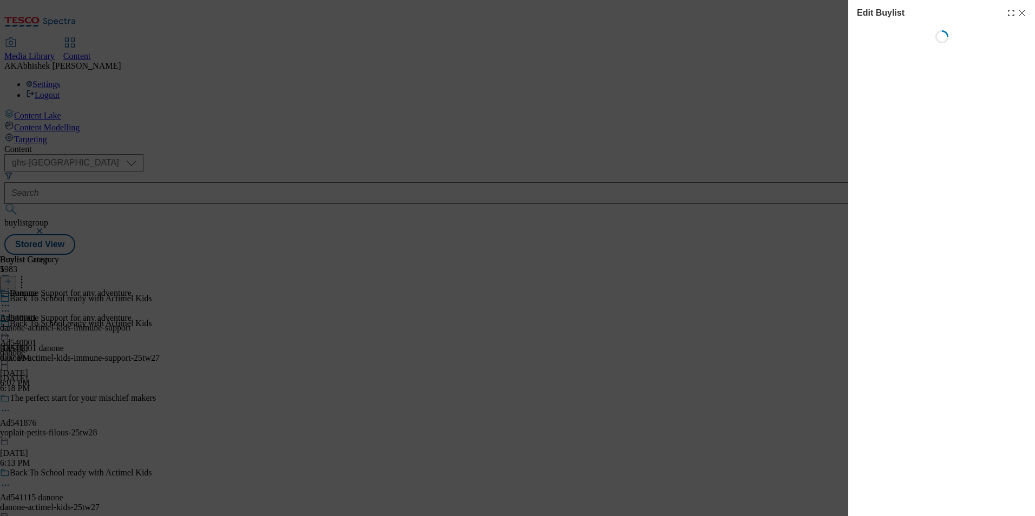
select select "tactical"
select select "supplier funded short term 1-3 weeks"
select select "dunnhumby"
select select "Banner"
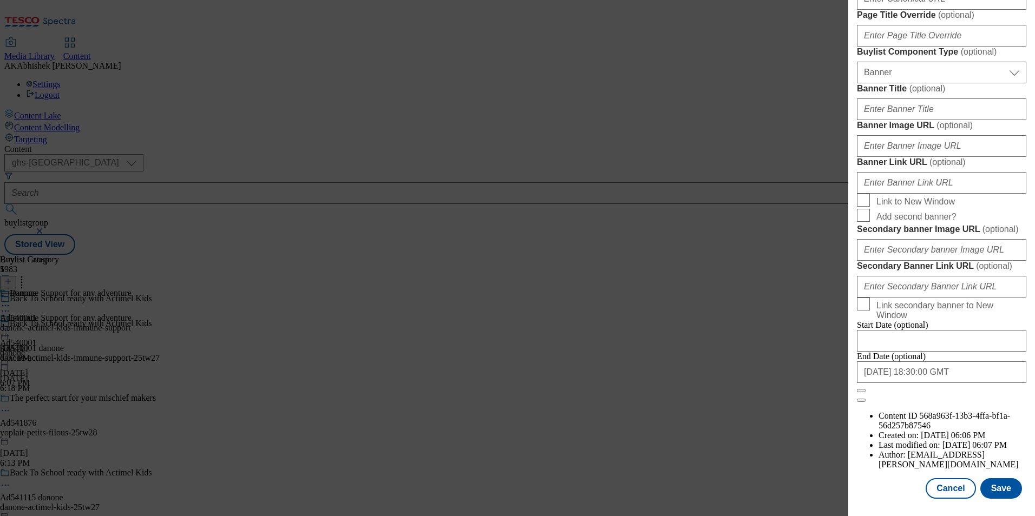
scroll to position [1058, 0]
click at [939, 383] on input "2025-11-14 18:30:00 GMT" at bounding box center [941, 373] width 169 height 22
select select "2025"
select select "November"
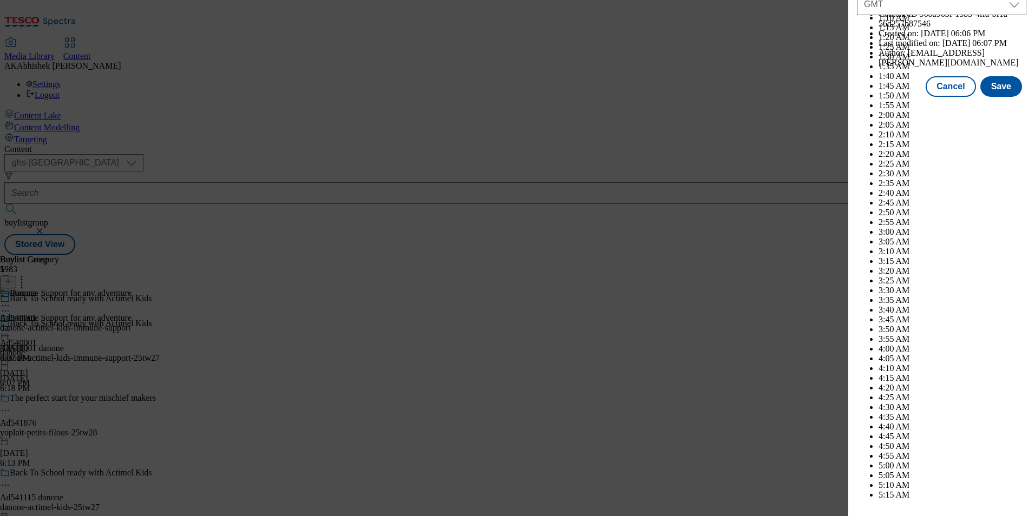
scroll to position [4441, 0]
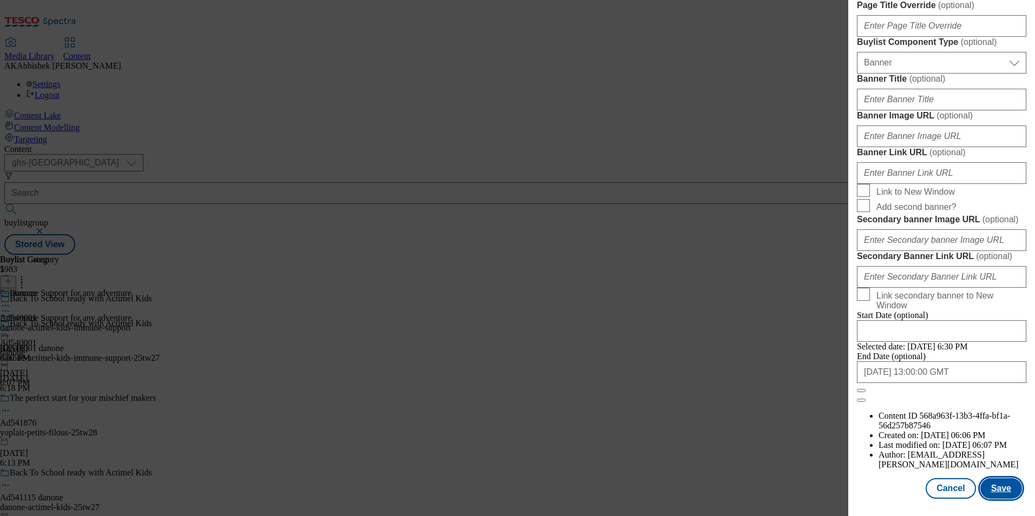
click at [992, 487] on button "Save" at bounding box center [1001, 489] width 42 height 21
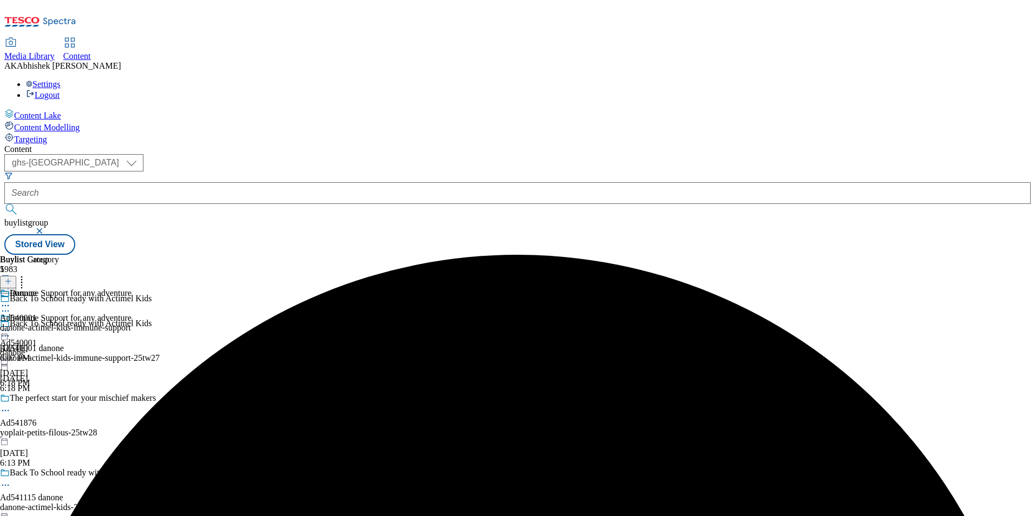
click at [11, 300] on icon at bounding box center [5, 305] width 11 height 11
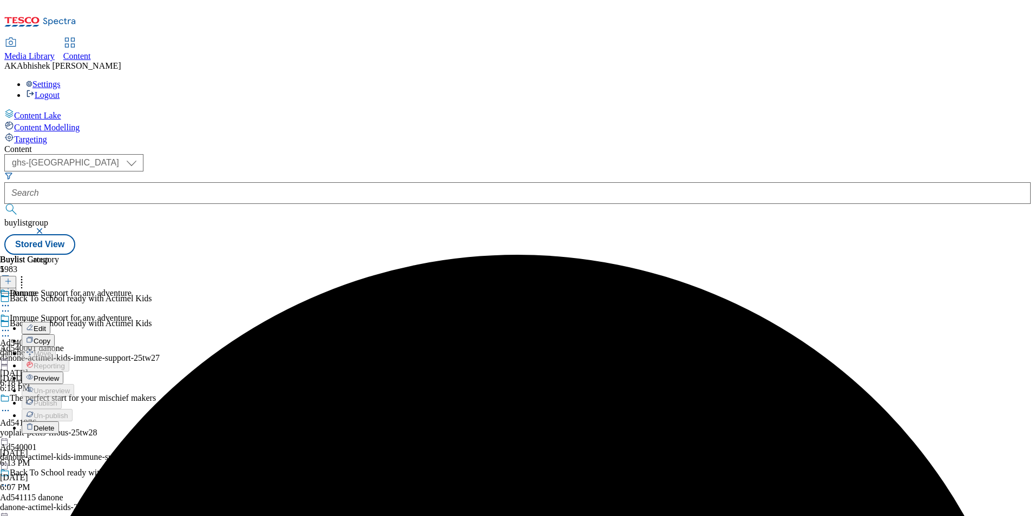
click at [50, 322] on button "Edit" at bounding box center [36, 328] width 29 height 12
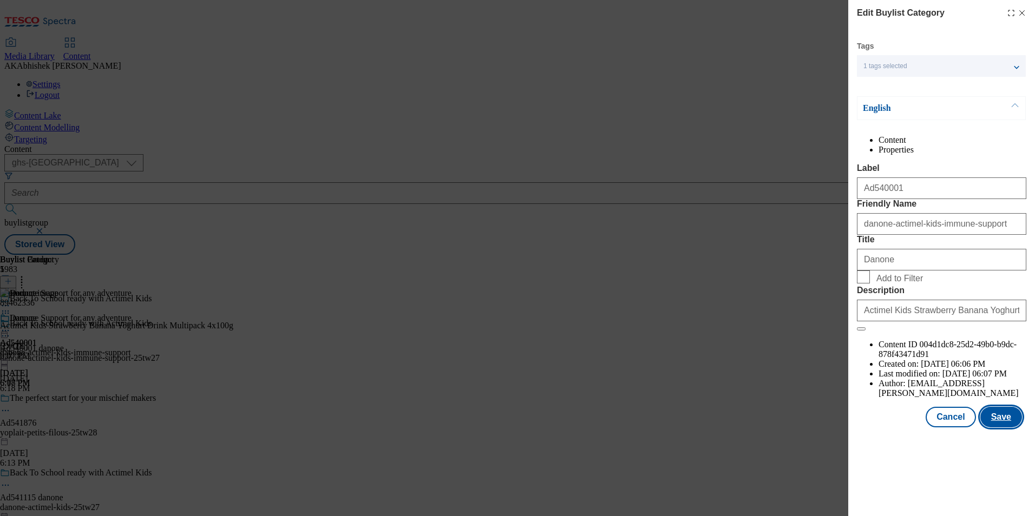
click at [996, 428] on button "Save" at bounding box center [1001, 417] width 42 height 21
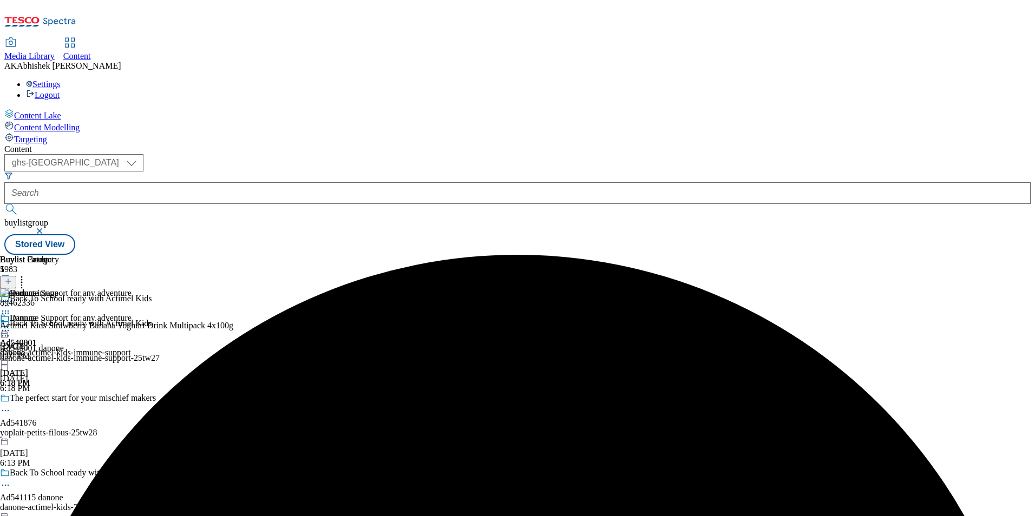
click at [11, 325] on icon at bounding box center [5, 330] width 11 height 11
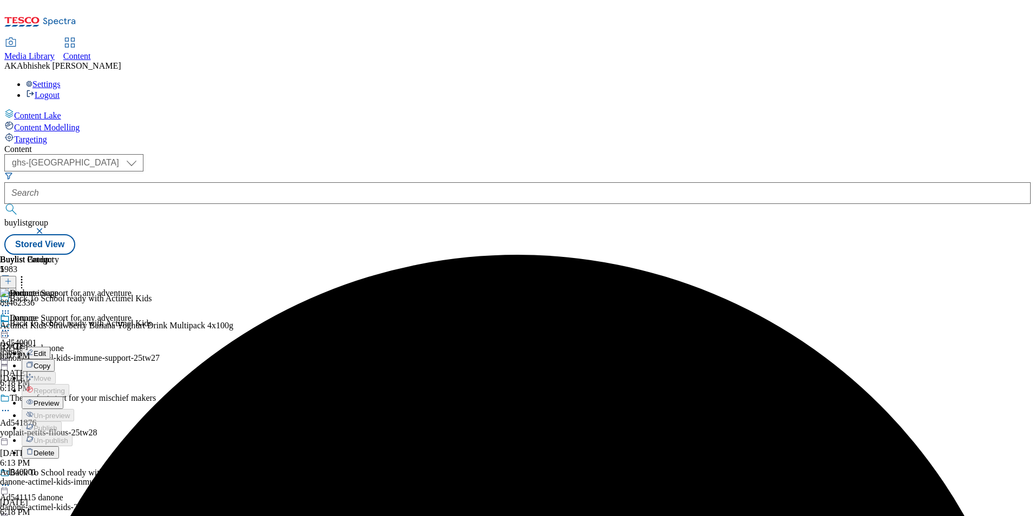
click at [63, 397] on button "Preview" at bounding box center [43, 403] width 42 height 12
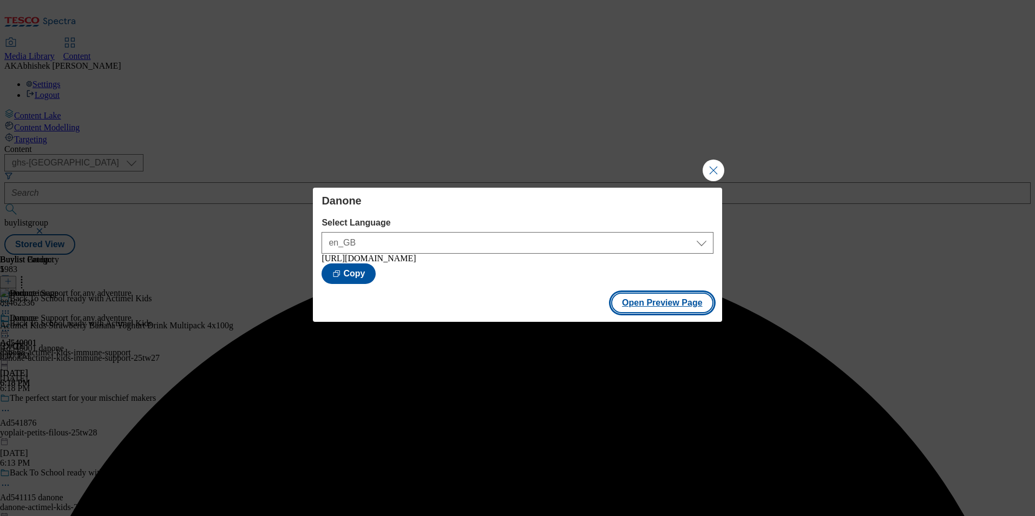
click at [650, 305] on button "Open Preview Page" at bounding box center [662, 303] width 102 height 21
click at [712, 164] on button "Close Modal" at bounding box center [714, 171] width 22 height 22
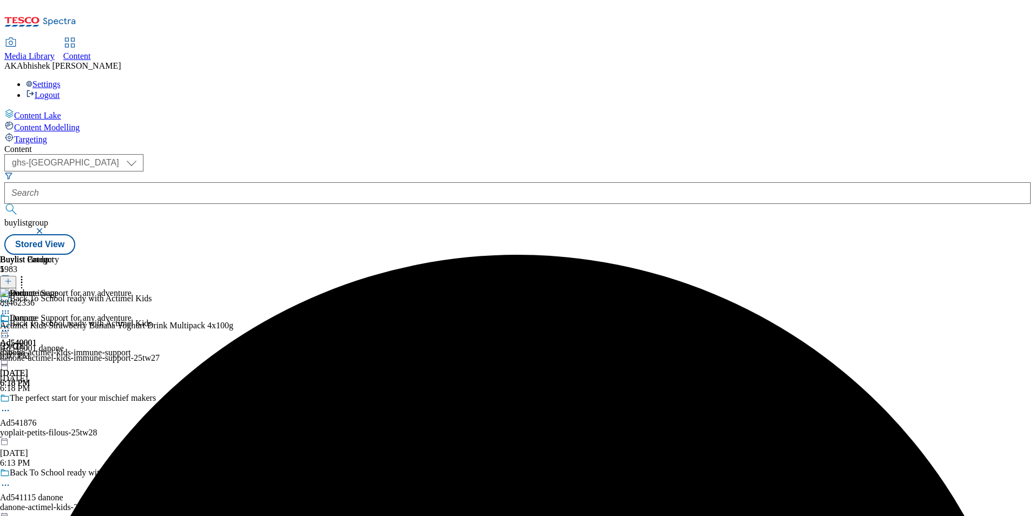
click at [11, 325] on icon at bounding box center [5, 330] width 11 height 11
click at [57, 437] on span "Publish" at bounding box center [46, 441] width 24 height 8
